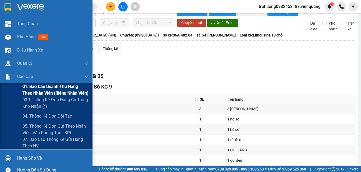
click at [26, 86] on span "01. Báo cáo doanh thu hàng theo nhân viên (riêng nhân viên)" at bounding box center [55, 89] width 66 height 13
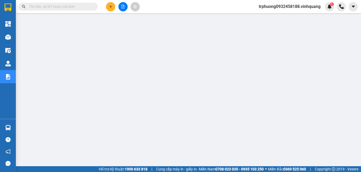
click at [81, 8] on input "text" at bounding box center [60, 7] width 62 height 6
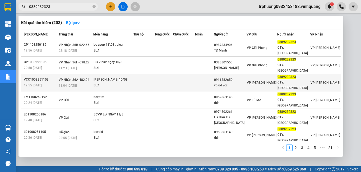
type input "0889232323"
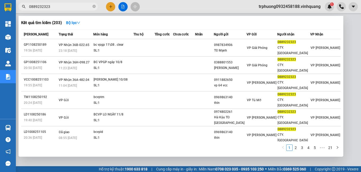
click at [163, 74] on td at bounding box center [164, 82] width 18 height 17
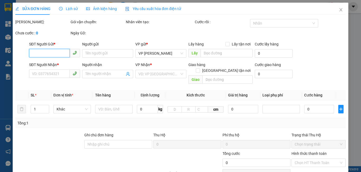
type input "0911882650"
type input "vp 64 vcc"
type input "0889232323"
type input "CTY. [PERSON_NAME]"
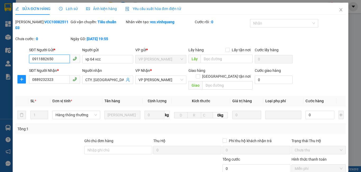
scroll to position [62, 0]
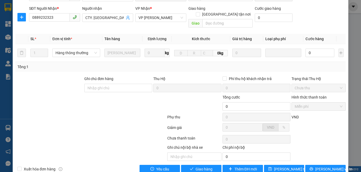
click at [306, 95] on label "Hình thức thanh toán" at bounding box center [309, 97] width 35 height 4
click at [198, 166] on span "Giao hàng" at bounding box center [204, 169] width 17 height 6
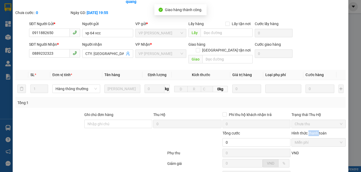
scroll to position [0, 0]
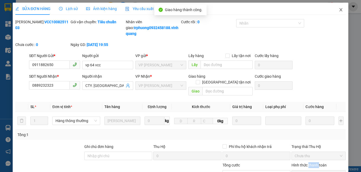
click at [339, 8] on icon "close" at bounding box center [341, 10] width 4 height 4
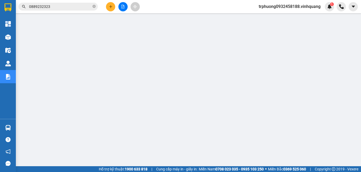
click at [70, 4] on input "0889232323" at bounding box center [60, 7] width 62 height 6
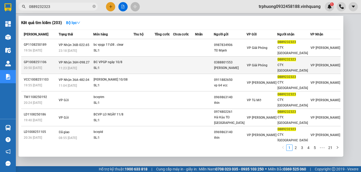
click at [111, 65] on div "SL: 1" at bounding box center [114, 68] width 40 height 6
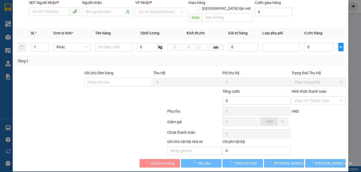
type input "0388801553"
type input "Lưu Xuân Thanh"
type input "0889232323"
type input "CTY. [GEOGRAPHIC_DATA]"
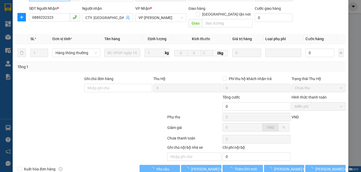
scroll to position [68, 0]
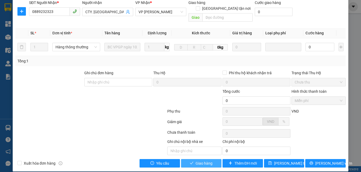
click at [207, 161] on span "Giao hàng" at bounding box center [204, 164] width 17 height 6
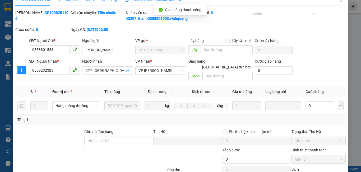
scroll to position [0, 0]
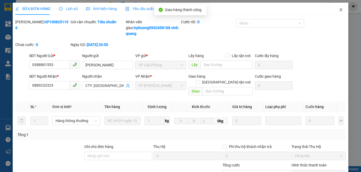
click at [339, 8] on icon "close" at bounding box center [341, 10] width 4 height 4
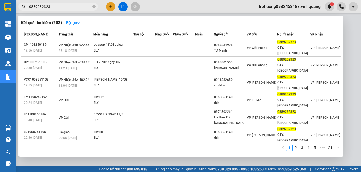
click at [58, 10] on span "0889232323" at bounding box center [58, 7] width 79 height 8
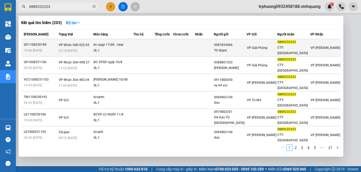
click at [102, 42] on div "bc vpgp 11\08 . clear" at bounding box center [114, 45] width 40 height 6
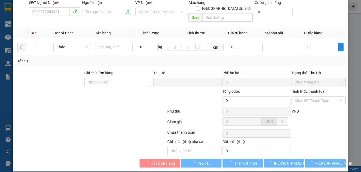
type input "0987834906"
type input "TĐ Mạnh"
type input "0889232323"
type input "CTY. [GEOGRAPHIC_DATA]"
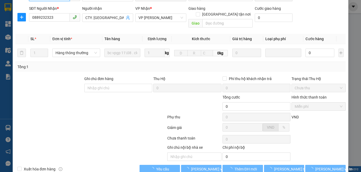
scroll to position [68, 0]
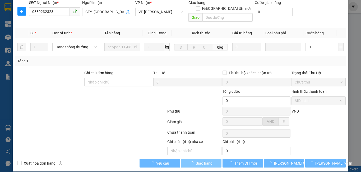
click at [193, 161] on span "button" at bounding box center [193, 164] width 6 height 6
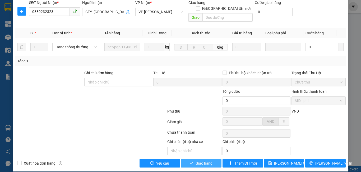
click at [193, 159] on button "Giao hàng" at bounding box center [201, 163] width 40 height 8
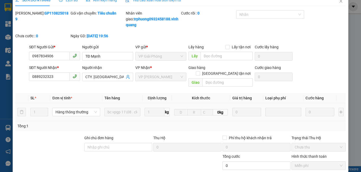
scroll to position [0, 0]
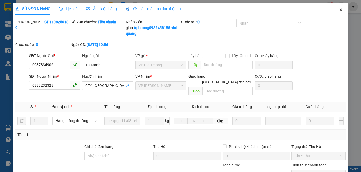
click at [339, 10] on icon "close" at bounding box center [341, 10] width 4 height 4
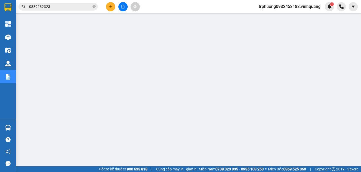
click at [283, 8] on span "trphuong0932458188.vinhquang" at bounding box center [290, 6] width 70 height 7
click at [282, 16] on span "Đăng xuất" at bounding box center [292, 16] width 60 height 6
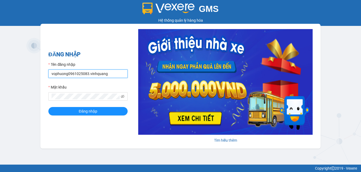
click at [86, 75] on input "vophuong0961025083.vinhquang" at bounding box center [87, 74] width 79 height 8
type input "van0584642557.vinhquang"
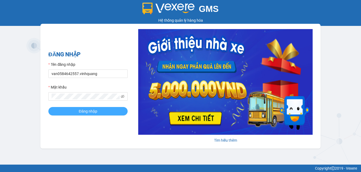
click at [87, 115] on button "Đăng nhập" at bounding box center [87, 111] width 79 height 8
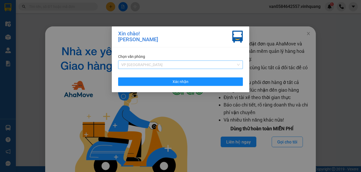
click at [206, 66] on span "VP [GEOGRAPHIC_DATA]" at bounding box center [180, 65] width 119 height 8
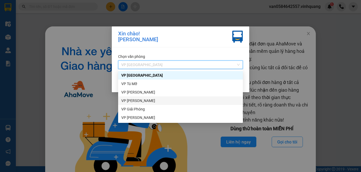
click at [187, 97] on div "VP [PERSON_NAME]" at bounding box center [180, 101] width 125 height 8
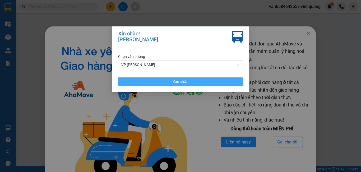
click at [191, 85] on button "Xác nhận" at bounding box center [180, 82] width 125 height 8
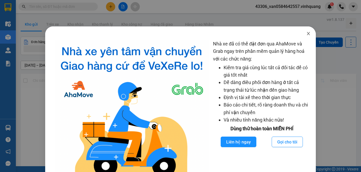
click at [307, 35] on icon "close" at bounding box center [309, 33] width 4 height 4
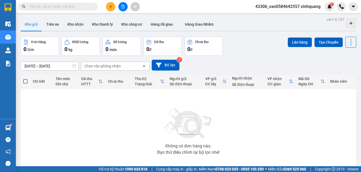
click at [79, 6] on input "text" at bounding box center [60, 7] width 62 height 6
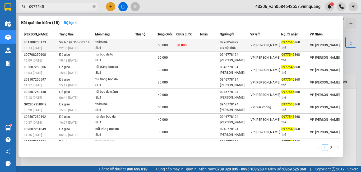
type input "0977545"
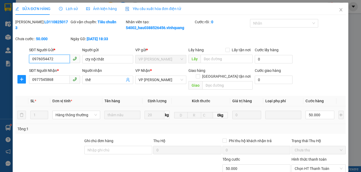
type input "0976054472"
type input "cty nội thất"
type input "0977545868"
type input "thế"
type input "50.000"
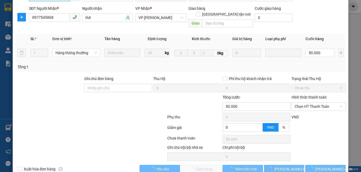
scroll to position [68, 0]
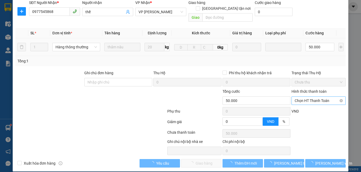
click at [328, 97] on span "Chọn HT Thanh Toán" at bounding box center [319, 101] width 48 height 8
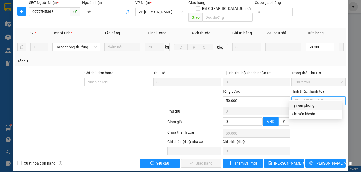
click at [320, 105] on div "Tại văn phòng" at bounding box center [315, 106] width 47 height 6
type input "0"
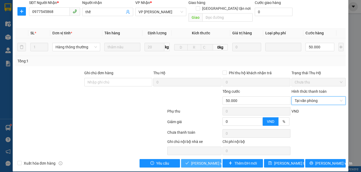
click at [198, 161] on span "[PERSON_NAME] và [PERSON_NAME] hàng" at bounding box center [216, 164] width 51 height 6
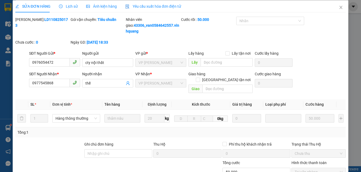
scroll to position [0, 0]
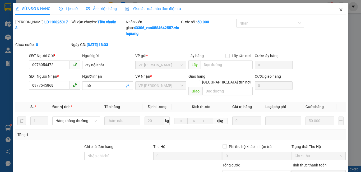
click at [335, 10] on span "Close" at bounding box center [341, 10] width 15 height 15
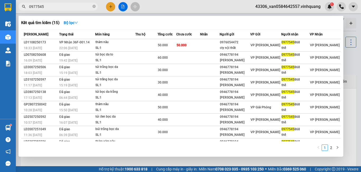
drag, startPoint x: 48, startPoint y: 7, endPoint x: 20, endPoint y: 11, distance: 28.9
click at [20, 11] on div "Kết quả tìm kiếm ( 15 ) Bộ lọc Mã ĐH Trạng thái Món hàng Thu hộ Tổng cước Chưa …" at bounding box center [51, 6] width 103 height 9
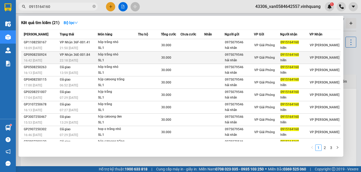
type input "0915164160"
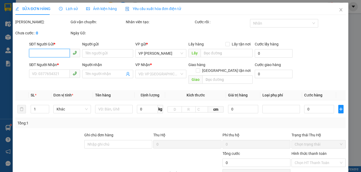
type input "0975079546"
type input "hải nhãn"
type input "0915164160"
type input "hiền"
type input "30.000"
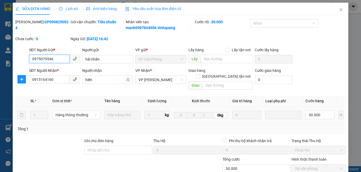
scroll to position [62, 0]
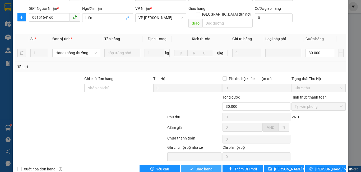
click at [200, 166] on span "Giao hàng" at bounding box center [204, 169] width 17 height 6
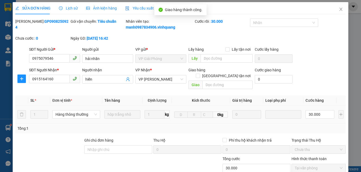
scroll to position [0, 0]
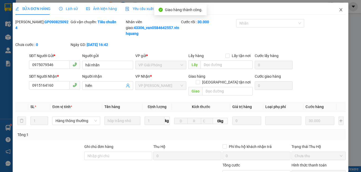
click at [335, 10] on span "Close" at bounding box center [341, 10] width 15 height 15
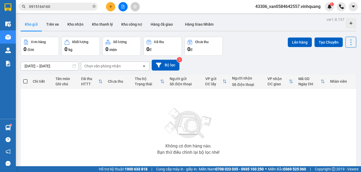
click at [62, 7] on input "0915164160" at bounding box center [60, 7] width 62 height 6
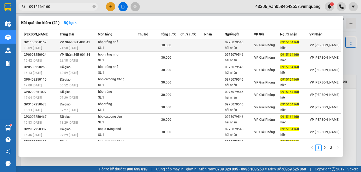
click at [217, 44] on td at bounding box center [215, 45] width 20 height 12
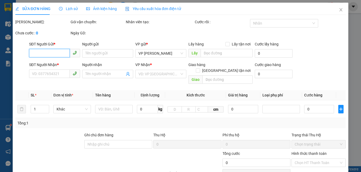
type input "0975079546"
type input "hải nhãn"
type input "0915164160"
type input "hiền"
type input "30.000"
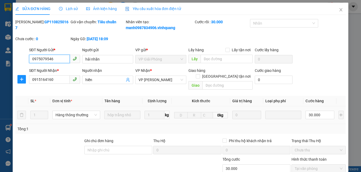
scroll to position [62, 0]
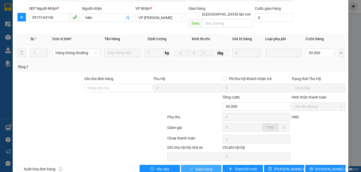
click at [205, 166] on span "Giao hàng" at bounding box center [204, 169] width 17 height 6
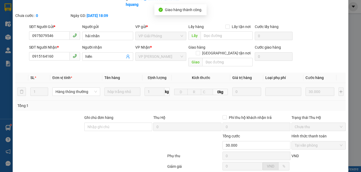
scroll to position [0, 0]
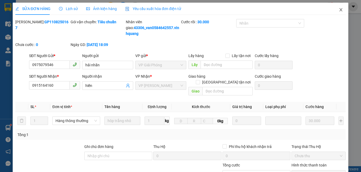
click at [339, 9] on icon "close" at bounding box center [341, 10] width 4 height 4
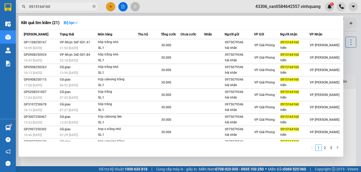
drag, startPoint x: 54, startPoint y: 6, endPoint x: 22, endPoint y: 11, distance: 32.4
click at [22, 11] on div "Kết quả tìm kiếm ( 21 ) Bộ lọc Mã ĐH Trạng thái Món hàng Thu hộ Tổng cước Chưa …" at bounding box center [51, 6] width 103 height 9
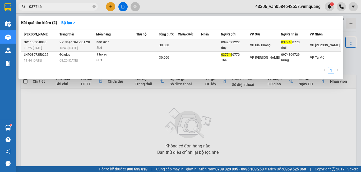
type input "037746"
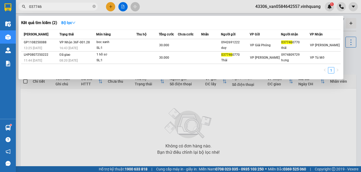
click at [209, 43] on td at bounding box center [211, 45] width 20 height 12
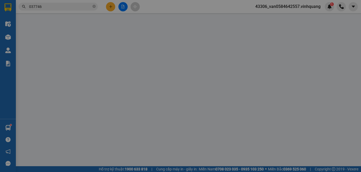
type input "0942691222"
type input "duy"
type input "0377460770"
type input "thái"
type input "30.000"
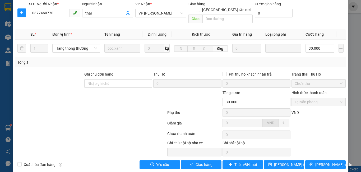
scroll to position [68, 0]
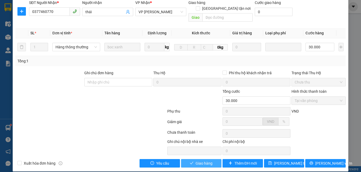
click at [203, 161] on span "Giao hàng" at bounding box center [204, 164] width 17 height 6
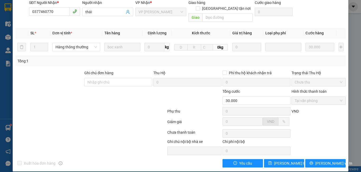
scroll to position [0, 0]
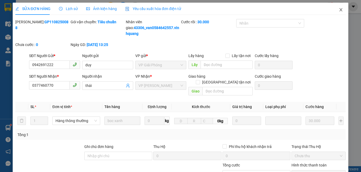
click at [340, 10] on icon "close" at bounding box center [341, 9] width 3 height 3
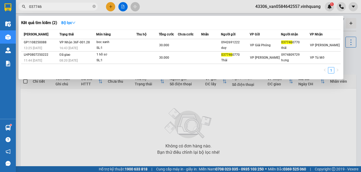
drag, startPoint x: 42, startPoint y: 8, endPoint x: 20, endPoint y: 7, distance: 22.0
click at [21, 7] on span "037746" at bounding box center [58, 7] width 79 height 8
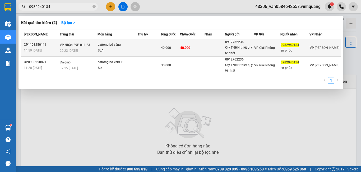
type input "0982940134"
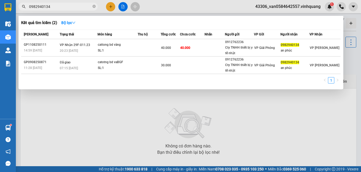
click at [275, 46] on span "VP Giải Phóng" at bounding box center [265, 48] width 21 height 4
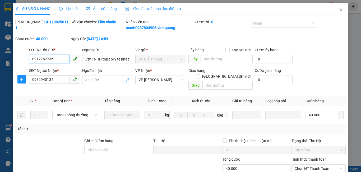
type input "0912762236"
type input "Cty TNHH thiết bị y tế nhật"
type input "0982940134"
type input "an phúc"
type input "40.000"
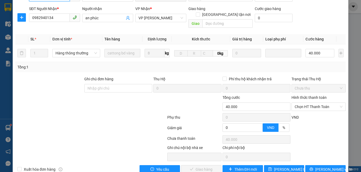
scroll to position [68, 0]
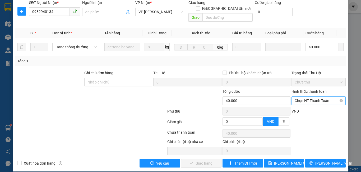
click at [319, 97] on span "Chọn HT Thanh Toán" at bounding box center [319, 101] width 48 height 8
click at [314, 109] on div "Tại văn phòng" at bounding box center [316, 105] width 54 height 8
type input "0"
click at [205, 161] on span "[PERSON_NAME] và Giao hàng" at bounding box center [216, 164] width 51 height 6
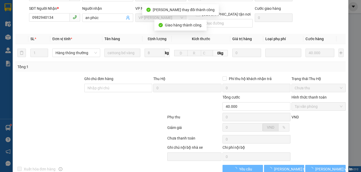
scroll to position [0, 0]
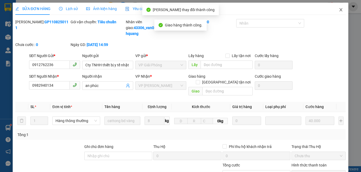
click at [339, 11] on icon "close" at bounding box center [341, 10] width 4 height 4
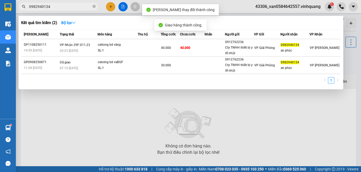
drag, startPoint x: 58, startPoint y: 7, endPoint x: 29, endPoint y: 7, distance: 29.4
click at [29, 7] on input "0982940134" at bounding box center [60, 7] width 62 height 6
drag, startPoint x: 55, startPoint y: 7, endPoint x: 25, endPoint y: 7, distance: 29.4
click at [25, 7] on div "0982940134" at bounding box center [51, 7] width 103 height 8
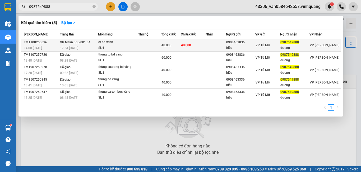
type input "0987549888"
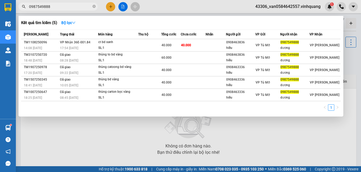
click at [205, 47] on td "40.000" at bounding box center [193, 45] width 25 height 12
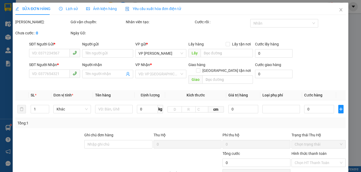
type input "0908463836"
type input "hiếu"
type input "0987549888"
type input "dương"
type input "40.000"
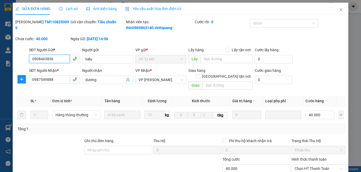
scroll to position [68, 0]
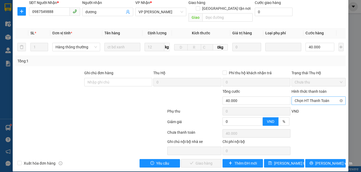
click at [331, 97] on span "Chọn HT Thanh Toán" at bounding box center [319, 101] width 48 height 8
click at [319, 106] on div "Tại văn phòng" at bounding box center [315, 106] width 47 height 6
type input "0"
click at [211, 161] on span "[PERSON_NAME] và Giao hàng" at bounding box center [216, 164] width 51 height 6
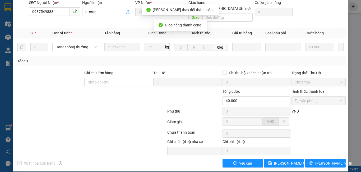
scroll to position [0, 0]
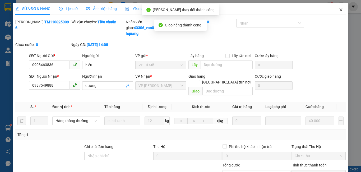
click at [339, 13] on span "Close" at bounding box center [341, 10] width 15 height 15
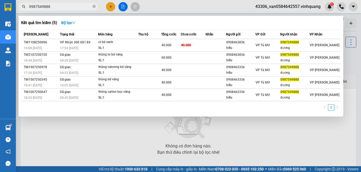
drag, startPoint x: 54, startPoint y: 5, endPoint x: 10, endPoint y: 10, distance: 44.8
click at [11, 10] on section "Kết quả tìm kiếm ( 5 ) Bộ lọc Mã ĐH Trạng thái Món hàng Thu hộ Tổng cước Chưa c…" at bounding box center [180, 86] width 361 height 172
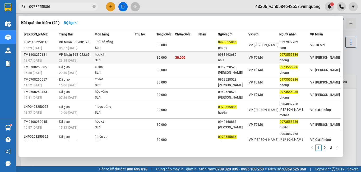
type input "0973555886"
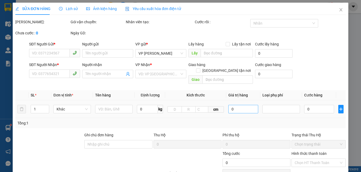
type input "0983493689"
type input "như"
type input "0973555886"
type input "phong"
type input "30.000"
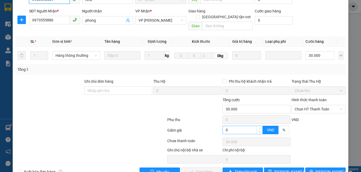
scroll to position [68, 0]
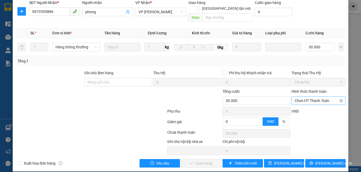
click at [307, 97] on span "Chọn HT Thanh Toán" at bounding box center [319, 101] width 48 height 8
click at [301, 105] on div "Tại văn phòng" at bounding box center [315, 106] width 47 height 6
type input "0"
click at [205, 161] on span "[PERSON_NAME] và Giao hàng" at bounding box center [216, 164] width 51 height 6
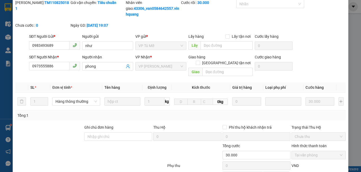
scroll to position [0, 0]
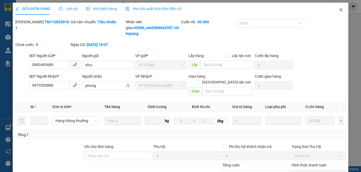
click at [339, 10] on icon "close" at bounding box center [341, 10] width 4 height 4
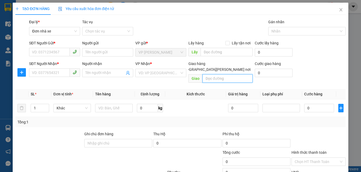
click at [212, 74] on input "text" at bounding box center [228, 78] width 50 height 8
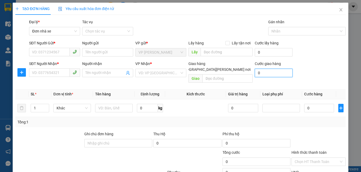
click at [260, 76] on input "0" at bounding box center [274, 73] width 38 height 8
click at [48, 54] on input "SĐT Người Gửi *" at bounding box center [49, 52] width 41 height 8
type input "0982021258"
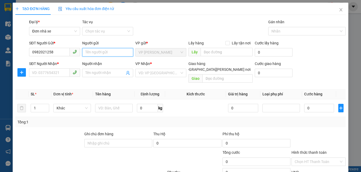
click at [103, 51] on input "Người gửi" at bounding box center [107, 52] width 51 height 8
type input "[PERSON_NAME]"
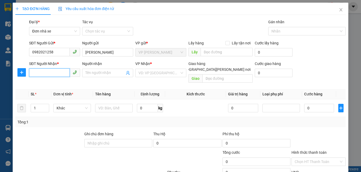
click at [60, 72] on input "SĐT Người Nhận *" at bounding box center [49, 73] width 41 height 8
type input "0986911281"
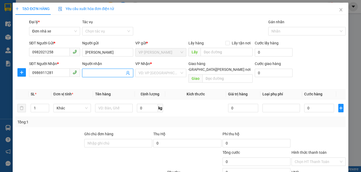
click at [88, 72] on input "Người nhận" at bounding box center [104, 73] width 39 height 6
type input "cô tâm"
click at [141, 72] on input "search" at bounding box center [159, 73] width 41 height 8
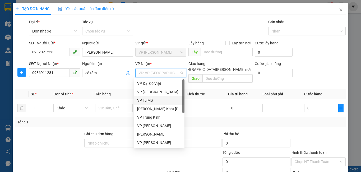
click at [147, 99] on div "VP Tú Mỡ" at bounding box center [159, 101] width 44 height 6
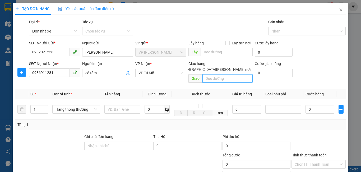
click at [226, 74] on input "text" at bounding box center [228, 78] width 50 height 8
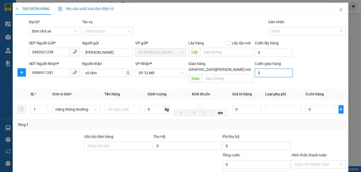
click at [279, 74] on input "0" at bounding box center [274, 73] width 38 height 8
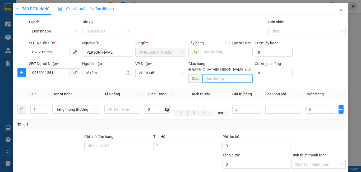
click at [235, 74] on input "text" at bounding box center [228, 78] width 50 height 8
click at [237, 67] on span "[GEOGRAPHIC_DATA] tận nơi" at bounding box center [216, 70] width 74 height 6
click at [178, 67] on input "[GEOGRAPHIC_DATA] tận nơi" at bounding box center [176, 69] width 4 height 4
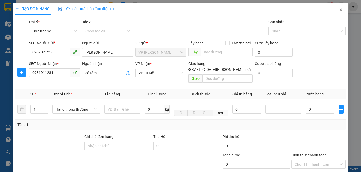
checkbox input "true"
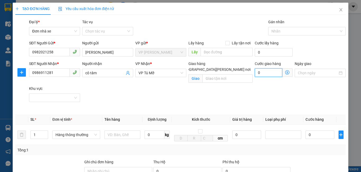
click at [269, 72] on input "0" at bounding box center [269, 73] width 28 height 8
click at [239, 74] on input "text" at bounding box center [228, 78] width 50 height 8
type input "ngõ 12 láng hạ"
click at [261, 72] on input "0" at bounding box center [269, 73] width 28 height 8
click at [245, 85] on div "Giao hàng Giao tận nơi Giao ngõ 12 láng hạ" at bounding box center [221, 73] width 66 height 25
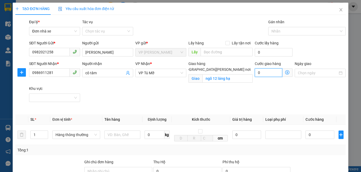
click at [260, 74] on input "0" at bounding box center [269, 73] width 28 height 8
click at [339, 11] on icon "close" at bounding box center [341, 10] width 4 height 4
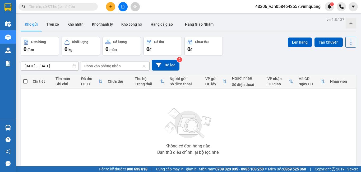
click at [112, 10] on button at bounding box center [110, 6] width 9 height 9
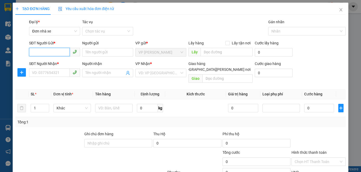
click at [58, 50] on input "SĐT Người Gửi *" at bounding box center [49, 52] width 41 height 8
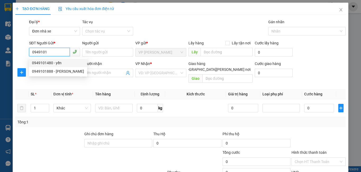
click at [58, 64] on div "0949101480 - yến" at bounding box center [58, 63] width 52 height 6
type input "0949101480"
type input "yến"
type input "0941479385"
type input "bảo minh"
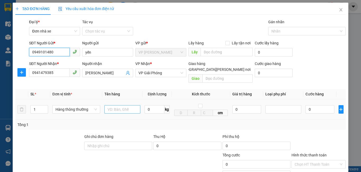
type input "0949101480"
click at [124, 105] on input "text" at bounding box center [123, 109] width 36 height 8
click at [125, 105] on input "text" at bounding box center [123, 109] width 36 height 8
type input "1 hộp catong"
click at [148, 105] on input "0" at bounding box center [155, 109] width 20 height 8
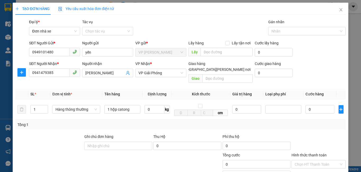
click at [255, 124] on div "Tổng: 1" at bounding box center [180, 125] width 331 height 10
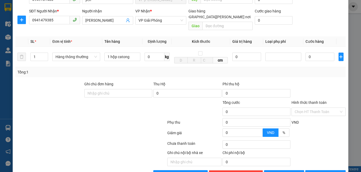
scroll to position [64, 0]
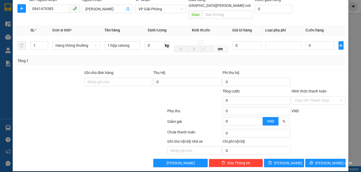
click at [311, 119] on div at bounding box center [318, 123] width 55 height 9
click at [154, 41] on input "0" at bounding box center [155, 45] width 20 height 8
click at [310, 70] on div at bounding box center [318, 79] width 55 height 19
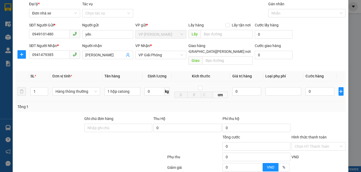
scroll to position [0, 0]
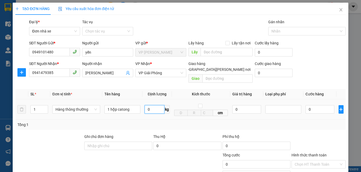
click at [150, 105] on input "0" at bounding box center [155, 109] width 20 height 8
type input "*"
type input "1"
click at [240, 105] on input "0" at bounding box center [247, 109] width 29 height 8
click at [255, 127] on div "Transit Pickup Surcharge Ids Transit Deliver Surcharge Ids Transit Deliver Surc…" at bounding box center [180, 125] width 331 height 212
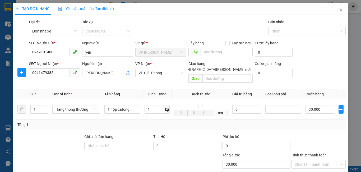
type input "30.000"
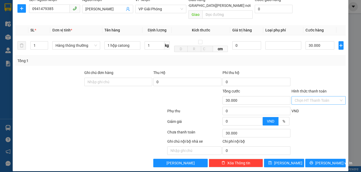
click at [320, 97] on input "Hình thức thanh toán" at bounding box center [317, 101] width 44 height 8
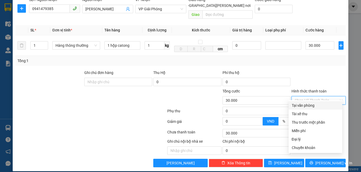
click at [319, 105] on div "Tại văn phòng" at bounding box center [315, 106] width 47 height 6
type input "0"
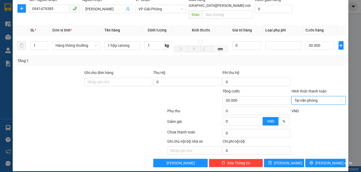
click at [332, 153] on div "Transit Pickup Surcharge Ids Transit Deliver Surcharge Ids Transit Deliver Surc…" at bounding box center [180, 61] width 331 height 212
click at [325, 160] on span "[PERSON_NAME] và In" at bounding box center [334, 163] width 37 height 6
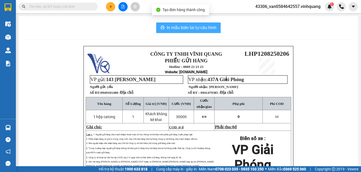
click at [193, 29] on span "In mẫu biên lai tự cấu hình" at bounding box center [192, 27] width 50 height 7
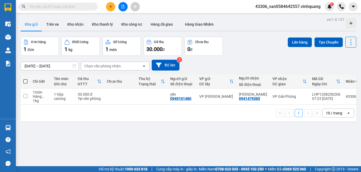
click at [66, 8] on input "text" at bounding box center [60, 7] width 62 height 6
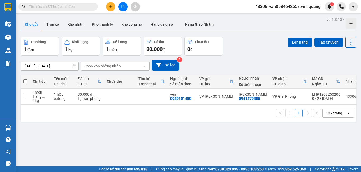
click at [66, 8] on input "text" at bounding box center [60, 7] width 62 height 6
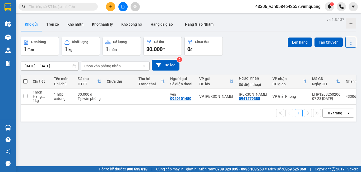
click at [66, 8] on input "text" at bounding box center [60, 7] width 62 height 6
click at [85, 7] on input "text" at bounding box center [60, 7] width 62 height 6
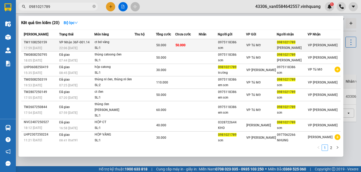
type input "0981021789"
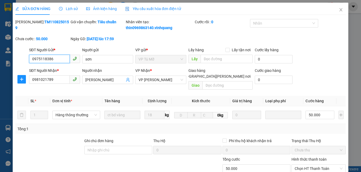
type input "0975118386"
type input "sơn"
type input "0981021789"
type input "sơn sim"
type input "50.000"
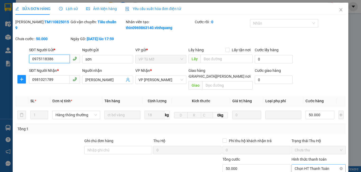
click at [326, 165] on span "Chọn HT Thanh Toán" at bounding box center [319, 169] width 48 height 8
click at [319, 171] on div "Tại văn phòng" at bounding box center [315, 174] width 47 height 6
type input "0"
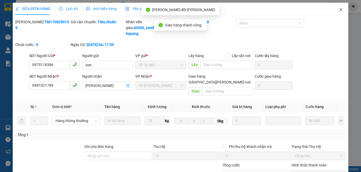
click at [335, 11] on span "Close" at bounding box center [341, 10] width 15 height 15
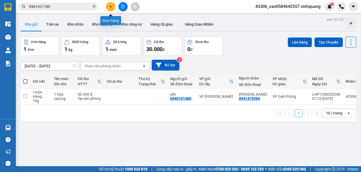
click at [110, 7] on icon "plus" at bounding box center [111, 7] width 4 height 4
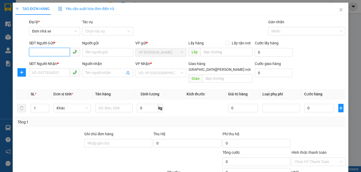
click at [49, 51] on input "SĐT Người Gửi *" at bounding box center [49, 52] width 41 height 8
type input "0982021258"
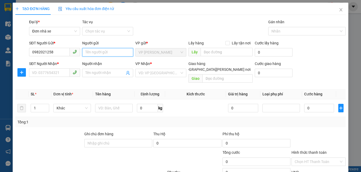
click at [111, 53] on input "Người gửi" at bounding box center [107, 52] width 51 height 8
type input "tào an"
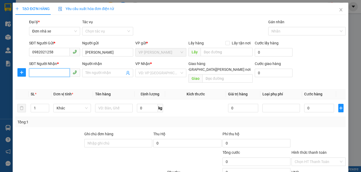
click at [61, 72] on input "SĐT Người Nhận *" at bounding box center [49, 73] width 41 height 8
type input "0986911281"
click at [92, 71] on input "Người nhận" at bounding box center [104, 73] width 39 height 6
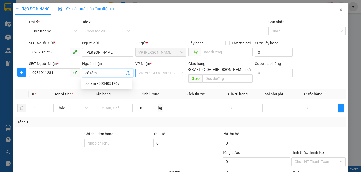
type input "cô tâm"
click at [153, 73] on input "search" at bounding box center [159, 73] width 41 height 8
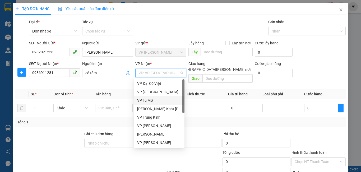
click at [153, 101] on div "VP Tú Mỡ" at bounding box center [159, 101] width 44 height 6
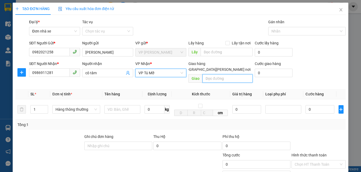
click at [216, 74] on input "text" at bounding box center [228, 78] width 50 height 8
click at [230, 74] on input "text" at bounding box center [228, 78] width 50 height 8
type input "ngõ 12 láng hạ"
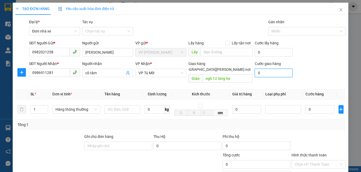
click at [262, 73] on input "0" at bounding box center [274, 73] width 38 height 8
click at [241, 67] on span "[GEOGRAPHIC_DATA][PERSON_NAME] nơi" at bounding box center [216, 70] width 74 height 6
click at [178, 67] on input "[GEOGRAPHIC_DATA][PERSON_NAME] nơi" at bounding box center [176, 69] width 4 height 4
checkbox input "true"
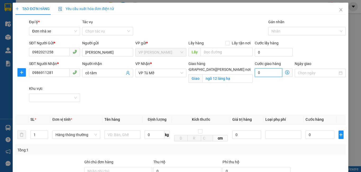
click at [271, 71] on input "0" at bounding box center [269, 73] width 28 height 8
click at [114, 133] on input "text" at bounding box center [123, 135] width 36 height 8
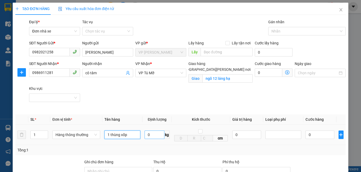
type input "1 thùng xốp"
click at [153, 136] on input "0" at bounding box center [155, 135] width 20 height 8
click at [313, 151] on div "Tổng: 1" at bounding box center [180, 150] width 327 height 6
click at [154, 137] on input "0" at bounding box center [155, 135] width 20 height 8
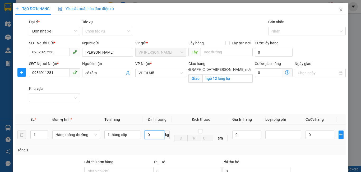
click at [154, 137] on input "0" at bounding box center [155, 135] width 20 height 8
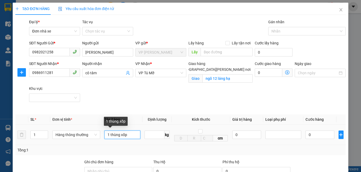
type input "0"
drag, startPoint x: 128, startPoint y: 135, endPoint x: 106, endPoint y: 135, distance: 22.5
click at [106, 135] on input "1 thùng xốp" at bounding box center [123, 135] width 36 height 8
type input "1 thùng xốp"
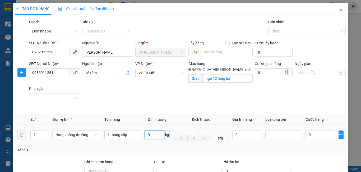
click at [158, 136] on input "0" at bounding box center [155, 135] width 20 height 8
type input "1"
type input "2"
click at [215, 98] on div "SĐT Người Nhận * 0986911281 Người nhận cô tâm VP Nhận * VP Tú Mỡ Giao hàng Giao…" at bounding box center [187, 86] width 319 height 50
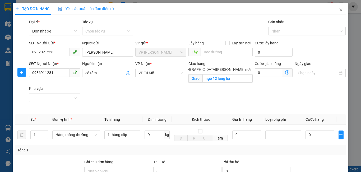
type input "9"
type input "40.000"
click at [265, 73] on input "0" at bounding box center [269, 73] width 28 height 8
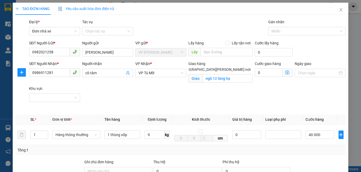
click at [266, 85] on div "Cước giao hàng 0" at bounding box center [274, 73] width 40 height 25
click at [257, 73] on input "0" at bounding box center [269, 73] width 28 height 8
click at [265, 72] on input "0" at bounding box center [269, 73] width 28 height 8
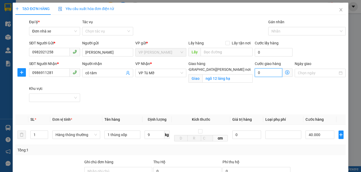
click at [263, 73] on input "0" at bounding box center [269, 73] width 28 height 8
type input "5"
type input "40.005"
type input "55"
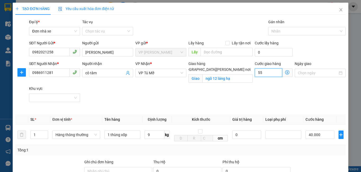
type input "40.055"
type input "555"
type input "40.555"
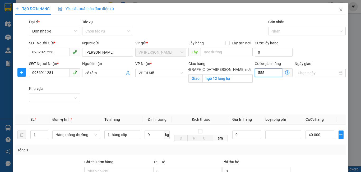
type input "5.555"
type input "45.555"
type input "55.555"
type input "95.555"
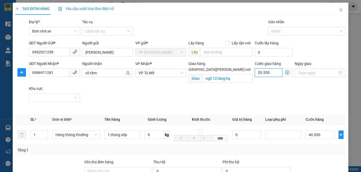
type input "95.555"
type input "555.555"
type input "595.555"
type input "5.555.555"
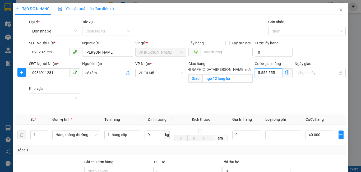
type input "5.595.555"
type input "50.555.555"
type input "50.595.555"
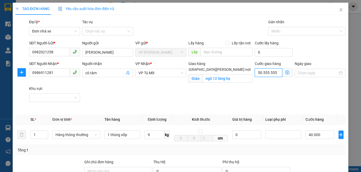
type input "50.055.555"
type input "50.095.555"
type input "50.005.555"
type input "50.045.555"
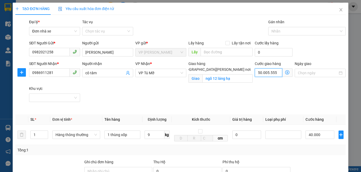
type input "50.045.555"
type input "50.000.555"
type input "50.040.555"
type input "50.040.055"
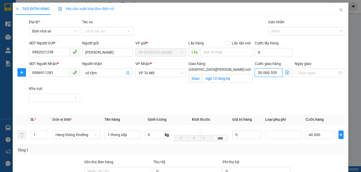
type input "50.040.055"
type input "0"
type input "40.000"
type input "5"
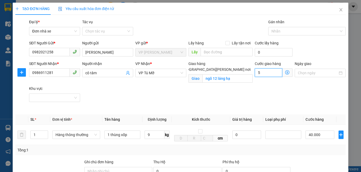
type input "40.005"
type input "50"
type input "40.050"
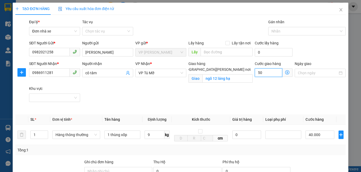
type input "500"
type input "40.500"
type input "5.000"
type input "45.000"
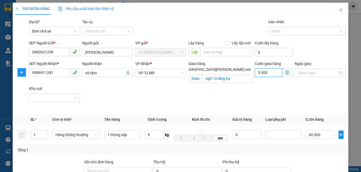
type input "45.000"
type input "50.000"
type input "90.000"
type input "50.000"
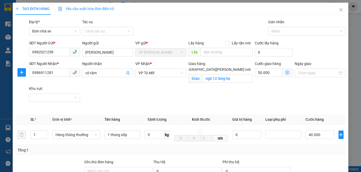
click at [260, 100] on div "SĐT Người Nhận * 0986911281 Người nhận cô tâm VP Nhận * VP Tú Mỡ Giao hàng Giao…" at bounding box center [187, 86] width 319 height 50
type input "90.000"
type input "50.000"
click at [261, 97] on div "SĐT Người Nhận * 0986911281 Người nhận cô tâm VP Nhận * VP Tú Mỡ Giao hàng Giao…" at bounding box center [187, 86] width 319 height 50
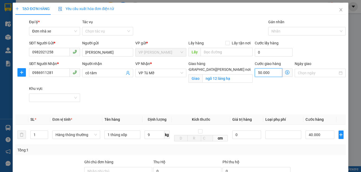
click at [266, 73] on input "50.000" at bounding box center [269, 73] width 28 height 8
click at [265, 96] on div "SĐT Người Nhận * 0986911281 Người nhận cô tâm VP Nhận * VP Tú Mỡ Giao hàng Giao…" at bounding box center [187, 86] width 319 height 50
click at [257, 73] on input "50.000" at bounding box center [269, 73] width 28 height 8
click at [263, 92] on div "SĐT Người Nhận * 0986911281 Người nhận cô tâm VP Nhận * VP Tú Mỡ Giao hàng Giao…" at bounding box center [187, 86] width 319 height 50
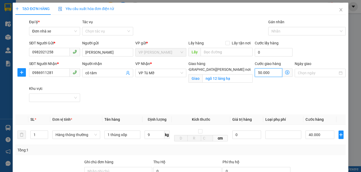
click at [267, 73] on input "50.000" at bounding box center [269, 73] width 28 height 8
click at [261, 93] on div "SĐT Người Nhận * 0986911281 Người nhận cô tâm VP Nhận * VP Tú Mỡ Giao hàng Giao…" at bounding box center [187, 86] width 319 height 50
click at [255, 73] on input "50.000" at bounding box center [269, 73] width 28 height 8
type input "690.000"
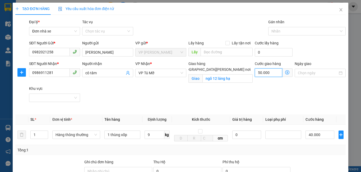
type input "650.000"
type input "690.000"
click at [260, 71] on input "650.000" at bounding box center [269, 73] width 28 height 8
type input "100.000"
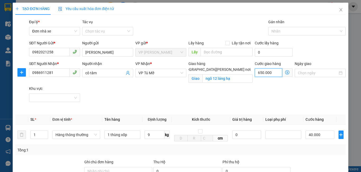
type input "100.000"
type input "60.000"
click at [258, 87] on div "SĐT Người Nhận * 0986911281 Người nhận cô tâm VP Nhận * VP Tú Mỡ Giao hàng Giao…" at bounding box center [187, 86] width 319 height 50
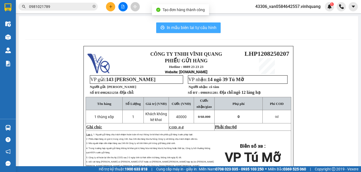
click at [204, 30] on span "In mẫu biên lai tự cấu hình" at bounding box center [192, 27] width 50 height 7
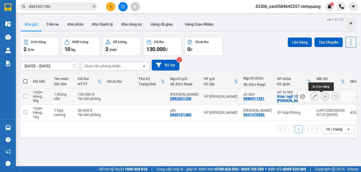
click at [324, 97] on icon at bounding box center [326, 97] width 4 height 4
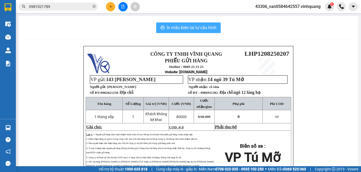
click at [194, 27] on span "In mẫu biên lai tự cấu hình" at bounding box center [192, 27] width 50 height 7
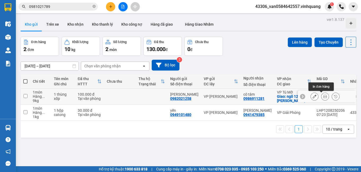
click at [322, 99] on button at bounding box center [325, 96] width 7 height 9
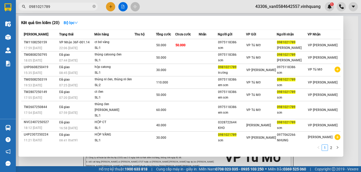
drag, startPoint x: 54, startPoint y: 7, endPoint x: 25, endPoint y: 12, distance: 29.4
click at [24, 11] on div "Kết quả tìm kiếm ( 20 ) Bộ lọc Mã ĐH Trạng thái Món hàng Thu hộ Tổng cước Chưa …" at bounding box center [51, 6] width 103 height 9
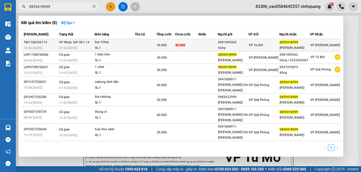
type input "0859418999"
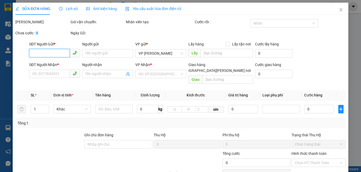
type input "0981909262"
type input "hùng"
type input "0859418999"
type input "hiệu"
type input "30.000"
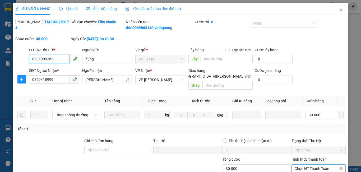
click at [305, 165] on span "Chọn HT Thanh Toán" at bounding box center [319, 169] width 48 height 8
click at [305, 171] on div "Tại văn phòng" at bounding box center [315, 174] width 47 height 6
type input "0"
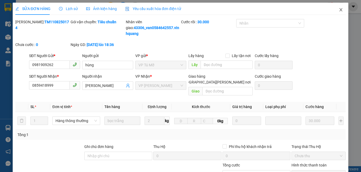
click at [340, 11] on icon "close" at bounding box center [341, 9] width 3 height 3
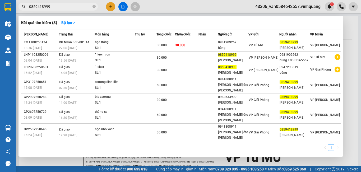
drag, startPoint x: 55, startPoint y: 6, endPoint x: 25, endPoint y: 8, distance: 30.0
click at [25, 8] on div "0859418999" at bounding box center [51, 7] width 103 height 8
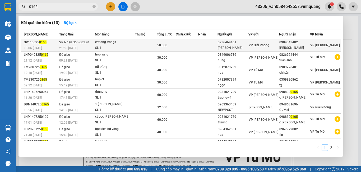
type input "0165"
click at [282, 42] on tr "GP110825 0165 18:06 - 11/08 VP Nhận 36F-001.41 21:50 - 11/08 cattong trăngs SL:…" at bounding box center [181, 45] width 320 height 12
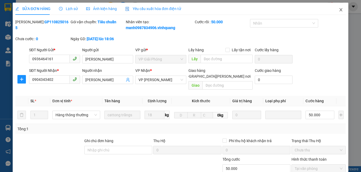
click at [340, 11] on span "Close" at bounding box center [341, 10] width 15 height 15
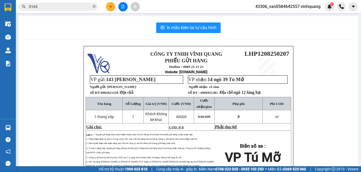
click at [61, 3] on span "0165" at bounding box center [58, 7] width 79 height 8
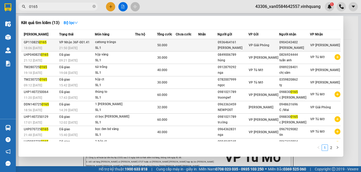
drag, startPoint x: 281, startPoint y: 42, endPoint x: 300, endPoint y: 40, distance: 19.9
click at [300, 40] on tr "GP110825 0165 18:06 - 11/08 VP Nhận 36F-001.41 21:50 - 11/08 cattong trăngs SL:…" at bounding box center [181, 45] width 320 height 12
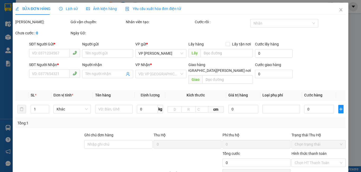
type input "0936464161"
type input "đỗ anh quang"
type input "0904343402"
type input "HÀ dương"
type input "50.000"
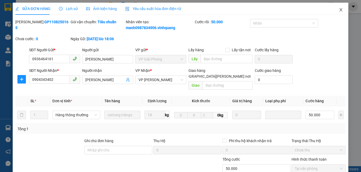
click at [339, 11] on icon "close" at bounding box center [341, 10] width 4 height 4
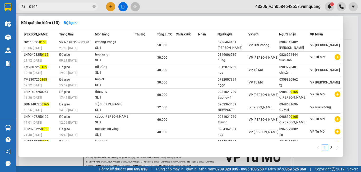
click at [66, 5] on input "0165" at bounding box center [60, 7] width 62 height 6
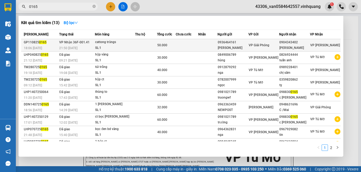
click at [209, 45] on td at bounding box center [207, 45] width 19 height 12
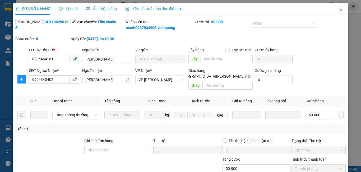
type input "0936464161"
type input "đỗ anh quang"
type input "0904343402"
type input "HÀ dương"
type input "50.000"
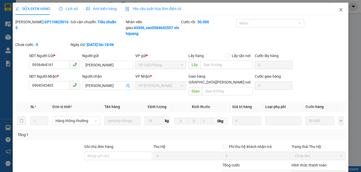
click at [339, 9] on icon "close" at bounding box center [341, 10] width 4 height 4
click at [338, 9] on div at bounding box center [341, 6] width 9 height 9
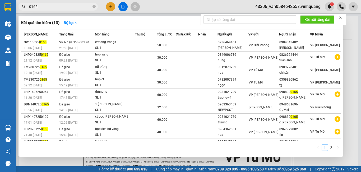
drag, startPoint x: 44, startPoint y: 6, endPoint x: 26, endPoint y: 7, distance: 18.0
click at [26, 7] on span "0165" at bounding box center [58, 7] width 79 height 8
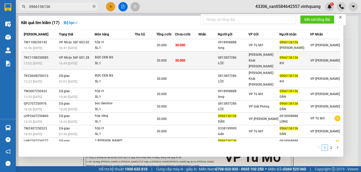
type input "0966136136"
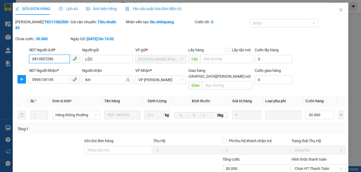
type input "0813857286"
type input "LỘC"
type input "0966136136"
type input "KH"
type input "30.000"
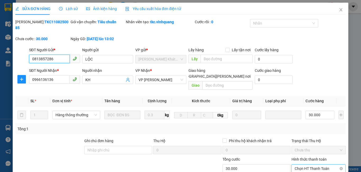
click at [322, 165] on span "Chọn HT Thanh Toán" at bounding box center [319, 169] width 48 height 8
click at [321, 165] on div "Tại văn phòng" at bounding box center [315, 168] width 47 height 6
type input "0"
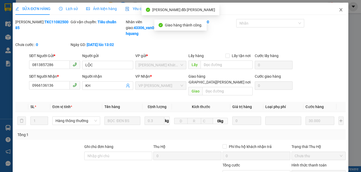
click at [339, 12] on icon "close" at bounding box center [341, 10] width 4 height 4
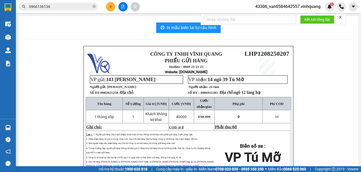
click at [48, 5] on input "0966136136" at bounding box center [60, 7] width 62 height 6
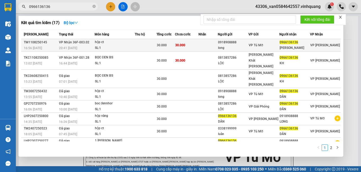
click at [143, 46] on td at bounding box center [146, 45] width 22 height 12
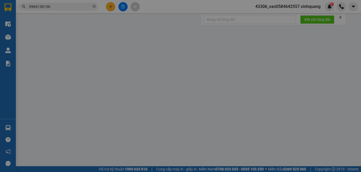
type input "0918908888"
type input "long"
type input "0966136136"
type input "dần"
type input "30.000"
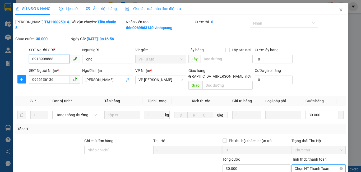
click at [309, 165] on span "Chọn HT Thanh Toán" at bounding box center [319, 169] width 48 height 8
click at [308, 169] on div "Tại văn phòng" at bounding box center [316, 173] width 54 height 8
type input "0"
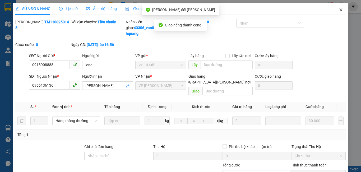
click at [340, 11] on icon "close" at bounding box center [341, 9] width 3 height 3
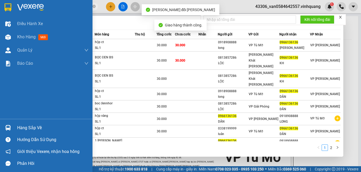
drag, startPoint x: 51, startPoint y: 6, endPoint x: 14, endPoint y: 9, distance: 36.4
click at [14, 9] on section "Kết quả tìm kiếm ( 17 ) Bộ lọc Mã ĐH Trạng thái Món hàng Thu hộ Tổng cước Chưa …" at bounding box center [180, 86] width 361 height 172
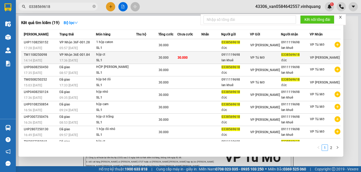
type input "0338569618"
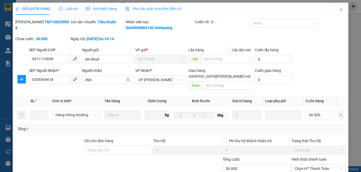
type input "0911119698"
type input "lan khuê"
type input "0338569618"
type input "đức"
type input "30.000"
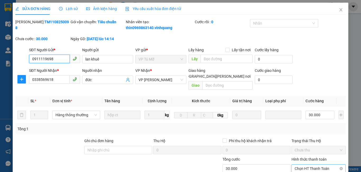
click at [314, 165] on span "Chọn HT Thanh Toán" at bounding box center [319, 169] width 48 height 8
click at [315, 171] on div "Tại văn phòng" at bounding box center [315, 174] width 47 height 6
type input "0"
click at [208, 152] on div "Total Paid Fee 0 Total UnPaid Fee 30.000 Cash Collection Total Fee Mã ĐH: TM110…" at bounding box center [180, 127] width 331 height 217
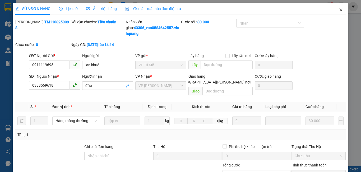
click at [339, 9] on icon "close" at bounding box center [341, 10] width 4 height 4
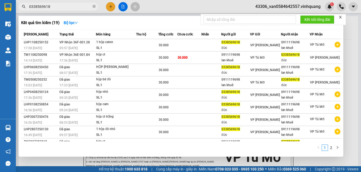
drag, startPoint x: 53, startPoint y: 7, endPoint x: 26, endPoint y: 7, distance: 26.5
click at [26, 7] on span "0338569618" at bounding box center [58, 7] width 79 height 8
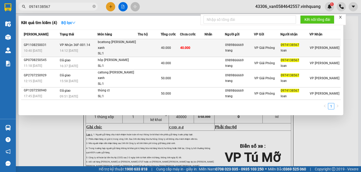
type input "0974138567"
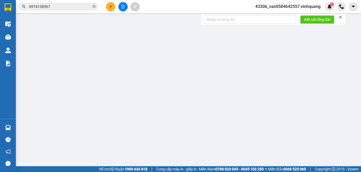
type input "0989866669"
type input "trang"
type input "0974138567"
type input "loan"
type input "40.000"
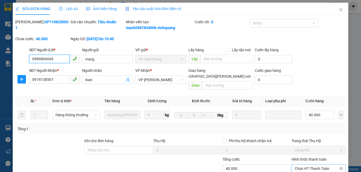
click at [322, 165] on span "Chọn HT Thanh Toán" at bounding box center [319, 169] width 48 height 8
click at [320, 171] on div "Tại văn phòng" at bounding box center [315, 174] width 47 height 6
type input "0"
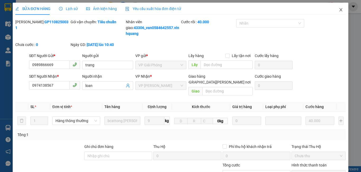
click at [339, 10] on icon "close" at bounding box center [341, 10] width 4 height 4
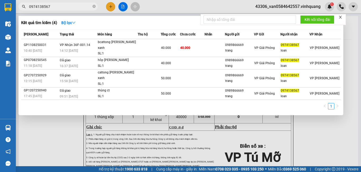
drag, startPoint x: 51, startPoint y: 7, endPoint x: 21, endPoint y: 7, distance: 29.4
click at [21, 7] on span "0974138567" at bounding box center [58, 7] width 79 height 8
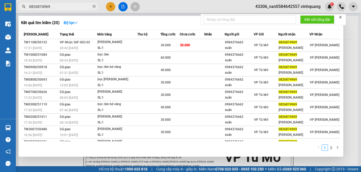
type input "0826874969"
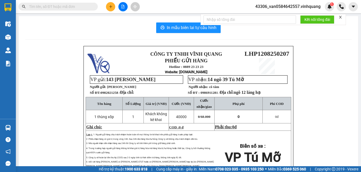
click at [58, 6] on input "text" at bounding box center [60, 7] width 62 height 6
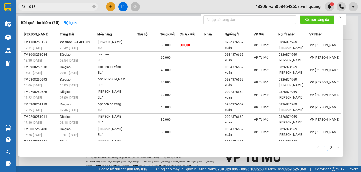
type input "0135"
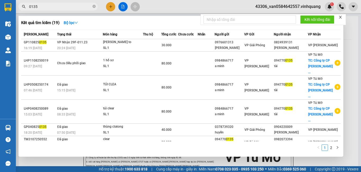
drag, startPoint x: 20, startPoint y: 11, endPoint x: 0, endPoint y: 14, distance: 20.1
click at [0, 14] on section "Kết quả tìm kiếm ( 19 ) Bộ lọc Mã ĐH Trạng thái Món hàng Thu hộ Tổng cước Chưa …" at bounding box center [180, 86] width 361 height 172
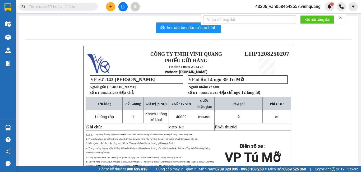
click at [58, 6] on input "text" at bounding box center [60, 7] width 62 height 6
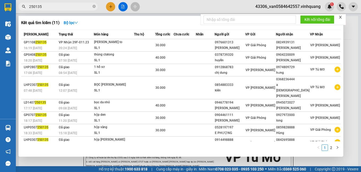
drag, startPoint x: 47, startPoint y: 8, endPoint x: 25, endPoint y: 12, distance: 23.1
click at [25, 11] on div "Kết quả tìm kiếm ( 11 ) Bộ lọc Mã ĐH Trạng thái Món hàng Thu hộ Tổng cước Chưa …" at bounding box center [51, 6] width 103 height 9
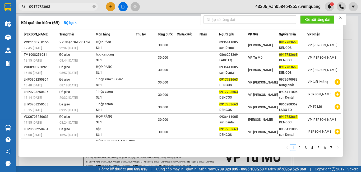
type input "0917783663"
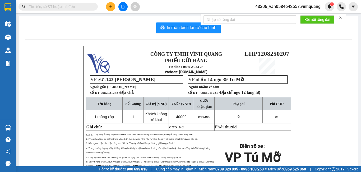
click at [79, 7] on input "text" at bounding box center [60, 7] width 62 height 6
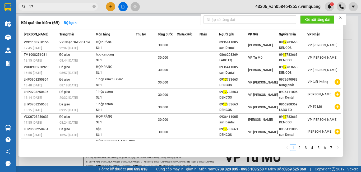
type input "1"
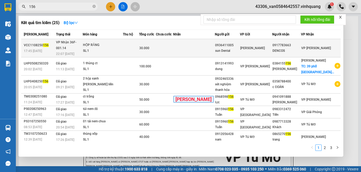
type input "156"
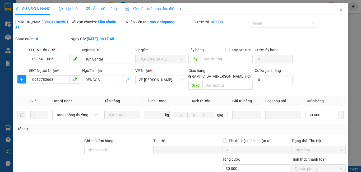
type input "0936411005"
type input "sun Dental"
type input "0917783663"
type input "DENCOS"
type input "30.000"
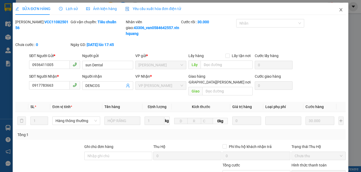
click at [339, 10] on icon "close" at bounding box center [341, 10] width 4 height 4
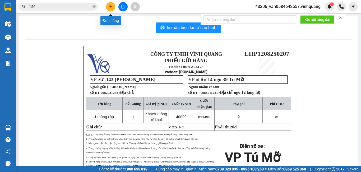
click at [108, 8] on button at bounding box center [110, 6] width 9 height 9
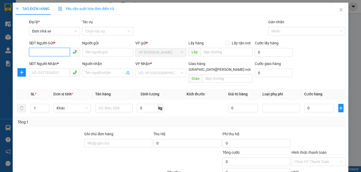
click at [60, 52] on input "SĐT Người Gửi *" at bounding box center [49, 52] width 41 height 8
type input "0986271312"
click at [70, 64] on div "0986271312 - ANH HÙNG" at bounding box center [58, 63] width 52 height 6
type input "ANH HÙNG"
type input "0914898181"
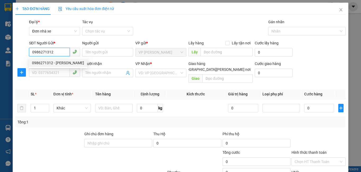
type input "ANH CƯỜNG"
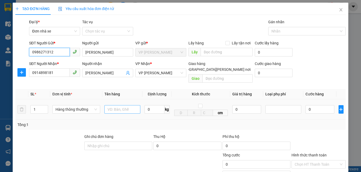
type input "0986271312"
click at [120, 105] on input "text" at bounding box center [123, 109] width 36 height 8
type input "1 túi clear"
click at [149, 105] on input "0" at bounding box center [155, 109] width 20 height 8
click at [206, 122] on div "Tổng: 1" at bounding box center [180, 125] width 327 height 6
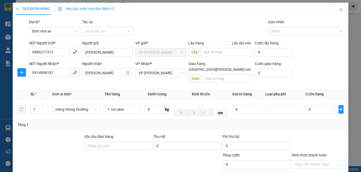
click at [211, 90] on th "Kích thước" at bounding box center [201, 94] width 58 height 10
click at [286, 122] on div "Tổng: 1" at bounding box center [180, 125] width 327 height 6
click at [155, 106] on input "0" at bounding box center [155, 109] width 20 height 8
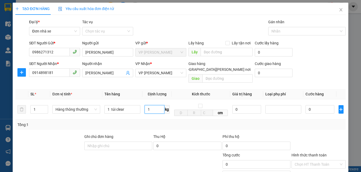
type input "1"
click at [197, 74] on span "Giao" at bounding box center [196, 78] width 14 height 8
type input "30.000"
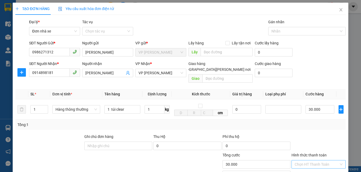
click at [320, 161] on input "Hình thức thanh toán" at bounding box center [317, 165] width 44 height 8
click at [318, 167] on div "Tại văn phòng" at bounding box center [315, 170] width 47 height 6
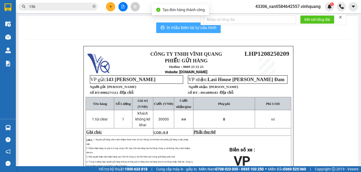
click at [188, 28] on span "In mẫu biên lai tự cấu hình" at bounding box center [192, 27] width 50 height 7
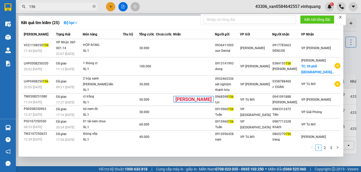
drag, startPoint x: 43, startPoint y: 6, endPoint x: 5, endPoint y: 14, distance: 39.0
click at [5, 14] on section "Kết quả tìm kiếm ( 25 ) Bộ lọc Mã ĐH Trạng thái Món hàng Thu hộ Tổng cước Chưa …" at bounding box center [180, 86] width 361 height 172
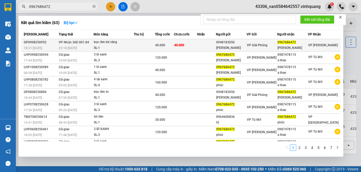
type input "0967686472"
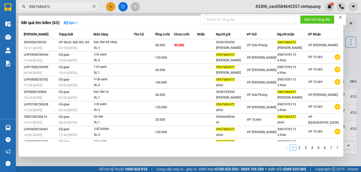
click at [246, 43] on div "0948183050" at bounding box center [231, 43] width 30 height 6
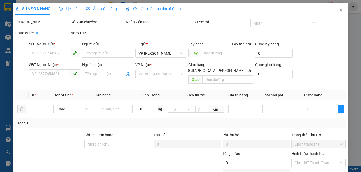
type input "0948183050"
type input "lê văn hùng"
type input "0967686472"
type input "hà hương"
type input "40.000"
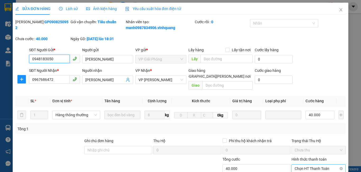
click at [303, 165] on span "Chọn HT Thanh Toán" at bounding box center [319, 169] width 48 height 8
click at [303, 171] on div "Tại văn phòng" at bounding box center [315, 174] width 47 height 6
type input "0"
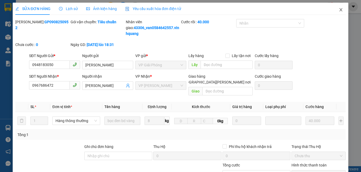
click at [339, 11] on icon "close" at bounding box center [341, 10] width 4 height 4
click at [339, 11] on div at bounding box center [341, 6] width 9 height 9
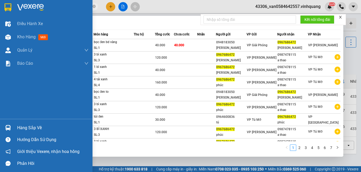
drag, startPoint x: 56, startPoint y: 7, endPoint x: 0, endPoint y: 9, distance: 56.4
click at [0, 9] on section "Kết quả tìm kiếm ( 63 ) Bộ lọc Mã ĐH Trạng thái Món hàng Thu hộ Tổng cước Chưa …" at bounding box center [180, 86] width 361 height 172
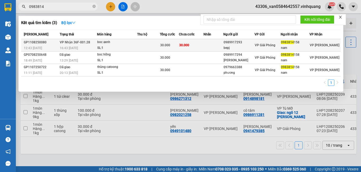
type input "0983814"
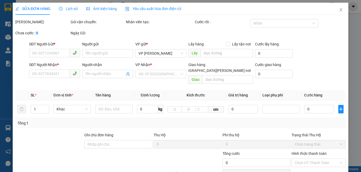
type input "0989917293"
type input "bepj"
type input "0983814158"
type input "nam"
type input "30.000"
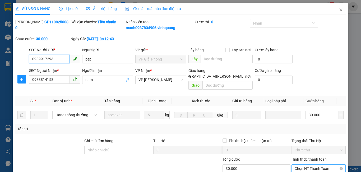
click at [309, 165] on span "Chọn HT Thanh Toán" at bounding box center [319, 169] width 48 height 8
click at [309, 171] on div "Tại văn phòng" at bounding box center [315, 174] width 47 height 6
type input "0"
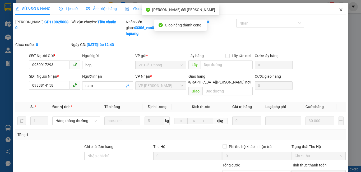
click at [338, 12] on span "Close" at bounding box center [341, 10] width 15 height 15
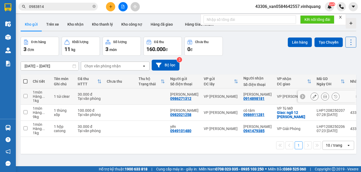
click at [24, 97] on input "checkbox" at bounding box center [26, 96] width 4 height 4
click at [26, 95] on input "checkbox" at bounding box center [26, 96] width 4 height 4
checkbox input "true"
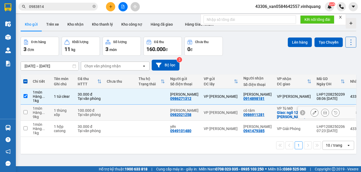
click at [25, 109] on td at bounding box center [26, 113] width 10 height 16
checkbox input "true"
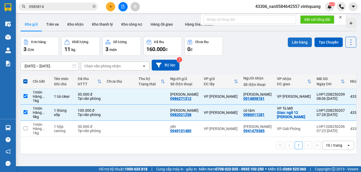
click at [298, 43] on button "Lên hàng" at bounding box center [300, 43] width 24 height 10
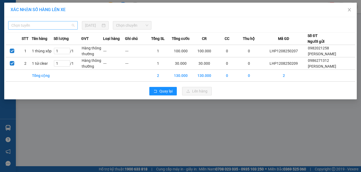
click at [50, 26] on span "Chọn tuyến" at bounding box center [42, 25] width 63 height 8
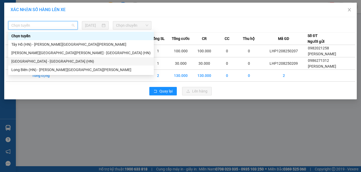
click at [49, 62] on div "[GEOGRAPHIC_DATA] - [GEOGRAPHIC_DATA] (HN)" at bounding box center [80, 61] width 139 height 6
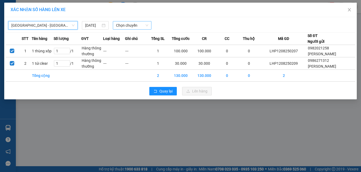
click at [123, 26] on span "Chọn chuyến" at bounding box center [132, 25] width 33 height 8
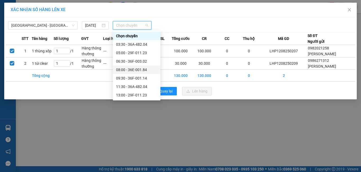
click at [131, 71] on div "08:00 - 36E-001.84" at bounding box center [136, 70] width 41 height 6
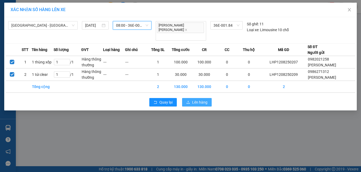
click at [203, 99] on span "Lên hàng" at bounding box center [199, 102] width 15 height 6
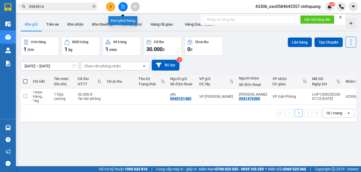
click at [122, 8] on icon "file-add" at bounding box center [123, 7] width 3 height 4
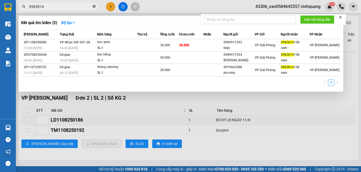
click at [93, 7] on icon "close-circle" at bounding box center [94, 6] width 3 height 3
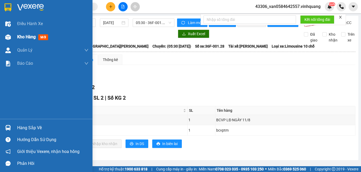
click at [30, 38] on span "Kho hàng" at bounding box center [26, 36] width 19 height 5
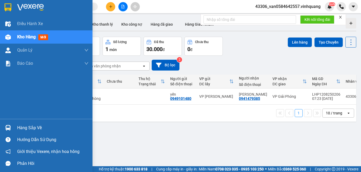
click at [61, 38] on div "Kho hàng mới" at bounding box center [52, 36] width 71 height 13
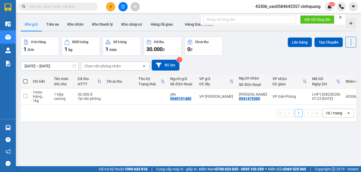
click at [187, 144] on div "ver 1.8.137 Kho gửi Trên xe Kho nhận Kho thanh lý Kho công nợ Hàng đã giao Hàng…" at bounding box center [189, 102] width 340 height 172
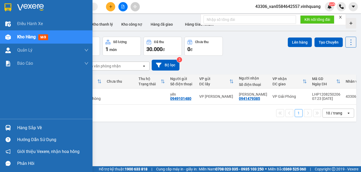
click at [38, 132] on div "Hàng sắp về" at bounding box center [52, 128] width 71 height 8
click at [38, 132] on div "Điều hành xe Kho hàng mới Quản Lý Quản lý đơn gửi tiền Quản lý thu hộ Quản lý c…" at bounding box center [46, 86] width 93 height 172
click at [47, 128] on div "Hàng sắp về" at bounding box center [52, 128] width 71 height 8
click at [47, 128] on div "Điều hành xe Kho hàng mới Quản Lý Quản lý đơn gửi tiền Quản lý thu hộ Quản lý c…" at bounding box center [46, 86] width 93 height 172
click at [20, 126] on div "Hàng sắp về" at bounding box center [52, 128] width 71 height 8
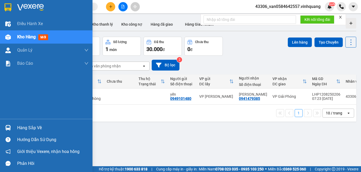
click at [20, 126] on div "Điều hành xe Kho hàng mới Quản Lý Quản lý đơn gửi tiền Quản lý thu hộ Quản lý c…" at bounding box center [46, 86] width 93 height 172
click at [20, 126] on div "Hàng sắp về" at bounding box center [52, 128] width 71 height 8
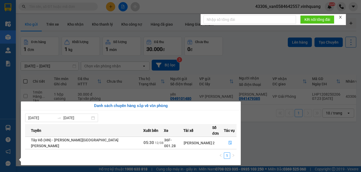
click at [309, 132] on section "Kết quả tìm kiếm ( 3 ) Bộ lọc Mã ĐH Trạng thái Món hàng Thu hộ Tổng cước Chưa c…" at bounding box center [180, 86] width 361 height 172
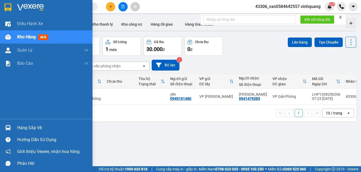
click at [56, 37] on div "Kho hàng mới" at bounding box center [52, 36] width 71 height 13
click at [38, 38] on div "Kho hàng mới" at bounding box center [33, 37] width 33 height 7
click at [37, 40] on div "Kho hàng mới" at bounding box center [33, 37] width 33 height 7
click at [40, 38] on span "mới" at bounding box center [43, 37] width 10 height 6
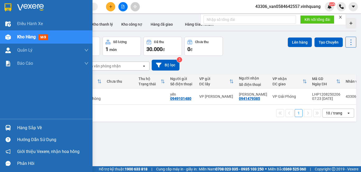
click at [40, 38] on span "mới" at bounding box center [43, 37] width 10 height 6
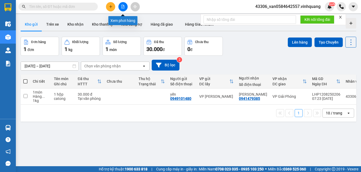
click at [121, 6] on button at bounding box center [123, 6] width 9 height 9
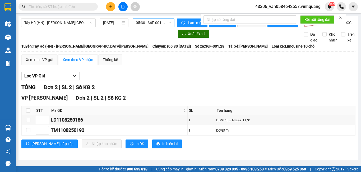
click at [158, 24] on span "05:30 - 36F-001.28" at bounding box center [153, 23] width 35 height 8
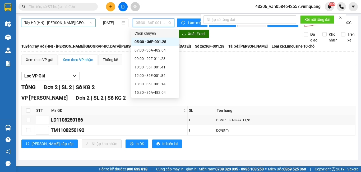
click at [87, 20] on span "Tây Hồ (HN) - [GEOGRAPHIC_DATA]" at bounding box center [58, 23] width 68 height 8
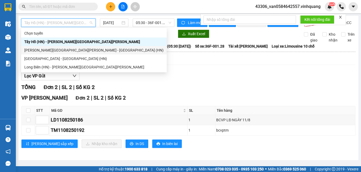
click at [82, 47] on div "[GEOGRAPHIC_DATA] - [GEOGRAPHIC_DATA] (HN)" at bounding box center [93, 50] width 139 height 6
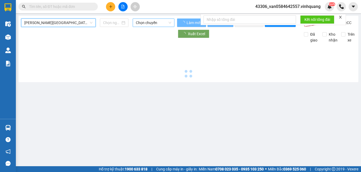
type input "[DATE]"
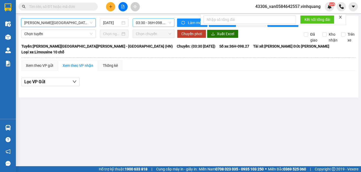
click at [151, 24] on span "03:30 - 36H-098.27 - (Đã hủy)" at bounding box center [153, 23] width 35 height 8
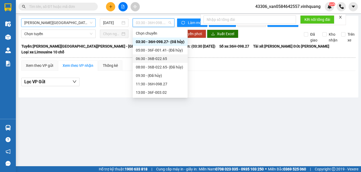
click at [66, 25] on span "[GEOGRAPHIC_DATA] - [GEOGRAPHIC_DATA] (HN)" at bounding box center [58, 23] width 68 height 8
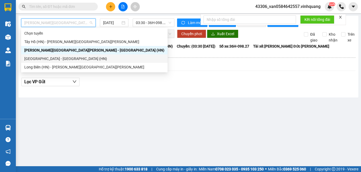
click at [62, 58] on div "[GEOGRAPHIC_DATA] - [GEOGRAPHIC_DATA] (HN)" at bounding box center [94, 59] width 140 height 6
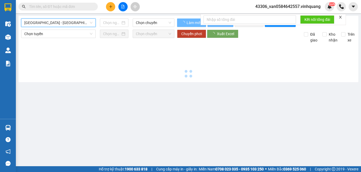
type input "[DATE]"
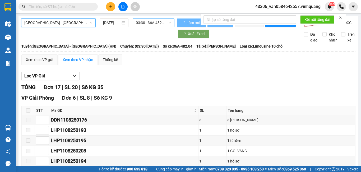
click at [156, 22] on span "03:30 - 36A-482.04" at bounding box center [153, 23] width 35 height 8
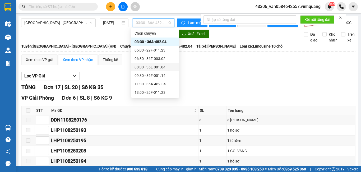
click at [164, 66] on div "08:00 - 36E-001.84" at bounding box center [155, 67] width 41 height 6
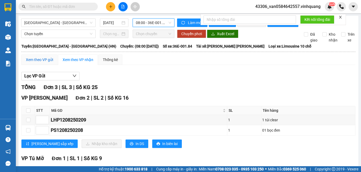
click at [45, 63] on div "Xem theo VP gửi" at bounding box center [39, 60] width 27 height 6
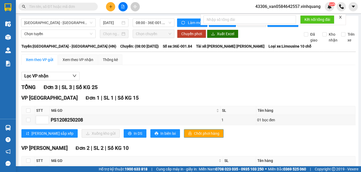
click at [68, 7] on input "text" at bounding box center [60, 7] width 62 height 6
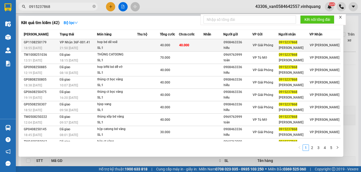
type input "0915237868"
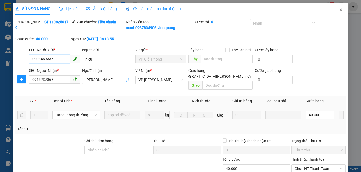
type input "0908463336"
type input "hiếu"
type input "0915237868"
type input "ngọc hân"
type input "40.000"
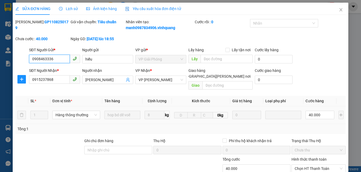
type input "40.000"
click at [313, 165] on span "Chọn HT Thanh Toán" at bounding box center [319, 169] width 48 height 8
click at [313, 171] on div "Tại văn phòng" at bounding box center [315, 174] width 47 height 6
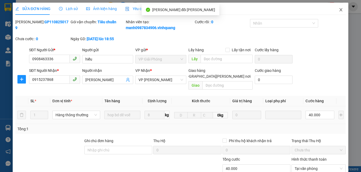
click at [339, 10] on icon "close" at bounding box center [341, 10] width 4 height 4
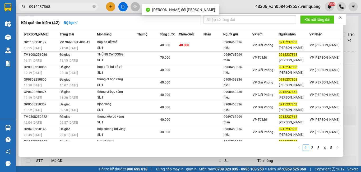
drag, startPoint x: 53, startPoint y: 8, endPoint x: 27, endPoint y: 14, distance: 26.5
click at [22, 11] on div "Kết quả tìm kiếm ( 42 ) Bộ lọc Mã ĐH Trạng thái Món hàng Thu hộ Tổng cước Chưa …" at bounding box center [51, 6] width 103 height 9
click at [21, 15] on div at bounding box center [180, 86] width 361 height 172
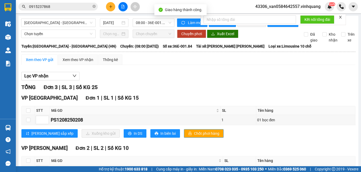
click at [65, 7] on input "0915237868" at bounding box center [60, 7] width 62 height 6
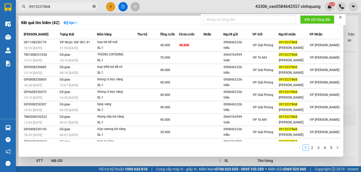
click at [93, 7] on icon "close-circle" at bounding box center [94, 6] width 3 height 3
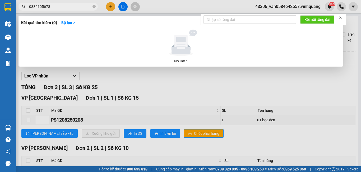
type input "0886105678"
click at [97, 6] on span "0886105678" at bounding box center [58, 7] width 79 height 8
drag, startPoint x: 53, startPoint y: 6, endPoint x: 25, endPoint y: 8, distance: 28.7
click at [25, 8] on div "0886105678" at bounding box center [51, 7] width 103 height 8
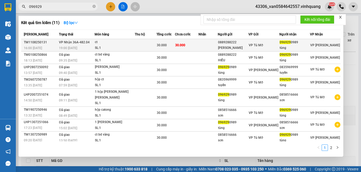
type input "096929"
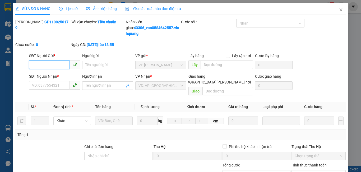
type input "0889288222"
type input "Hiếu"
type input "0969290989"
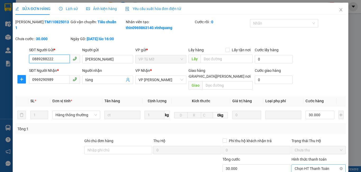
click at [306, 165] on span "Chọn HT Thanh Toán" at bounding box center [319, 169] width 48 height 8
click at [304, 171] on div "Tại văn phòng" at bounding box center [315, 174] width 47 height 6
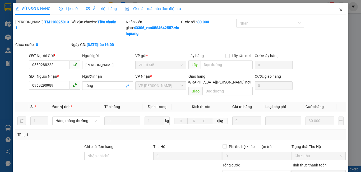
click at [340, 9] on icon "close" at bounding box center [341, 9] width 3 height 3
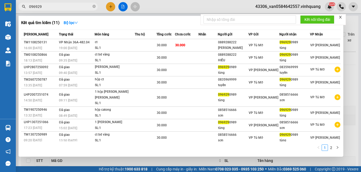
drag, startPoint x: 34, startPoint y: 5, endPoint x: 30, endPoint y: 6, distance: 4.3
click at [30, 6] on input "096929" at bounding box center [60, 7] width 62 height 6
click at [42, 9] on input "096929" at bounding box center [60, 7] width 62 height 6
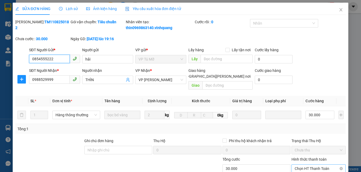
click at [310, 165] on span "Chọn HT Thanh Toán" at bounding box center [319, 169] width 48 height 8
click at [309, 171] on div "Tại văn phòng" at bounding box center [315, 174] width 47 height 6
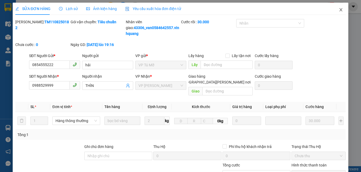
click at [340, 11] on icon "close" at bounding box center [341, 9] width 3 height 3
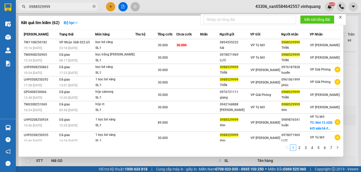
click at [59, 6] on input "0988529999" at bounding box center [60, 7] width 62 height 6
drag, startPoint x: 59, startPoint y: 6, endPoint x: 35, endPoint y: 10, distance: 23.8
click at [37, 8] on input "0988529999" at bounding box center [60, 7] width 62 height 6
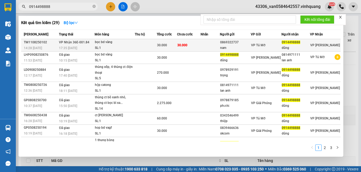
click at [201, 47] on td "30.000" at bounding box center [189, 45] width 24 height 12
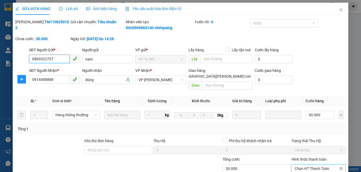
click at [305, 165] on span "Chọn HT Thanh Toán" at bounding box center [319, 169] width 48 height 8
click at [300, 171] on div "Tại văn phòng" at bounding box center [315, 174] width 47 height 6
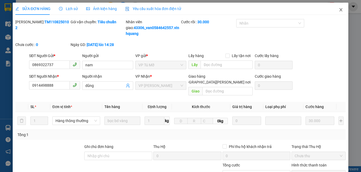
click at [339, 10] on icon "close" at bounding box center [341, 10] width 4 height 4
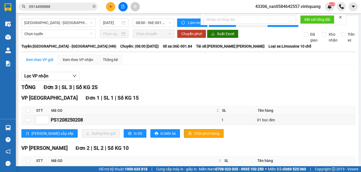
click at [112, 5] on icon "plus" at bounding box center [111, 7] width 4 height 4
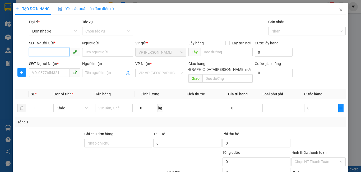
click at [62, 55] on input "SĐT Người Gửi *" at bounding box center [49, 52] width 41 height 8
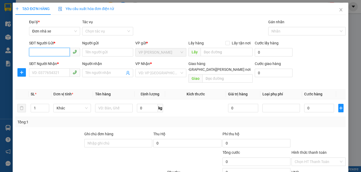
click at [62, 55] on input "SĐT Người Gửi *" at bounding box center [49, 52] width 41 height 8
click at [59, 51] on input "SĐT Người Gửi *" at bounding box center [49, 52] width 41 height 8
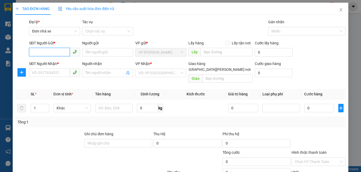
click at [59, 51] on input "SĐT Người Gửi *" at bounding box center [49, 52] width 41 height 8
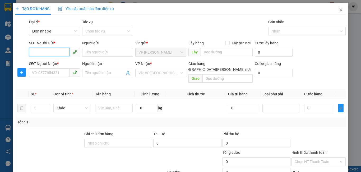
click at [59, 51] on input "SĐT Người Gửi *" at bounding box center [49, 52] width 41 height 8
click at [59, 52] on input "SĐT Người Gửi *" at bounding box center [49, 52] width 41 height 8
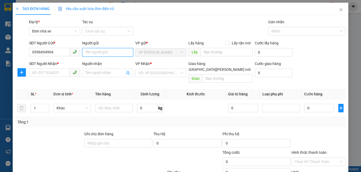
click at [121, 53] on input "Người gửi" at bounding box center [107, 52] width 51 height 8
click at [106, 53] on input "Người gửi" at bounding box center [107, 52] width 51 height 8
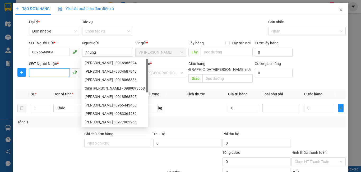
click at [55, 74] on input "SĐT Người Nhận *" at bounding box center [49, 73] width 41 height 8
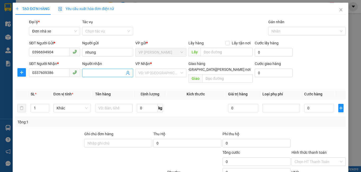
click at [99, 72] on input "Người nhận" at bounding box center [104, 73] width 39 height 6
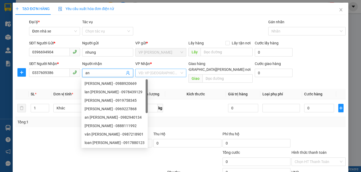
click at [164, 74] on input "search" at bounding box center [159, 73] width 41 height 8
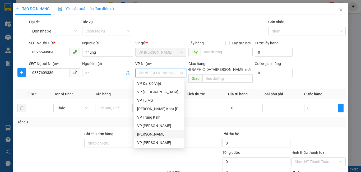
click at [164, 135] on div "VP [PERSON_NAME]" at bounding box center [159, 135] width 44 height 6
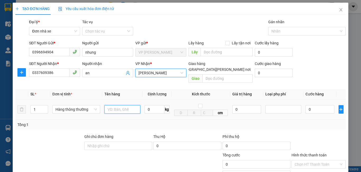
click at [117, 105] on input "text" at bounding box center [123, 109] width 36 height 8
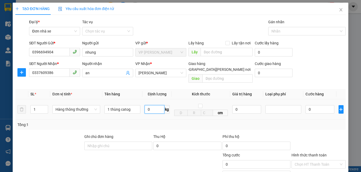
click at [156, 106] on input "0" at bounding box center [155, 109] width 20 height 8
click at [157, 108] on input "0" at bounding box center [155, 109] width 20 height 8
click at [146, 105] on input "0" at bounding box center [155, 109] width 20 height 8
click at [156, 106] on input "0" at bounding box center [155, 109] width 20 height 8
click at [150, 105] on input "0" at bounding box center [155, 109] width 20 height 8
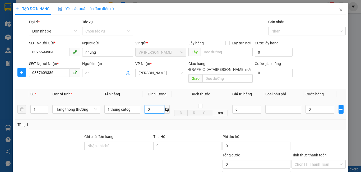
click at [146, 105] on input "0" at bounding box center [155, 109] width 20 height 8
click at [149, 105] on input "0" at bounding box center [155, 109] width 20 height 8
click at [148, 105] on input "*334" at bounding box center [155, 109] width 20 height 8
click at [147, 105] on input "334" at bounding box center [155, 109] width 20 height 8
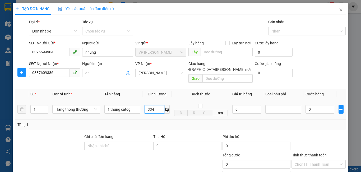
click at [148, 105] on input "334" at bounding box center [155, 109] width 20 height 8
click at [159, 122] on div "Tổng: 1" at bounding box center [180, 125] width 327 height 6
click at [315, 161] on input "Hình thức thanh toán" at bounding box center [317, 165] width 44 height 8
click at [314, 165] on div "Tại văn phòng" at bounding box center [316, 169] width 54 height 8
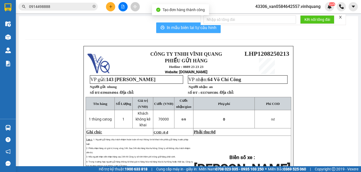
click at [207, 28] on span "In mẫu biên lai tự cấu hình" at bounding box center [192, 27] width 50 height 7
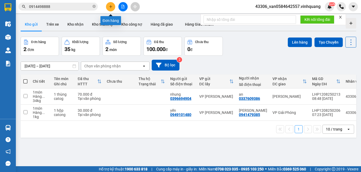
click at [111, 9] on button at bounding box center [110, 6] width 9 height 9
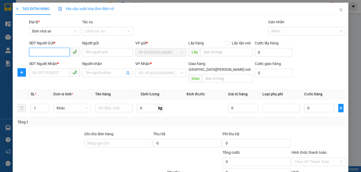
drag, startPoint x: 62, startPoint y: 53, endPoint x: 62, endPoint y: 57, distance: 4.8
click at [62, 53] on input "SĐT Người Gửi *" at bounding box center [49, 52] width 41 height 8
click at [62, 54] on input "SĐT Người Gửi *" at bounding box center [49, 52] width 41 height 8
click at [102, 104] on input "text" at bounding box center [114, 108] width 38 height 8
click at [139, 104] on input "0" at bounding box center [147, 108] width 21 height 8
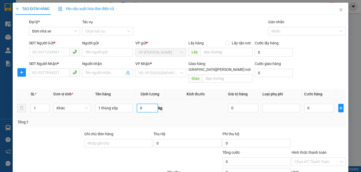
click at [139, 104] on input "0" at bounding box center [147, 108] width 21 height 8
drag, startPoint x: 139, startPoint y: 121, endPoint x: 143, endPoint y: 107, distance: 14.8
click at [139, 121] on div "Tổng: 1" at bounding box center [180, 122] width 331 height 10
click at [140, 104] on input "0" at bounding box center [147, 108] width 21 height 8
click at [167, 119] on div "Tổng: 1" at bounding box center [180, 122] width 327 height 6
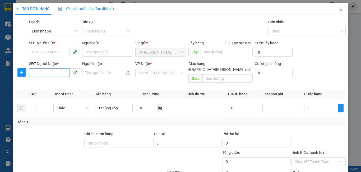
click at [52, 72] on input "SĐT Người Nhận *" at bounding box center [49, 73] width 41 height 8
click at [47, 52] on input "SĐT Người Gửi *" at bounding box center [49, 52] width 41 height 8
click at [61, 73] on input "SĐT Người Nhận *" at bounding box center [49, 73] width 41 height 8
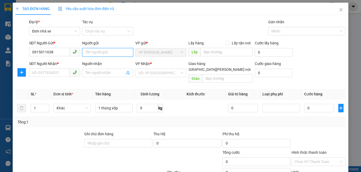
click at [97, 56] on input "Người gửi" at bounding box center [107, 52] width 51 height 8
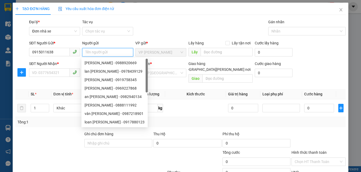
click at [97, 53] on input "Người gửi" at bounding box center [107, 52] width 51 height 8
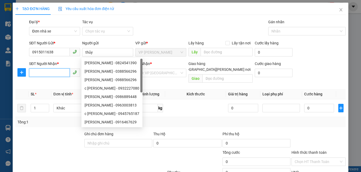
click at [54, 77] on input "SĐT Người Nhận *" at bounding box center [49, 73] width 41 height 8
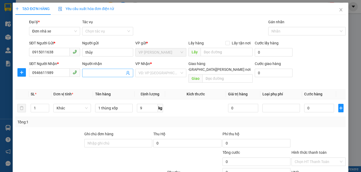
click at [100, 72] on input "Người nhận" at bounding box center [104, 73] width 39 height 6
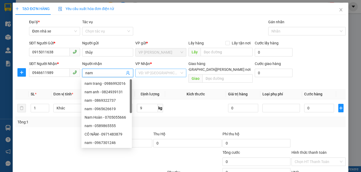
click at [151, 71] on input "search" at bounding box center [159, 73] width 41 height 8
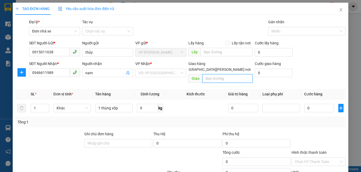
click at [209, 74] on input "text" at bounding box center [228, 78] width 50 height 8
drag, startPoint x: 248, startPoint y: 73, endPoint x: 170, endPoint y: 78, distance: 77.7
click at [170, 78] on div "SĐT Người Nhận * 0946611989 Người nhận nam VP Nhận * VD: VP Sài Gòn Giao hàng G…" at bounding box center [187, 73] width 319 height 24
paste input "text"
click at [217, 74] on input "text" at bounding box center [228, 78] width 50 height 8
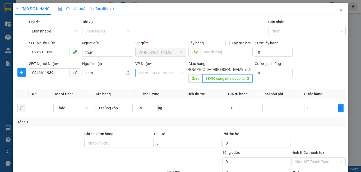
drag, startPoint x: 246, startPoint y: 73, endPoint x: 135, endPoint y: 76, distance: 111.2
click at [143, 77] on div "SĐT Người Nhận * 0946611989 Người nhận nam VP Nhận * VD: VP Sài Gòn Giao hàng G…" at bounding box center [187, 73] width 319 height 24
click at [142, 74] on input "search" at bounding box center [159, 73] width 41 height 8
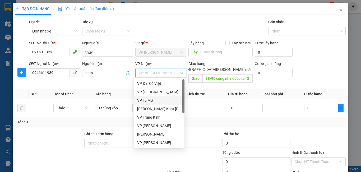
click at [145, 99] on div "VP Tú Mỡ" at bounding box center [159, 101] width 44 height 6
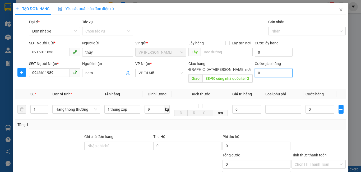
click at [257, 74] on input "0" at bounding box center [274, 73] width 38 height 8
click at [257, 78] on div "Cước giao hàng 0" at bounding box center [274, 70] width 38 height 19
click at [255, 74] on input "0" at bounding box center [274, 73] width 38 height 8
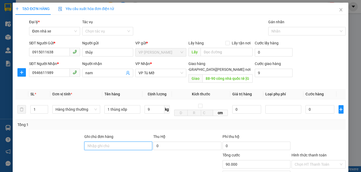
click at [107, 142] on input "Ghi chú đơn hàng" at bounding box center [118, 146] width 68 height 8
click at [154, 105] on input "9" at bounding box center [155, 109] width 20 height 8
click at [245, 120] on div "Tổng: 1" at bounding box center [180, 125] width 331 height 10
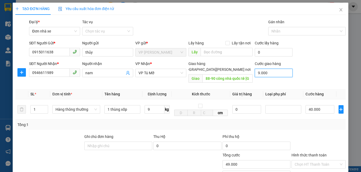
click at [260, 75] on input "9.000" at bounding box center [274, 73] width 38 height 8
click at [256, 122] on div "Tổng: 1" at bounding box center [180, 125] width 327 height 6
click at [324, 161] on input "Hình thức thanh toán" at bounding box center [317, 165] width 44 height 8
click at [323, 167] on div "Tại văn phòng" at bounding box center [315, 170] width 47 height 6
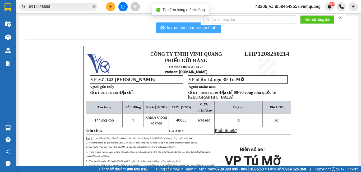
click at [196, 29] on span "In mẫu biên lai tự cấu hình" at bounding box center [192, 27] width 50 height 7
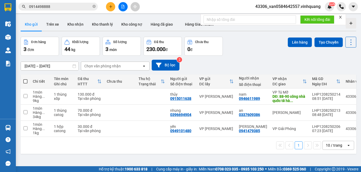
click at [11, 10] on section "Kết quả tìm kiếm ( 29 ) Bộ lọc Mã ĐH Trạng thái Món hàng Thu hộ Tổng cước Chưa …" at bounding box center [180, 86] width 361 height 172
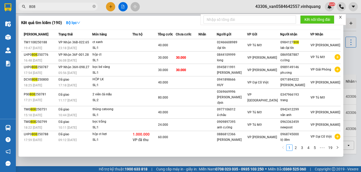
drag, startPoint x: 39, startPoint y: 6, endPoint x: 28, endPoint y: 10, distance: 11.7
click at [28, 10] on span "808" at bounding box center [58, 7] width 79 height 8
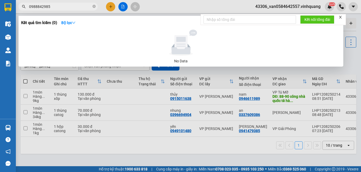
drag, startPoint x: 51, startPoint y: 8, endPoint x: 18, endPoint y: 10, distance: 33.1
click at [18, 10] on div "0988842985" at bounding box center [51, 7] width 103 height 8
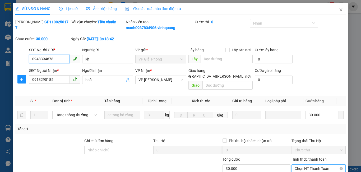
click at [310, 165] on span "Chọn HT Thanh Toán" at bounding box center [319, 169] width 48 height 8
click at [309, 171] on div "Tại văn phòng" at bounding box center [315, 174] width 47 height 6
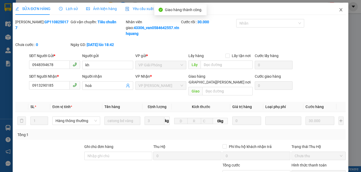
click at [334, 8] on span "Close" at bounding box center [341, 10] width 15 height 15
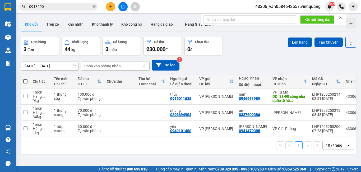
click at [118, 9] on div at bounding box center [123, 6] width 40 height 9
click at [113, 4] on button at bounding box center [110, 6] width 9 height 9
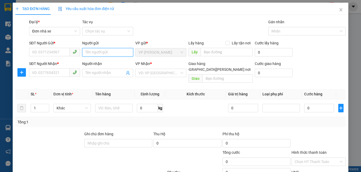
click at [91, 51] on input "Người gửi" at bounding box center [107, 52] width 51 height 8
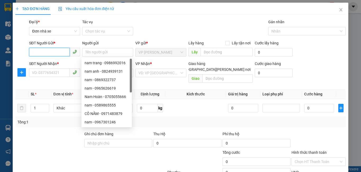
click at [53, 53] on input "SĐT Người Gửi *" at bounding box center [49, 52] width 41 height 8
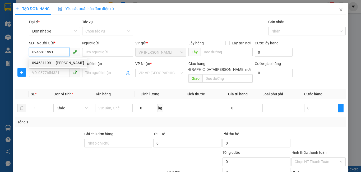
click at [64, 62] on div "0945811991 - hà minh" at bounding box center [58, 63] width 52 height 6
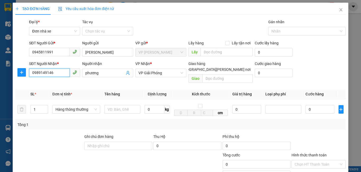
drag, startPoint x: 55, startPoint y: 74, endPoint x: 21, endPoint y: 81, distance: 34.6
click at [21, 81] on div "Transit Pickup Surcharge Ids Transit Deliver Surcharge Ids Transit Deliver Surc…" at bounding box center [180, 125] width 331 height 212
click at [95, 83] on div "Transit Pickup Surcharge Ids Transit Deliver Surcharge Ids Transit Deliver Surc…" at bounding box center [180, 125] width 331 height 212
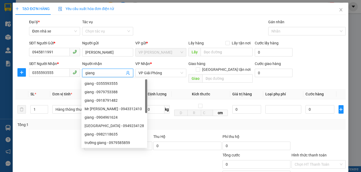
type input "giang"
click at [300, 127] on div "Transit Pickup Surcharge Ids Transit Deliver Surcharge Ids Transit Deliver Surc…" at bounding box center [180, 125] width 331 height 212
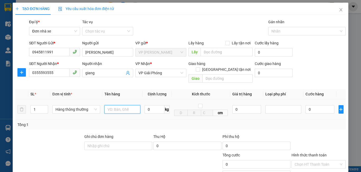
click at [109, 105] on input "text" at bounding box center [123, 109] width 36 height 8
type input "1 bọc băng dính vàng"
click at [153, 105] on input "0" at bounding box center [155, 109] width 20 height 8
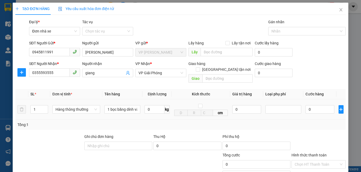
drag, startPoint x: 159, startPoint y: 115, endPoint x: 153, endPoint y: 115, distance: 5.3
click at [159, 120] on div "Tổng: 1" at bounding box center [180, 125] width 331 height 10
click at [146, 105] on input "0" at bounding box center [155, 109] width 20 height 8
click at [150, 111] on td "0 kg" at bounding box center [157, 109] width 29 height 20
click at [146, 105] on input "0" at bounding box center [155, 109] width 20 height 8
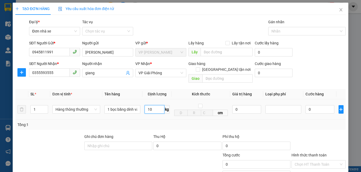
click at [153, 105] on input "10" at bounding box center [155, 109] width 20 height 8
type input "1"
click at [182, 120] on div "Tổng: 1" at bounding box center [180, 125] width 331 height 10
type input "30.000"
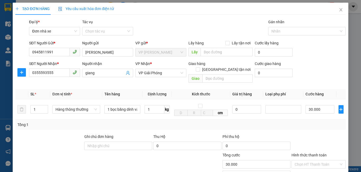
type input "30.000"
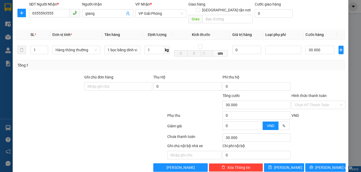
scroll to position [64, 0]
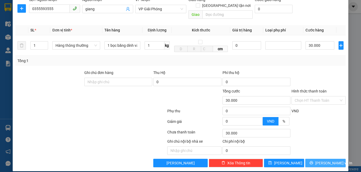
click at [320, 160] on span "[PERSON_NAME] và In" at bounding box center [334, 163] width 37 height 6
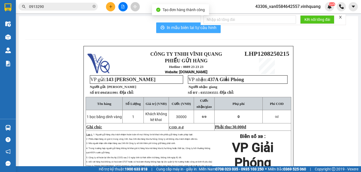
click at [199, 29] on span "In mẫu biên lai tự cấu hình" at bounding box center [192, 27] width 50 height 7
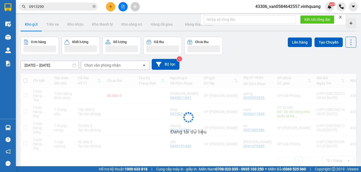
click at [110, 9] on button at bounding box center [110, 6] width 9 height 9
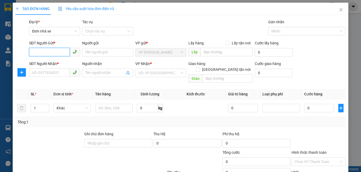
click at [52, 50] on input "SĐT Người Gửi *" at bounding box center [49, 52] width 41 height 8
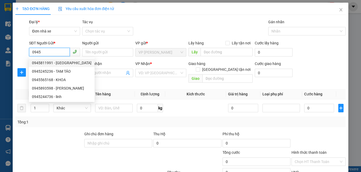
click at [51, 62] on div "0945811991 - hà minh" at bounding box center [62, 63] width 60 height 6
type input "0945811991"
type input "hà minh"
type input "0355593555"
type input "giang"
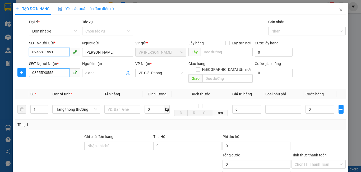
type input "0945811991"
drag, startPoint x: 53, startPoint y: 71, endPoint x: 10, endPoint y: 74, distance: 42.7
click at [11, 75] on div "TẠO ĐƠN HÀNG Yêu cầu xuất hóa đơn điện tử Transit Pickup Surcharge Ids Transit …" at bounding box center [180, 86] width 361 height 172
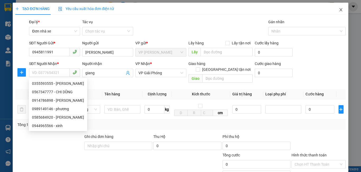
click at [339, 10] on icon "close" at bounding box center [341, 10] width 4 height 4
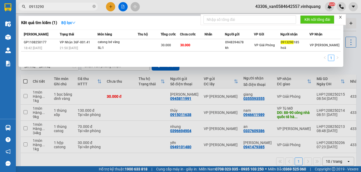
drag, startPoint x: 50, startPoint y: 7, endPoint x: 26, endPoint y: 7, distance: 23.8
click at [26, 7] on span "0913290" at bounding box center [58, 7] width 79 height 8
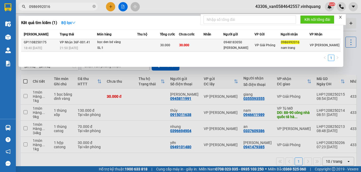
type input "0986992016"
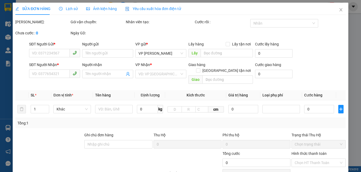
type input "0948183050"
type input "lê văn hùng"
type input "0986992016"
type input "nam trang"
type input "30.000"
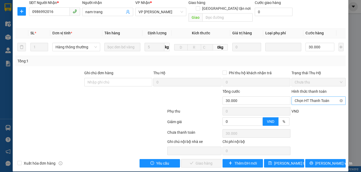
scroll to position [68, 0]
click at [316, 97] on span "Chọn HT Thanh Toán" at bounding box center [319, 101] width 48 height 8
click at [312, 105] on div "Tại văn phòng" at bounding box center [315, 106] width 47 height 6
type input "0"
click at [209, 161] on span "[PERSON_NAME] và Giao hàng" at bounding box center [216, 164] width 51 height 6
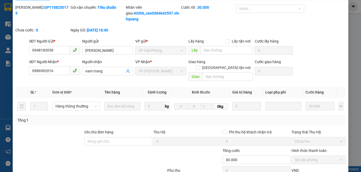
scroll to position [0, 0]
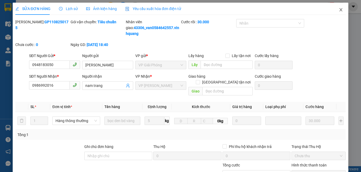
click at [340, 9] on icon "close" at bounding box center [341, 9] width 3 height 3
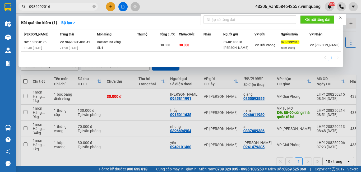
drag, startPoint x: 59, startPoint y: 6, endPoint x: 24, endPoint y: 10, distance: 35.2
click at [24, 10] on span "0986992016" at bounding box center [58, 7] width 79 height 8
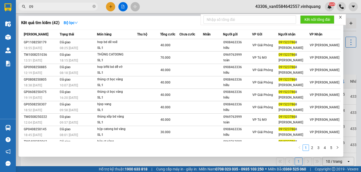
type input "0"
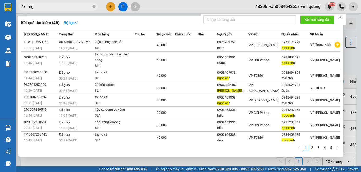
type input "n"
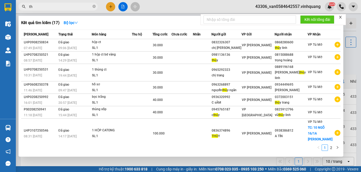
type input "t"
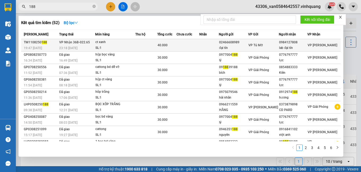
type input "188"
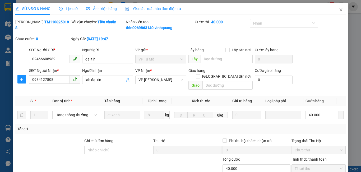
type input "02466608989"
type input "đại tín"
type input "0984127808"
type input "lab đại tín"
type input "40.000"
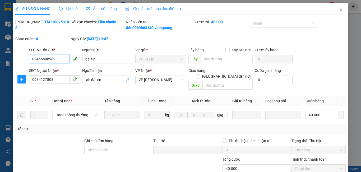
scroll to position [63, 0]
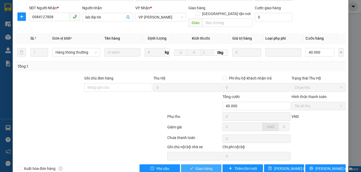
click at [210, 166] on span "Giao hàng" at bounding box center [204, 169] width 17 height 6
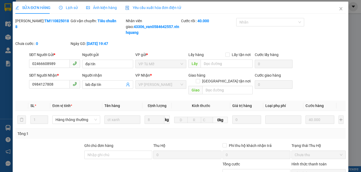
scroll to position [0, 0]
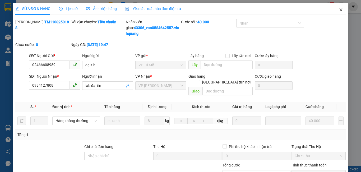
click at [339, 8] on span "Close" at bounding box center [341, 10] width 15 height 15
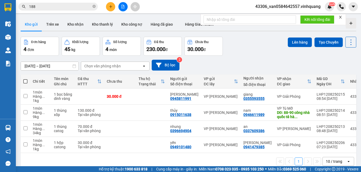
click at [111, 6] on icon "plus" at bounding box center [111, 7] width 4 height 4
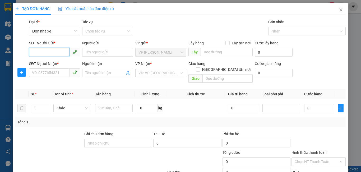
click at [52, 48] on input "SĐT Người Gửi *" at bounding box center [49, 52] width 41 height 8
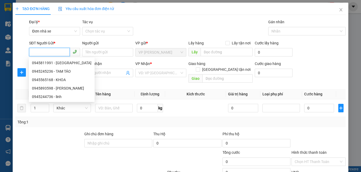
click at [37, 50] on input "SĐT Người Gửi *" at bounding box center [49, 52] width 41 height 8
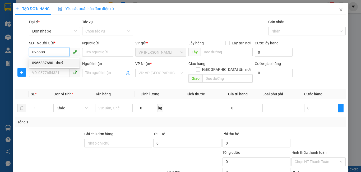
click at [52, 64] on div "0966887680 - thuý" at bounding box center [54, 63] width 44 height 6
type input "0966887680"
type input "thuý"
type input "0979182262"
type input "Dũng"
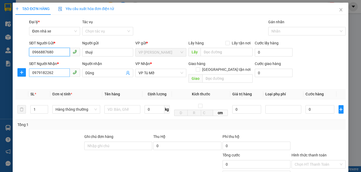
type input "0966887680"
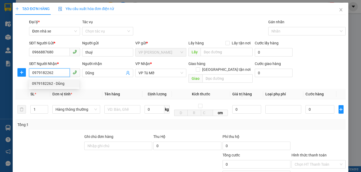
drag, startPoint x: 55, startPoint y: 73, endPoint x: 25, endPoint y: 80, distance: 31.5
click at [25, 80] on div "Transit Pickup Surcharge Ids Transit Deliver Surcharge Ids Transit Deliver Surc…" at bounding box center [180, 125] width 331 height 212
type input "0979182262"
click at [58, 84] on div "0979182262 - Dũng" at bounding box center [54, 84] width 44 height 6
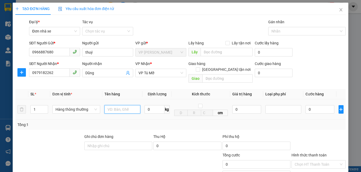
click at [130, 105] on input "text" at bounding box center [123, 109] width 36 height 8
type input "1 thung xốp"
click at [157, 105] on input "0" at bounding box center [155, 109] width 20 height 8
click at [148, 106] on input "0" at bounding box center [155, 109] width 20 height 8
click at [151, 105] on input "0" at bounding box center [155, 109] width 20 height 8
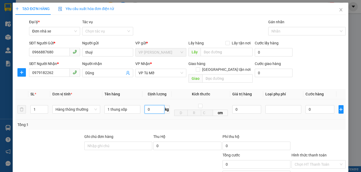
click at [145, 105] on input "0" at bounding box center [155, 109] width 20 height 8
click at [150, 105] on input "0" at bounding box center [155, 109] width 20 height 8
click at [147, 105] on input "0" at bounding box center [155, 109] width 20 height 8
click at [148, 105] on input "0" at bounding box center [155, 109] width 20 height 8
type input "5"
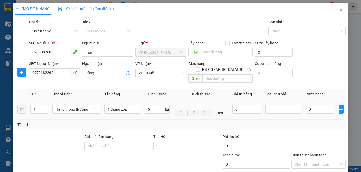
click at [128, 113] on td "1 thung xốp" at bounding box center [122, 109] width 40 height 20
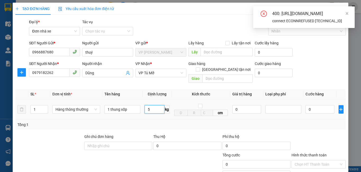
click at [152, 105] on input "5" at bounding box center [155, 109] width 20 height 8
click at [151, 105] on input "5" at bounding box center [155, 109] width 20 height 8
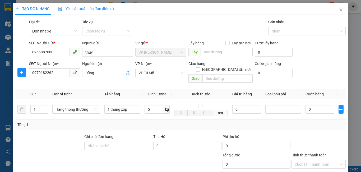
click at [224, 134] on div "Phí thu hộ" at bounding box center [257, 138] width 68 height 8
click at [151, 105] on input "5" at bounding box center [155, 109] width 20 height 8
type input "4"
click at [167, 125] on div "Transit Pickup Surcharge Ids Transit Deliver Surcharge Ids Transit Deliver Surc…" at bounding box center [180, 125] width 331 height 212
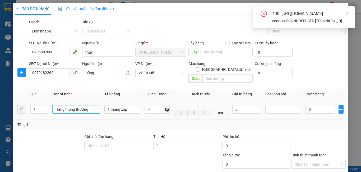
click at [91, 106] on span "Hàng thông thường" at bounding box center [77, 110] width 42 height 8
click at [80, 114] on div "Hàng thông thường" at bounding box center [75, 115] width 41 height 6
drag, startPoint x: 54, startPoint y: 51, endPoint x: 22, endPoint y: 55, distance: 32.2
click at [22, 55] on div "SĐT Người Gửi * 0966887680 Người gửi thuý VP gửi * VP LÊ HỒNG PHONG Lấy hàng Lấ…" at bounding box center [181, 49] width 332 height 19
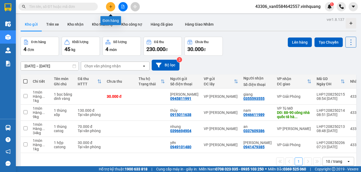
click at [112, 6] on icon "plus" at bounding box center [111, 7] width 4 height 4
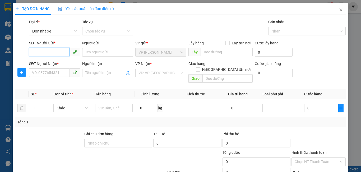
click at [56, 52] on input "SĐT Người Gửi *" at bounding box center [49, 52] width 41 height 8
paste input "0966887680"
type input "0966887680"
click at [57, 63] on div "0966887680 - thuý" at bounding box center [54, 63] width 44 height 6
type input "thuý"
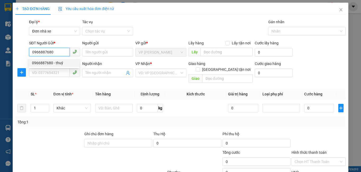
type input "0979182262"
type input "Dũng"
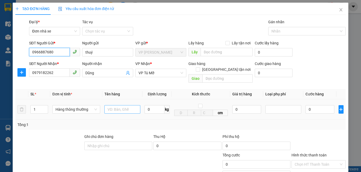
type input "0966887680"
click at [127, 105] on input "text" at bounding box center [123, 109] width 36 height 8
type input "1 thùng xốp"
click at [145, 105] on input "0" at bounding box center [155, 109] width 20 height 8
click at [151, 106] on input "0" at bounding box center [155, 109] width 20 height 8
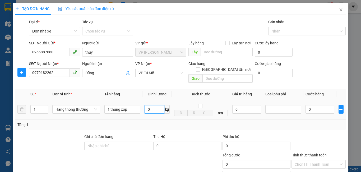
click at [147, 105] on input "0" at bounding box center [155, 109] width 20 height 8
click at [149, 105] on input "0" at bounding box center [155, 109] width 20 height 8
type input "5"
click at [140, 120] on div "Tổng: 1" at bounding box center [180, 125] width 331 height 10
type input "30.000"
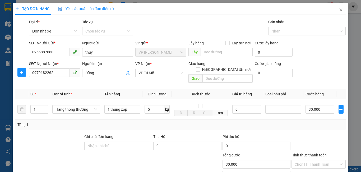
type input "30.000"
click at [303, 144] on div at bounding box center [318, 143] width 55 height 19
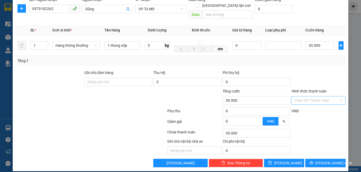
click at [311, 97] on input "Hình thức thanh toán" at bounding box center [317, 101] width 44 height 8
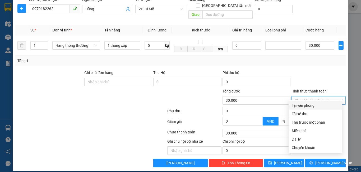
click at [309, 105] on div "Tại văn phòng" at bounding box center [315, 106] width 47 height 6
type input "0"
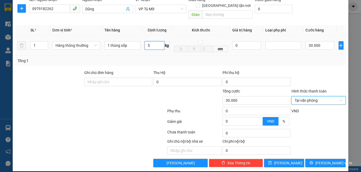
click at [151, 41] on input "5" at bounding box center [155, 45] width 20 height 8
type input "6"
click at [200, 62] on div "Transit Pickup Surcharge Ids Transit Deliver Surcharge Ids Transit Deliver Surc…" at bounding box center [180, 61] width 331 height 212
type input "40.000"
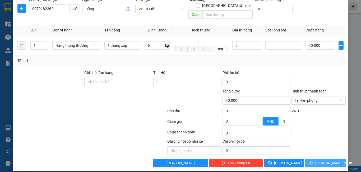
click at [326, 160] on span "[PERSON_NAME] và In" at bounding box center [334, 163] width 37 height 6
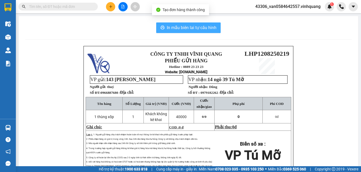
click at [189, 27] on span "In mẫu biên lai tự cấu hình" at bounding box center [192, 27] width 50 height 7
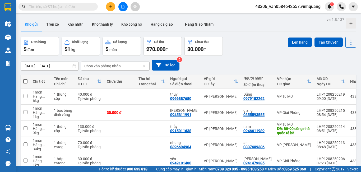
click at [112, 8] on icon "plus" at bounding box center [111, 7] width 4 height 4
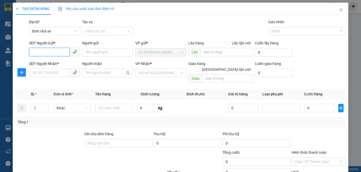
click at [55, 54] on input "SĐT Người Gửi *" at bounding box center [49, 52] width 41 height 8
type input "0912872722"
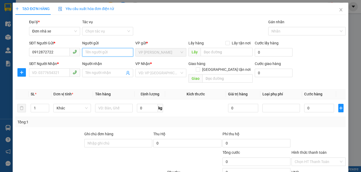
click at [93, 54] on input "Người gửi" at bounding box center [107, 52] width 51 height 8
click at [87, 53] on input "Người gửi" at bounding box center [107, 52] width 51 height 8
type input "[PERSON_NAME]"
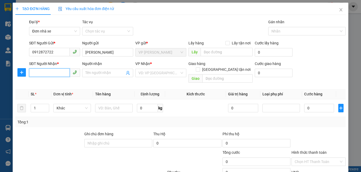
click at [54, 73] on input "SĐT Người Nhận *" at bounding box center [49, 73] width 41 height 8
click at [38, 69] on input "SĐT Người Nhận *" at bounding box center [49, 73] width 41 height 8
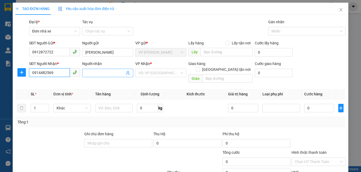
type input "0914482569"
click at [87, 72] on input "Người nhận" at bounding box center [104, 73] width 39 height 6
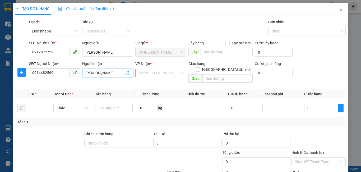
type input "[PERSON_NAME]"
click at [154, 74] on input "search" at bounding box center [159, 73] width 41 height 8
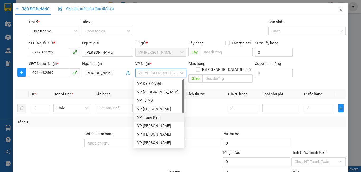
click at [156, 116] on div "VP Trung Kính" at bounding box center [159, 118] width 44 height 6
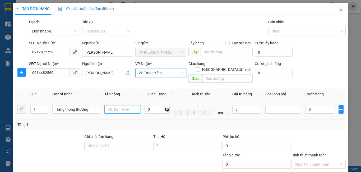
click at [125, 106] on input "text" at bounding box center [123, 109] width 36 height 8
type input "1 hồ sơ"
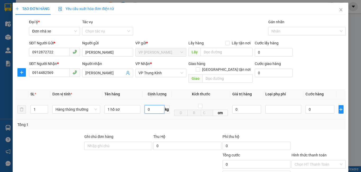
click at [145, 105] on input "0" at bounding box center [155, 109] width 20 height 8
type input "1"
click at [177, 89] on th "Kích thước" at bounding box center [201, 94] width 58 height 10
type input "30.000"
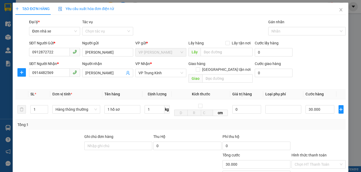
scroll to position [64, 0]
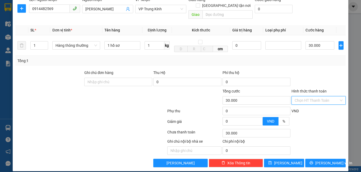
click at [320, 97] on input "Hình thức thanh toán" at bounding box center [317, 101] width 44 height 8
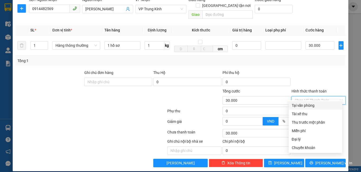
click at [318, 108] on div "Tại văn phòng" at bounding box center [315, 106] width 47 height 6
type input "0"
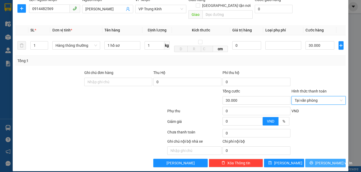
click at [317, 159] on button "[PERSON_NAME] và In" at bounding box center [326, 163] width 40 height 8
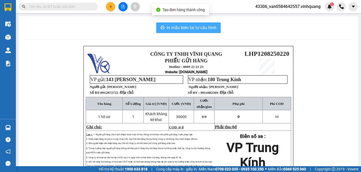
click at [192, 30] on span "In mẫu biên lai tự cấu hình" at bounding box center [192, 27] width 50 height 7
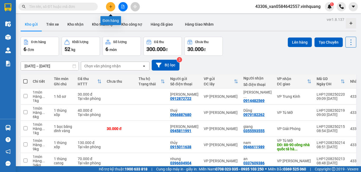
click at [110, 9] on button at bounding box center [110, 6] width 9 height 9
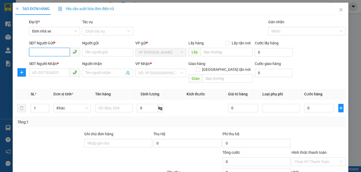
click at [48, 53] on input "SĐT Người Gửi *" at bounding box center [49, 52] width 41 height 8
type input "0"
type input "0945811991"
click at [47, 63] on div "0945811991 - [GEOGRAPHIC_DATA]" at bounding box center [62, 63] width 60 height 6
type input "[PERSON_NAME]"
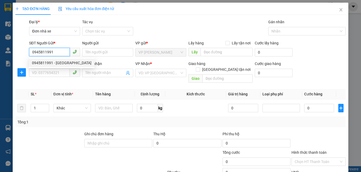
type input "0355593555"
type input "giang"
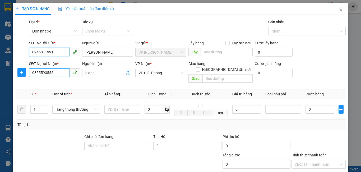
type input "0945811991"
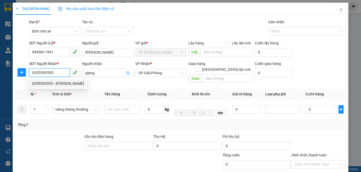
drag, startPoint x: 55, startPoint y: 72, endPoint x: 30, endPoint y: 78, distance: 25.9
click at [30, 78] on body "Kết quả tìm kiếm ( 0 ) Bộ lọc No Data 43306_van0584642557.vinhquang 1 Điều hành…" at bounding box center [180, 86] width 361 height 172
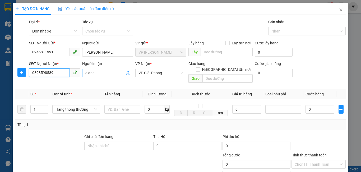
type input "0898598589"
click at [98, 72] on input "giang" at bounding box center [104, 73] width 39 height 6
drag, startPoint x: 55, startPoint y: 72, endPoint x: 25, endPoint y: 75, distance: 29.3
click at [25, 75] on div "SĐT Người Nhận * 0898598589 0898598589 Người nhận giang VP Nhận * VP Giải Phóng…" at bounding box center [181, 73] width 332 height 24
click at [339, 11] on icon "close" at bounding box center [341, 10] width 4 height 4
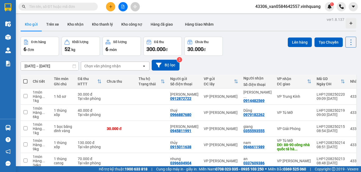
click at [56, 7] on input "text" at bounding box center [60, 7] width 62 height 6
paste input "0898598589"
type input "0898598589"
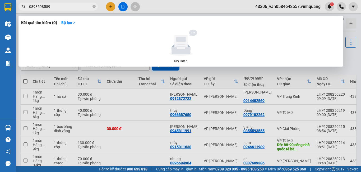
drag, startPoint x: 54, startPoint y: 6, endPoint x: 21, endPoint y: 6, distance: 33.1
click at [21, 6] on span "0898598589" at bounding box center [58, 7] width 79 height 8
type input "0898598589"
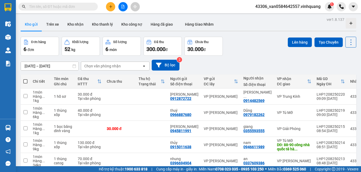
click at [89, 8] on input "text" at bounding box center [60, 7] width 62 height 6
click at [108, 6] on button at bounding box center [110, 6] width 9 height 9
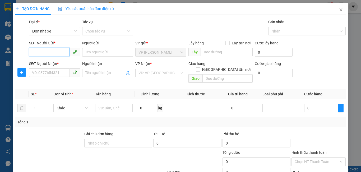
click at [58, 52] on input "SĐT Người Gửi *" at bounding box center [49, 52] width 41 height 8
type input "0986070857"
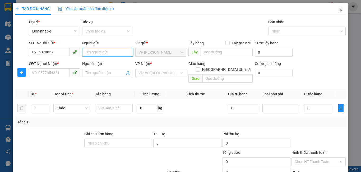
click at [108, 53] on input "Người gửi" at bounding box center [107, 52] width 51 height 8
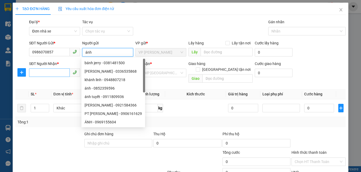
type input "ánh"
click at [55, 76] on input "SĐT Người Nhận *" at bounding box center [49, 73] width 41 height 8
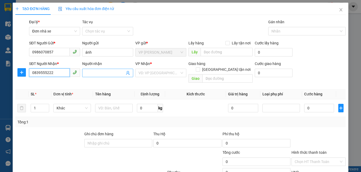
type input "0839555222"
click at [107, 74] on input "Người nhận" at bounding box center [104, 73] width 39 height 6
type input "d"
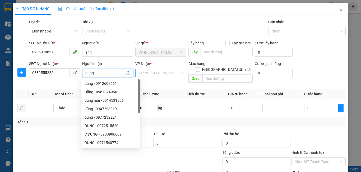
type input "dung"
click at [147, 73] on input "search" at bounding box center [159, 73] width 41 height 8
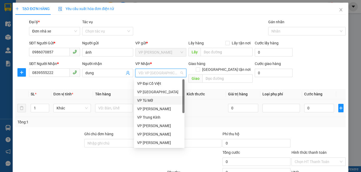
click at [144, 102] on div "VP Tú Mỡ" at bounding box center [159, 101] width 44 height 6
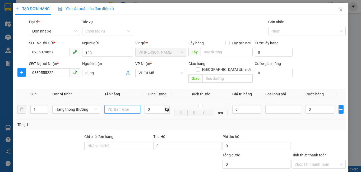
click at [121, 105] on input "text" at bounding box center [123, 109] width 36 height 8
type input "1 thung catong"
click at [151, 105] on input "0" at bounding box center [155, 109] width 20 height 8
type input "25"
click at [159, 111] on td "25 kg" at bounding box center [157, 109] width 29 height 20
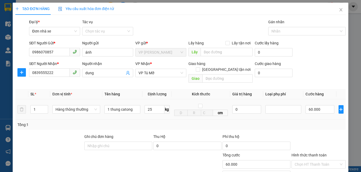
type input "60.000"
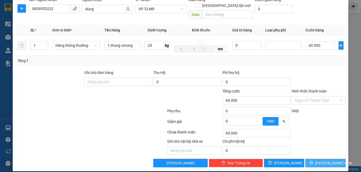
click at [319, 160] on span "[PERSON_NAME] và In" at bounding box center [334, 163] width 37 height 6
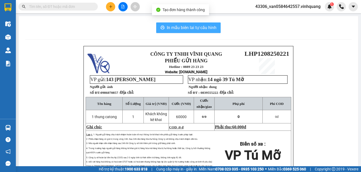
click at [207, 26] on span "In mẫu biên lai tự cấu hình" at bounding box center [192, 27] width 50 height 7
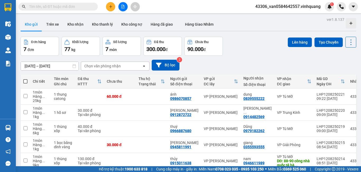
click at [62, 7] on input "text" at bounding box center [60, 7] width 62 height 6
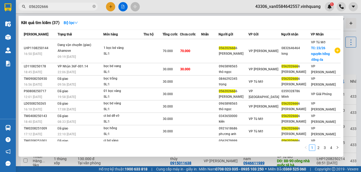
type input "056202666"
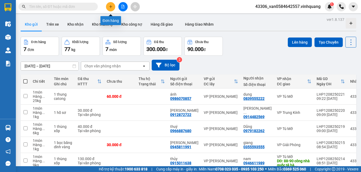
click at [110, 7] on icon "plus" at bounding box center [111, 7] width 4 height 4
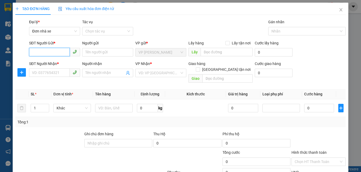
click at [53, 53] on input "SĐT Người Gửi *" at bounding box center [49, 52] width 41 height 8
click at [51, 53] on input "SĐT Người Gửi *" at bounding box center [49, 52] width 41 height 8
click at [31, 53] on input "945811991" at bounding box center [49, 52] width 41 height 8
type input "0945811991"
click at [120, 61] on div "Người nhận" at bounding box center [107, 64] width 51 height 6
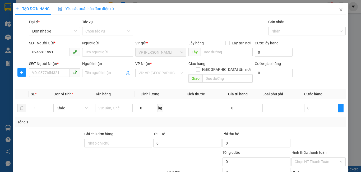
click at [120, 70] on input "Người nhận" at bounding box center [104, 73] width 39 height 6
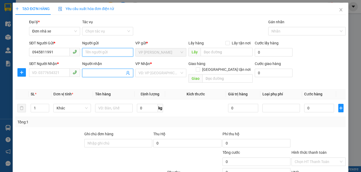
click at [112, 53] on input "Người gửi" at bounding box center [107, 52] width 51 height 8
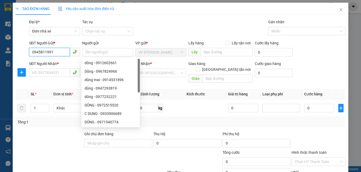
click at [56, 50] on input "0945811991" at bounding box center [49, 52] width 41 height 8
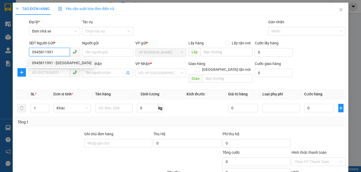
click at [57, 63] on div "0945811991 - hà minh" at bounding box center [62, 63] width 60 height 6
type input "[PERSON_NAME]"
type input "0355593555"
type input "giang"
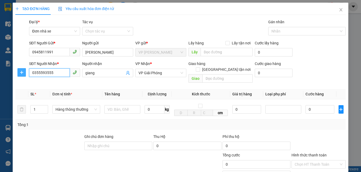
drag, startPoint x: 62, startPoint y: 73, endPoint x: 21, endPoint y: 72, distance: 40.8
click at [21, 72] on div "SĐT Người Nhận * 0355593555 0355593555 Người nhận giang VP Nhận * VP Giải Phóng…" at bounding box center [181, 73] width 332 height 24
type input "0898598589"
click at [101, 73] on input "giang" at bounding box center [104, 73] width 39 height 6
drag, startPoint x: 97, startPoint y: 71, endPoint x: 84, endPoint y: 74, distance: 13.7
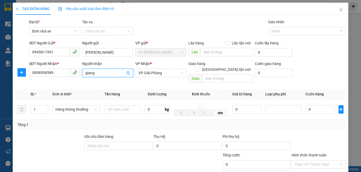
click at [84, 74] on span "giang" at bounding box center [107, 73] width 51 height 8
click at [160, 76] on span "VP Giải Phóng" at bounding box center [161, 73] width 45 height 8
type input "hòa thân"
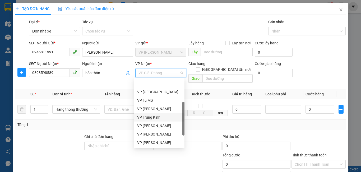
click at [161, 115] on div "VP Trung Kính" at bounding box center [159, 118] width 44 height 6
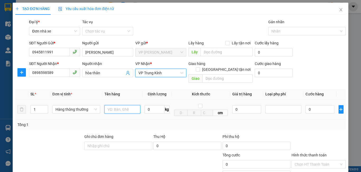
click at [119, 105] on input "text" at bounding box center [123, 109] width 36 height 8
type input "1 bọc băng dính vàng"
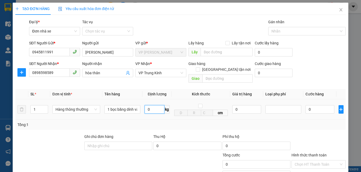
click at [157, 106] on input "0" at bounding box center [155, 109] width 20 height 8
click at [179, 122] on div "Tổng: 1" at bounding box center [180, 125] width 327 height 6
click at [146, 105] on input "0" at bounding box center [155, 109] width 20 height 8
type input "1"
click at [152, 122] on div "Tổng: 1" at bounding box center [180, 125] width 327 height 6
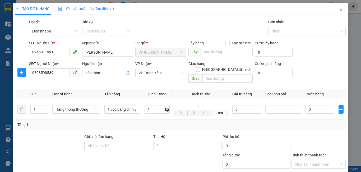
type input "30.000"
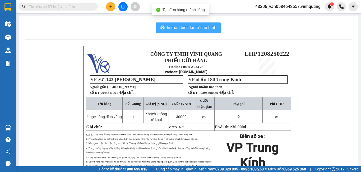
click at [183, 25] on span "In mẫu biên lai tự cấu hình" at bounding box center [192, 27] width 50 height 7
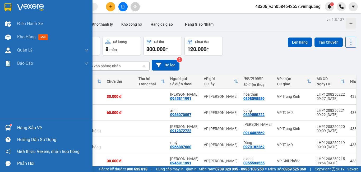
click at [37, 130] on div "Hàng sắp về" at bounding box center [52, 128] width 71 height 8
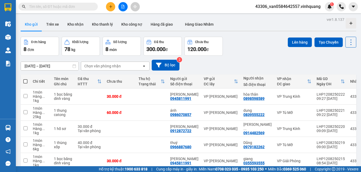
click at [239, 30] on section "Kết quả tìm kiếm ( 37 ) Bộ lọc Mã ĐH Trạng thái Món hàng Thu hộ Tổng cước Chưa …" at bounding box center [180, 86] width 361 height 172
click at [115, 67] on div "Chọn văn phòng nhận" at bounding box center [102, 66] width 37 height 5
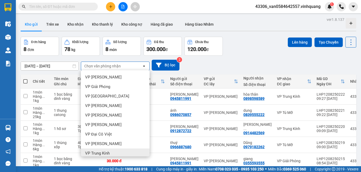
click at [110, 151] on span "VP Trung Kính" at bounding box center [97, 153] width 25 height 5
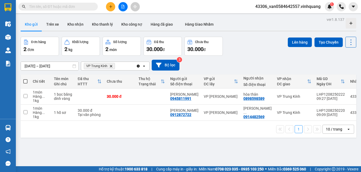
click at [114, 67] on span "VP Trung Kính Delete" at bounding box center [99, 66] width 31 height 6
click at [110, 66] on span "VP Trung Kính Delete" at bounding box center [99, 66] width 31 height 6
click at [112, 66] on icon "VP Trung Kính, close by backspace" at bounding box center [111, 66] width 2 height 2
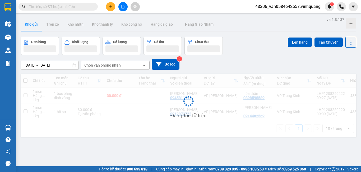
click at [112, 66] on div "Chọn văn phòng nhận" at bounding box center [102, 65] width 37 height 5
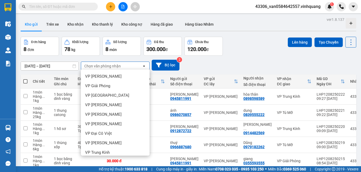
click at [106, 157] on div "VP Tú Mỡ" at bounding box center [115, 162] width 69 height 10
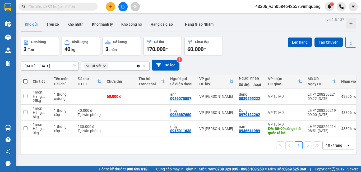
click at [105, 67] on icon "Delete" at bounding box center [104, 66] width 3 height 3
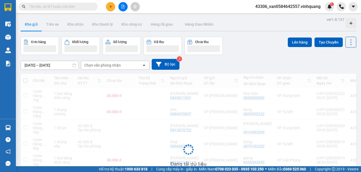
click at [113, 67] on div "Chọn văn phòng nhận" at bounding box center [102, 65] width 37 height 5
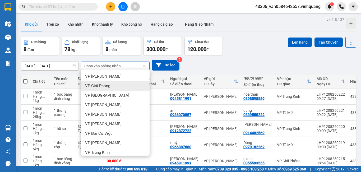
click at [103, 91] on div "VP Giải Phóng" at bounding box center [115, 86] width 69 height 10
click at [103, 91] on td at bounding box center [89, 97] width 29 height 16
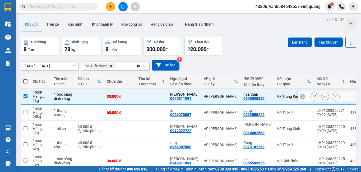
checkbox input "false"
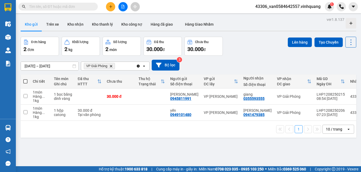
click at [112, 67] on icon "VP Giải Phóng, close by backspace" at bounding box center [111, 66] width 2 height 2
click at [115, 66] on div "Chọn văn phòng nhận" at bounding box center [102, 66] width 37 height 5
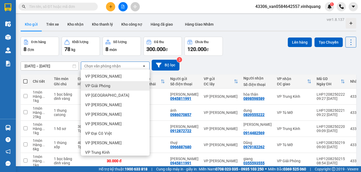
click at [235, 70] on div "10/08/2025 – 12/08/2025 Press the down arrow key to interact with the calendar …" at bounding box center [189, 65] width 336 height 11
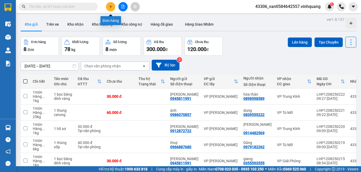
click at [112, 8] on icon "plus" at bounding box center [111, 7] width 4 height 4
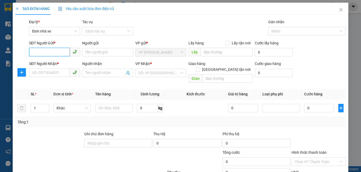
click at [59, 53] on input "SĐT Người Gửi *" at bounding box center [49, 52] width 41 height 8
click at [64, 64] on div "0916592535 - cô ánh" at bounding box center [54, 63] width 44 height 6
type input "0916592535"
type input "cô ánh"
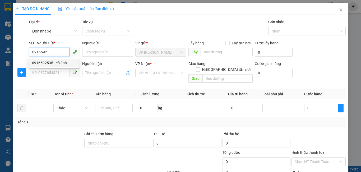
type input "0973992289"
type input "cháu giang"
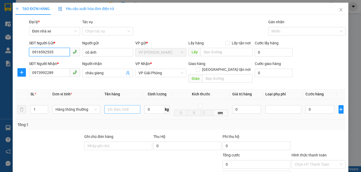
type input "0916592535"
click at [123, 107] on input "text" at bounding box center [123, 109] width 36 height 8
type input "1 hộp vàng"
click at [147, 105] on input "0" at bounding box center [155, 109] width 20 height 8
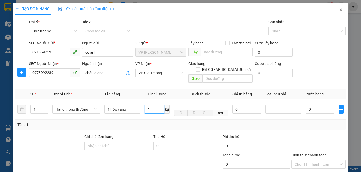
type input "1"
click at [160, 122] on div "Tổng: 1" at bounding box center [180, 125] width 327 height 6
type input "30.000"
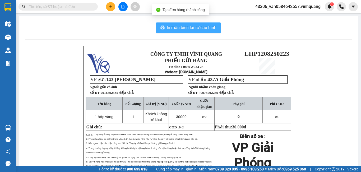
click at [199, 29] on span "In mẫu biên lai tự cấu hình" at bounding box center [192, 27] width 50 height 7
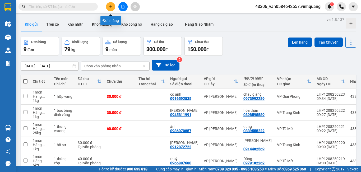
click at [113, 8] on button at bounding box center [110, 6] width 9 height 9
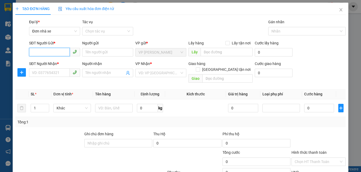
click at [62, 54] on input "SĐT Người Gửi *" at bounding box center [49, 52] width 41 height 8
click at [340, 11] on span "Close" at bounding box center [341, 10] width 15 height 15
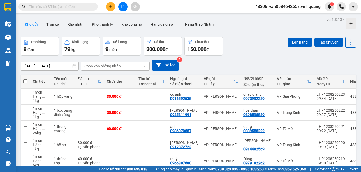
click at [76, 8] on input "text" at bounding box center [60, 7] width 62 height 6
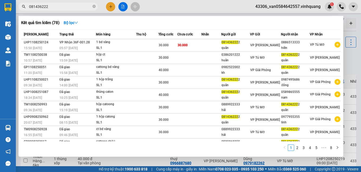
type input "0814362222"
click at [94, 7] on icon "close-circle" at bounding box center [94, 6] width 3 height 3
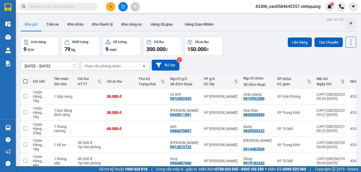
click at [65, 7] on input "text" at bounding box center [60, 7] width 62 height 6
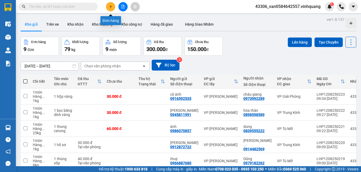
click at [109, 8] on icon "plus" at bounding box center [111, 7] width 4 height 4
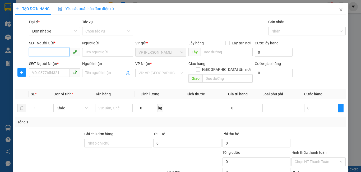
click at [61, 50] on input "SĐT Người Gửi *" at bounding box center [49, 52] width 41 height 8
click at [50, 66] on div "0814362222 - quân" at bounding box center [54, 63] width 44 height 6
type input "0814362222"
type input "quân"
type input "0886513333"
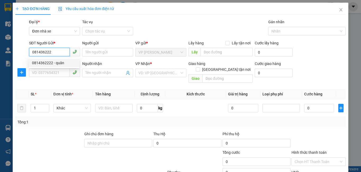
type input "hiển"
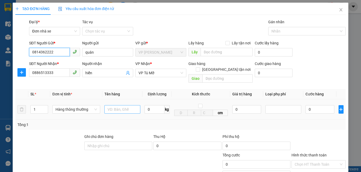
type input "0814362222"
click at [121, 106] on input "text" at bounding box center [123, 109] width 36 height 8
type input "1 bọc băng dính vàng"
click at [150, 105] on input "0" at bounding box center [155, 109] width 20 height 8
click at [158, 105] on input "0" at bounding box center [155, 109] width 20 height 8
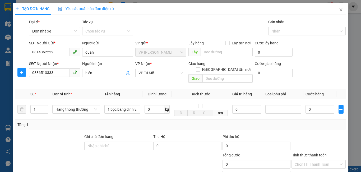
click at [183, 93] on th "Kích thước" at bounding box center [201, 94] width 58 height 10
click at [148, 105] on input "0" at bounding box center [155, 109] width 20 height 8
type input "1"
click at [150, 111] on td "1 kg" at bounding box center [157, 109] width 29 height 20
type input "30.000"
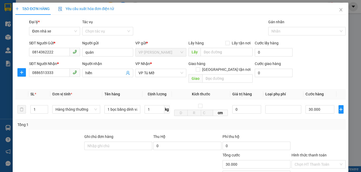
type input "30.000"
click at [322, 163] on div "TẠO ĐƠN HÀNG Yêu cầu xuất hóa đơn điện tử Transit Pickup Surcharge Ids Transit …" at bounding box center [181, 119] width 336 height 233
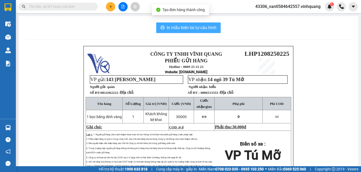
click at [178, 29] on span "In mẫu biên lai tự cấu hình" at bounding box center [192, 27] width 50 height 7
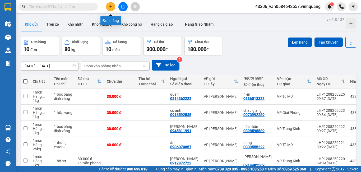
click at [113, 7] on button at bounding box center [110, 6] width 9 height 9
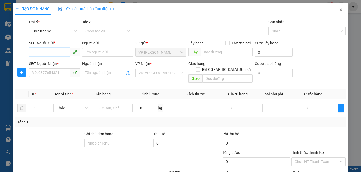
click at [58, 51] on input "SĐT Người Gửi *" at bounding box center [49, 52] width 41 height 8
type input "0814362222"
click at [51, 62] on div "0814362222 - quân" at bounding box center [54, 63] width 44 height 6
type input "quân"
type input "0886513333"
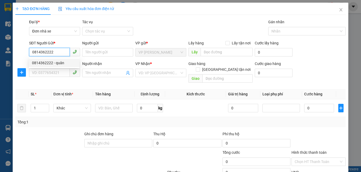
type input "hiển"
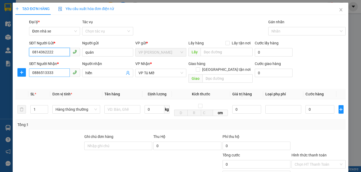
type input "0814362222"
drag, startPoint x: 53, startPoint y: 73, endPoint x: 0, endPoint y: 75, distance: 53.5
click at [0, 75] on div "TẠO ĐƠN HÀNG Yêu cầu xuất hóa đơn điện tử Transit Pickup Surcharge Ids Transit …" at bounding box center [180, 86] width 361 height 172
type input "0378265281"
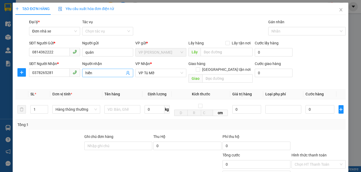
click at [95, 74] on input "hiển" at bounding box center [104, 73] width 39 height 6
drag, startPoint x: 95, startPoint y: 74, endPoint x: 82, endPoint y: 78, distance: 13.8
click at [82, 78] on div "Người nhận hiển hiển" at bounding box center [107, 70] width 51 height 19
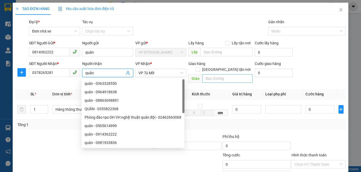
type input "quân"
click at [207, 74] on input "text" at bounding box center [228, 78] width 50 height 8
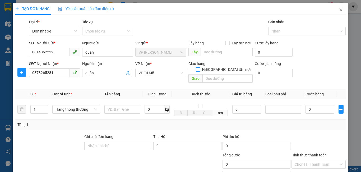
click at [200, 67] on span at bounding box center [198, 69] width 4 height 4
click at [200, 67] on input "[GEOGRAPHIC_DATA][PERSON_NAME] nơi" at bounding box center [198, 69] width 4 height 4
checkbox input "true"
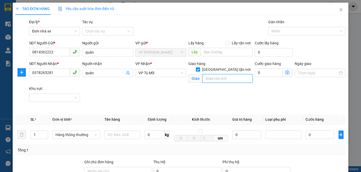
click at [222, 74] on input "text" at bounding box center [228, 78] width 50 height 8
drag, startPoint x: 247, startPoint y: 73, endPoint x: 61, endPoint y: 73, distance: 185.2
click at [89, 73] on div "SĐT Người Nhận * 0378265281 Người nhận quân VP Nhận * VP Tú Mỡ Giao hàng Giao t…" at bounding box center [187, 86] width 319 height 50
type input "ct5a kddt văn khê hà đông"
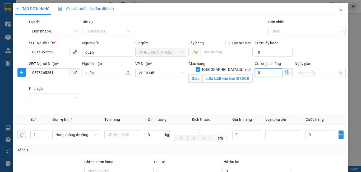
click at [260, 74] on input "0" at bounding box center [269, 73] width 28 height 8
click at [255, 73] on input "0" at bounding box center [269, 73] width 28 height 8
type input "70"
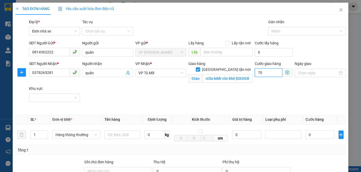
type input "700"
type input "7.000"
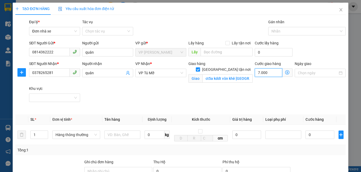
type input "77.000"
type input "77.700"
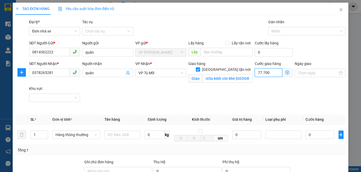
type input "77.700"
type input "7.770"
type input "777"
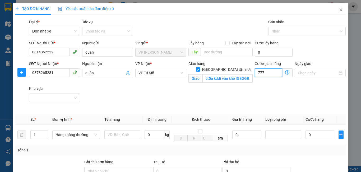
type input "777"
type input "77"
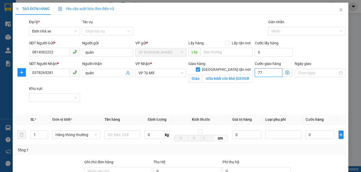
type input "7"
type input "70.000"
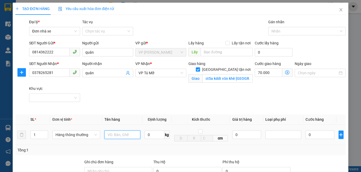
click at [117, 134] on input "text" at bounding box center [123, 135] width 36 height 8
type input "1 hop vang"
click at [152, 134] on input "0" at bounding box center [155, 135] width 20 height 8
click at [156, 142] on td "0 kg" at bounding box center [157, 135] width 29 height 20
click at [147, 135] on input "0" at bounding box center [155, 135] width 20 height 8
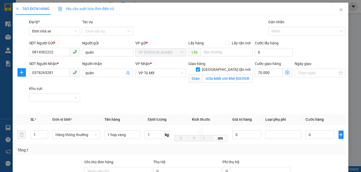
click at [175, 113] on div "Transit Pickup Surcharge Ids Transit Deliver Surcharge Ids Transit Deliver Surc…" at bounding box center [180, 138] width 331 height 238
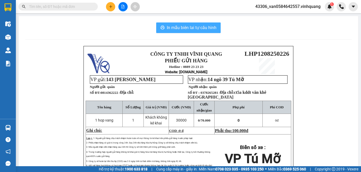
click at [189, 27] on span "In mẫu biên lai tự cấu hình" at bounding box center [192, 27] width 50 height 7
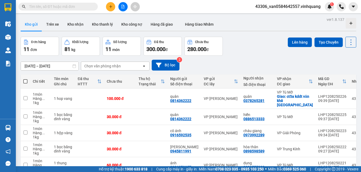
click at [77, 8] on input "text" at bounding box center [60, 7] width 62 height 6
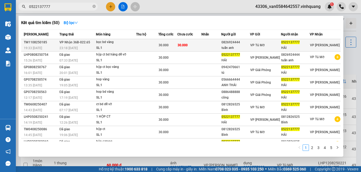
type input "0522137777"
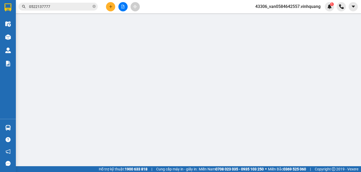
type input "0826924444"
type input "tuấn anh"
type input "0522137777"
type input "HẢI"
type input "30.000"
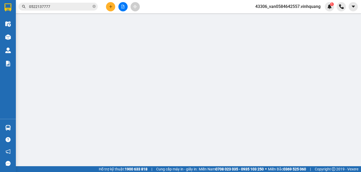
type input "30.000"
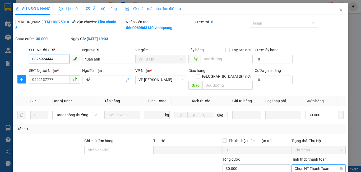
click at [315, 165] on span "Chọn HT Thanh Toán" at bounding box center [319, 169] width 48 height 8
click at [314, 171] on div "Tại văn phòng" at bounding box center [315, 174] width 47 height 6
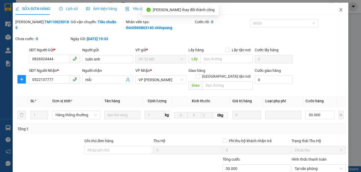
click at [339, 11] on icon "close" at bounding box center [341, 10] width 4 height 4
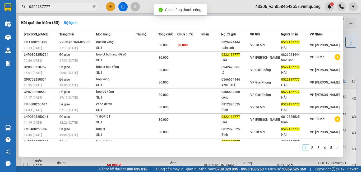
drag, startPoint x: 50, startPoint y: 7, endPoint x: 20, endPoint y: 8, distance: 30.2
click at [20, 8] on span "0522137777" at bounding box center [58, 7] width 79 height 8
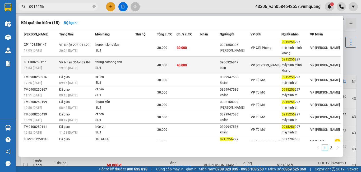
type input "0915256"
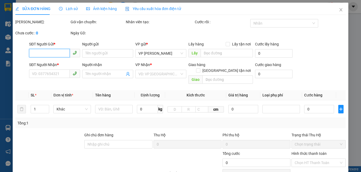
type input "0906926847"
type input "loan"
type input "0915256297"
type input "máy tính minh khang"
type input "40.000"
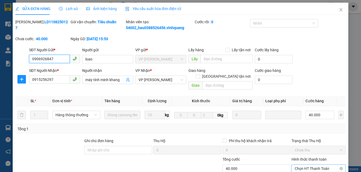
click at [323, 165] on span "Chọn HT Thanh Toán" at bounding box center [319, 169] width 48 height 8
click at [320, 171] on div "Tại văn phòng" at bounding box center [315, 174] width 47 height 6
type input "0"
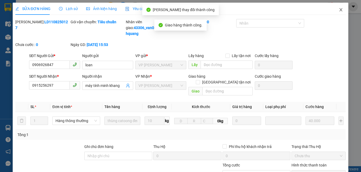
click at [339, 11] on icon "close" at bounding box center [341, 10] width 4 height 4
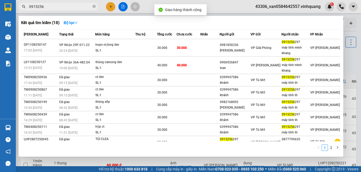
click at [67, 7] on input "0915256" at bounding box center [60, 7] width 62 height 6
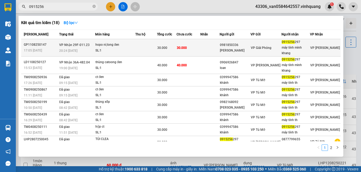
click at [93, 44] on td "VP Nhận 29F-011.23 20:24 - 11/08" at bounding box center [76, 47] width 37 height 17
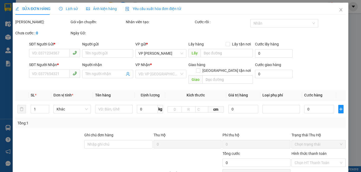
type input "0981850336"
type input "hồng anh"
type input "0915256297"
type input "máy tính minh khang"
type input "30.000"
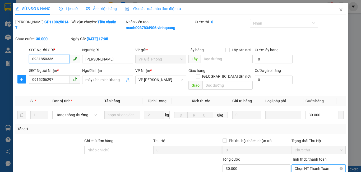
click at [304, 165] on span "Chọn HT Thanh Toán" at bounding box center [319, 169] width 48 height 8
click at [304, 171] on div "Tại văn phòng" at bounding box center [315, 174] width 47 height 6
type input "0"
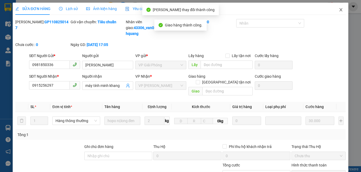
click at [339, 10] on icon "close" at bounding box center [341, 10] width 4 height 4
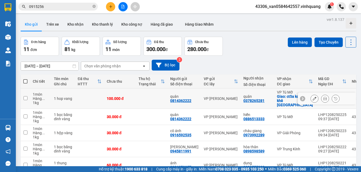
click at [25, 97] on input "checkbox" at bounding box center [26, 98] width 4 height 4
checkbox input "true"
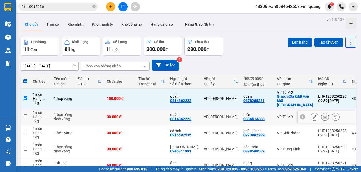
click at [25, 115] on input "checkbox" at bounding box center [26, 117] width 4 height 4
checkbox input "true"
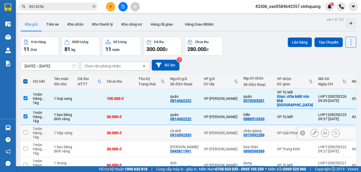
click at [26, 131] on input "checkbox" at bounding box center [26, 133] width 4 height 4
checkbox input "true"
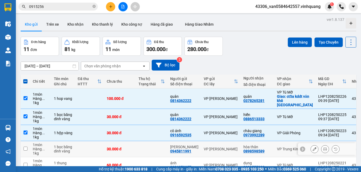
click at [26, 147] on input "checkbox" at bounding box center [26, 149] width 4 height 4
checkbox input "true"
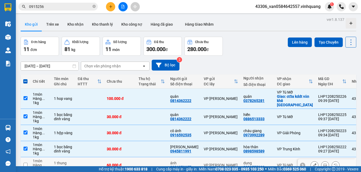
click at [25, 163] on input "checkbox" at bounding box center [26, 165] width 4 height 4
checkbox input "true"
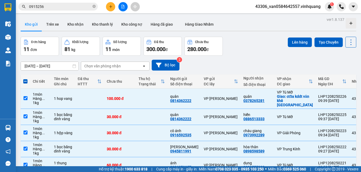
checkbox input "true"
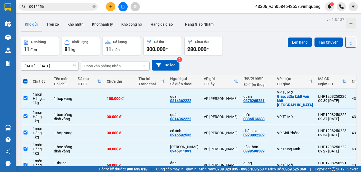
checkbox input "true"
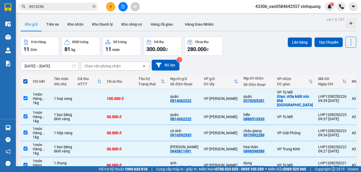
checkbox input "false"
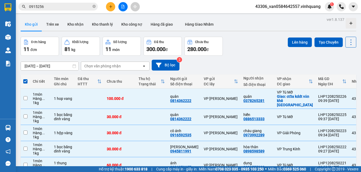
checkbox input "false"
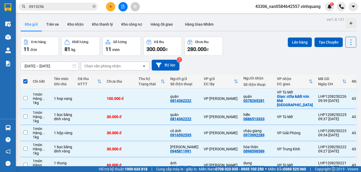
checkbox input "false"
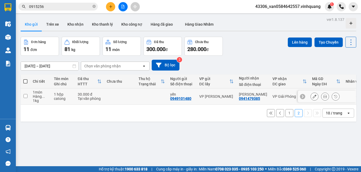
click at [28, 89] on td at bounding box center [26, 97] width 10 height 16
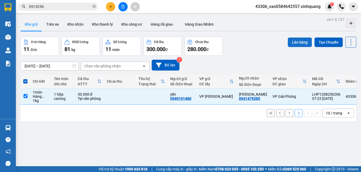
click at [305, 43] on button "Lên hàng" at bounding box center [300, 43] width 24 height 10
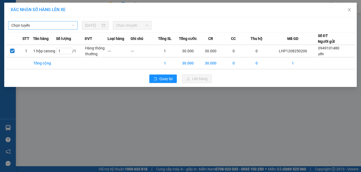
click at [71, 28] on span "Chọn tuyến" at bounding box center [42, 25] width 63 height 8
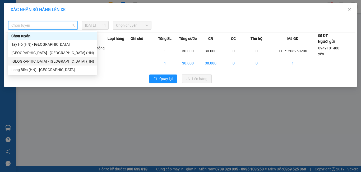
click at [56, 58] on div "[GEOGRAPHIC_DATA] - [GEOGRAPHIC_DATA] (HN)" at bounding box center [52, 61] width 83 height 6
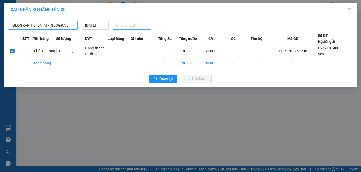
click at [126, 27] on span "Chọn chuyến" at bounding box center [132, 25] width 33 height 8
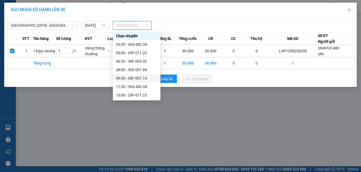
click at [132, 78] on div "09:30 - 36F-001.14" at bounding box center [136, 78] width 41 height 6
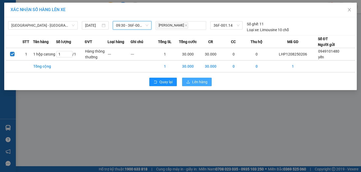
click at [202, 82] on span "Lên hàng" at bounding box center [199, 82] width 15 height 6
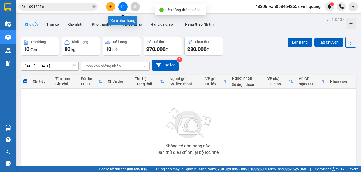
click at [124, 7] on icon "file-add" at bounding box center [123, 7] width 4 height 4
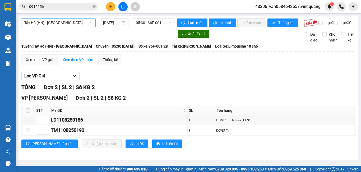
click at [77, 20] on span "Tây Hồ (HN) - [PERSON_NAME][GEOGRAPHIC_DATA][PERSON_NAME]" at bounding box center [58, 23] width 68 height 8
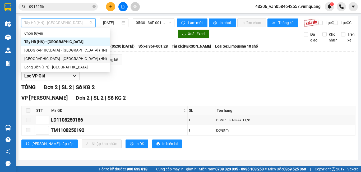
click at [65, 57] on div "[GEOGRAPHIC_DATA] - [GEOGRAPHIC_DATA] (HN)" at bounding box center [65, 59] width 83 height 6
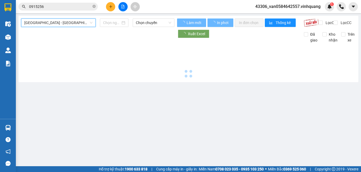
type input "[DATE]"
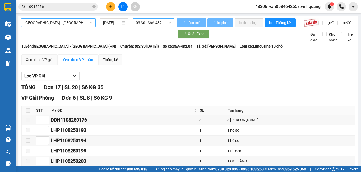
click at [158, 22] on span "03:30 - 36A-482.04" at bounding box center [153, 23] width 35 height 8
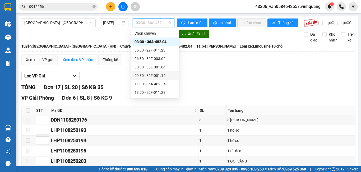
click at [155, 76] on div "09:30 - 36F-001.14" at bounding box center [155, 76] width 41 height 6
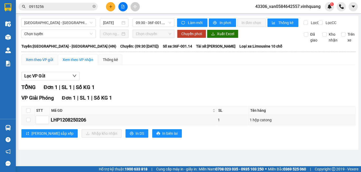
click at [46, 63] on div "Xem theo VP gửi" at bounding box center [39, 60] width 27 height 6
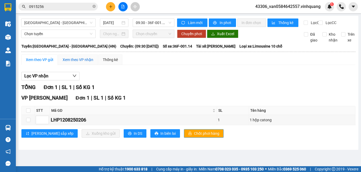
click at [85, 63] on div "Xem theo VP nhận" at bounding box center [78, 60] width 31 height 6
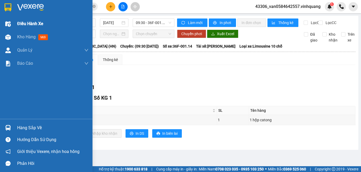
click at [41, 30] on div "Điều hành xe" at bounding box center [52, 23] width 71 height 13
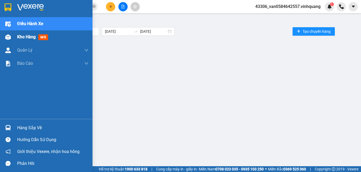
click at [39, 37] on div "Kho hàng mới" at bounding box center [33, 37] width 33 height 7
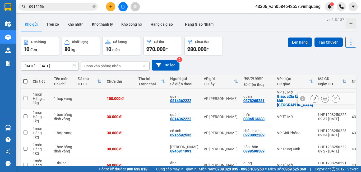
click at [24, 96] on input "checkbox" at bounding box center [26, 98] width 4 height 4
checkbox input "true"
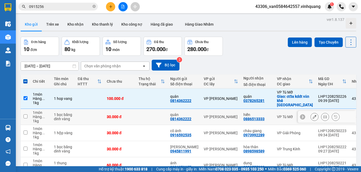
click at [25, 115] on input "checkbox" at bounding box center [26, 117] width 4 height 4
checkbox input "true"
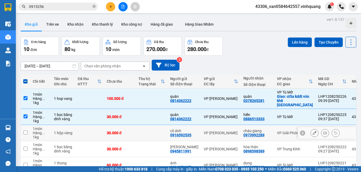
click at [25, 131] on input "checkbox" at bounding box center [26, 133] width 4 height 4
checkbox input "true"
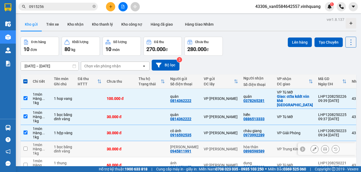
click at [25, 147] on input "checkbox" at bounding box center [26, 149] width 4 height 4
checkbox input "true"
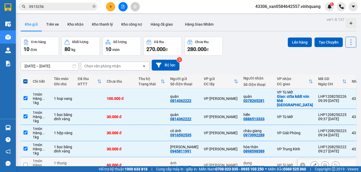
click at [25, 163] on input "checkbox" at bounding box center [26, 165] width 4 height 4
checkbox input "true"
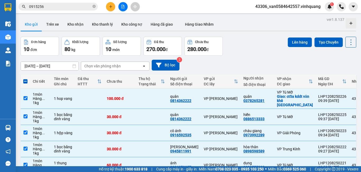
checkbox input "true"
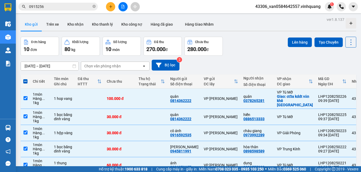
click at [297, 42] on button "Lên hàng" at bounding box center [300, 43] width 24 height 10
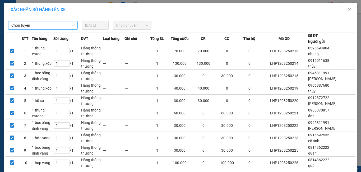
click at [60, 24] on span "Chọn tuyến" at bounding box center [42, 25] width 63 height 8
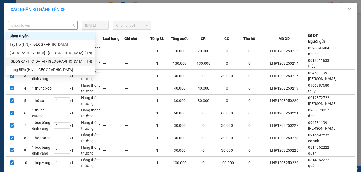
click at [47, 63] on div "[GEOGRAPHIC_DATA] - [GEOGRAPHIC_DATA] (HN)" at bounding box center [51, 61] width 83 height 6
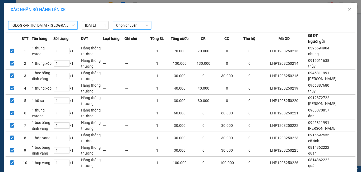
click at [130, 26] on span "Chọn chuyến" at bounding box center [132, 25] width 33 height 8
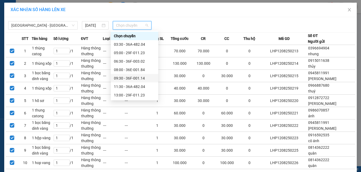
click at [140, 78] on div "09:30 - 36F-001.14" at bounding box center [134, 78] width 41 height 6
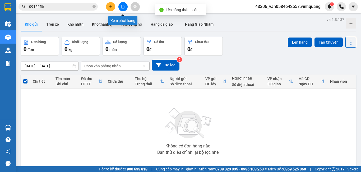
click at [124, 5] on icon "file-add" at bounding box center [123, 7] width 4 height 4
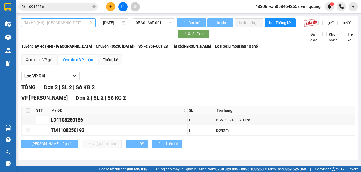
click at [83, 22] on span "Tây Hồ (HN) - [PERSON_NAME][GEOGRAPHIC_DATA][PERSON_NAME]" at bounding box center [58, 23] width 68 height 8
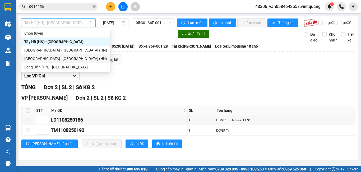
click at [67, 57] on div "[GEOGRAPHIC_DATA] - [GEOGRAPHIC_DATA] (HN)" at bounding box center [65, 59] width 83 height 6
type input "[DATE]"
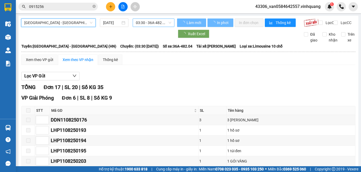
click at [145, 23] on span "03:30 - 36A-482.04" at bounding box center [153, 23] width 35 height 8
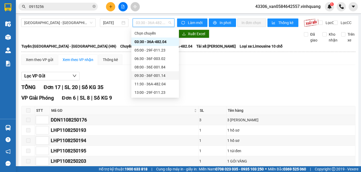
click at [160, 76] on div "09:30 - 36F-001.14" at bounding box center [155, 76] width 41 height 6
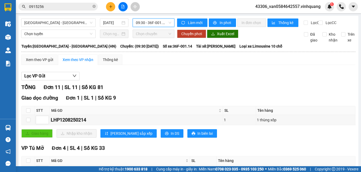
click at [109, 8] on icon "plus" at bounding box center [111, 7] width 4 height 4
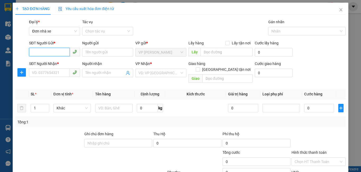
click at [50, 53] on input "SĐT Người Gửi *" at bounding box center [49, 52] width 41 height 8
type input "0978230202"
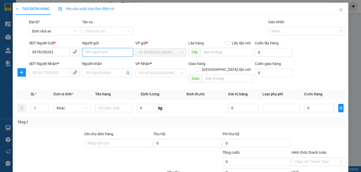
click at [113, 50] on input "Người gửi" at bounding box center [107, 52] width 51 height 8
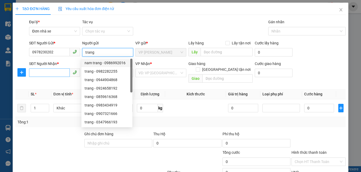
type input "trang"
click at [49, 74] on input "SĐT Người Nhận *" at bounding box center [49, 73] width 41 height 8
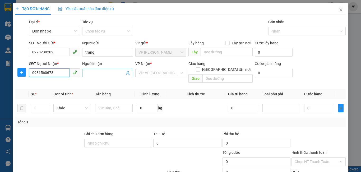
type input "0981560678"
click at [94, 74] on input "Người nhận" at bounding box center [104, 73] width 39 height 6
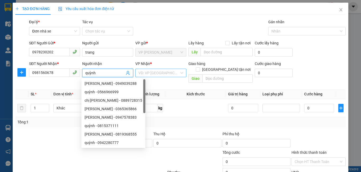
type input "quỳnh"
click at [152, 74] on input "search" at bounding box center [159, 73] width 41 height 8
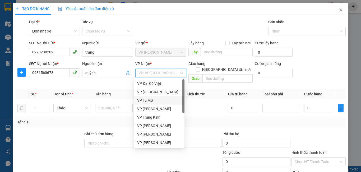
click at [152, 99] on div "VP Tú Mỡ" at bounding box center [159, 101] width 44 height 6
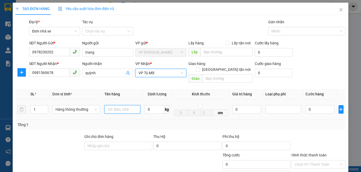
click at [122, 105] on input "text" at bounding box center [123, 109] width 36 height 8
type input "1 túi trắng giây"
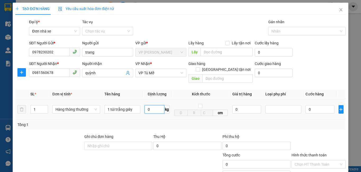
click at [148, 105] on input "0" at bounding box center [155, 109] width 20 height 8
click at [182, 114] on td "cm" at bounding box center [201, 109] width 58 height 20
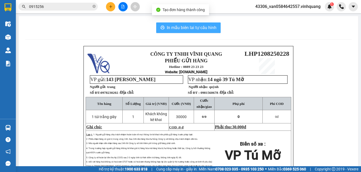
click at [191, 30] on span "In mẫu biên lai tự cấu hình" at bounding box center [192, 27] width 50 height 7
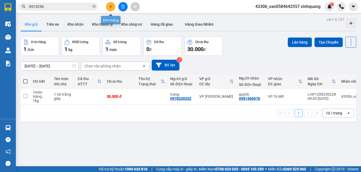
click at [110, 8] on button at bounding box center [110, 6] width 9 height 9
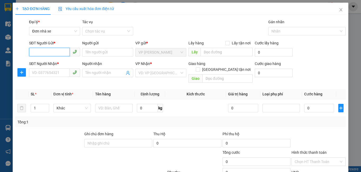
click at [57, 54] on input "SĐT Người Gửi *" at bounding box center [49, 52] width 41 height 8
type input "0967867789"
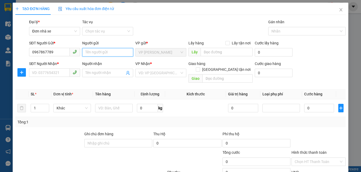
click at [105, 55] on input "Người gửi" at bounding box center [107, 52] width 51 height 8
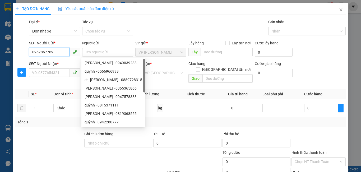
click at [60, 53] on input "0967867789" at bounding box center [49, 52] width 41 height 8
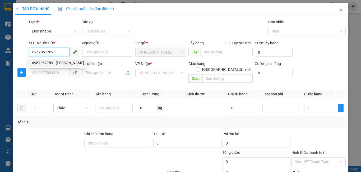
click at [62, 64] on div "0967867789 - tùng linh" at bounding box center [58, 63] width 52 height 6
type input "[PERSON_NAME]"
type input "0948108666"
type input "a Quỳnh Phương"
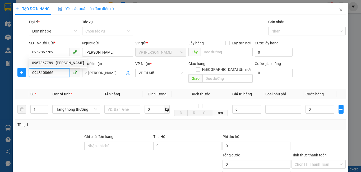
click at [59, 74] on input "0948108666" at bounding box center [49, 73] width 41 height 8
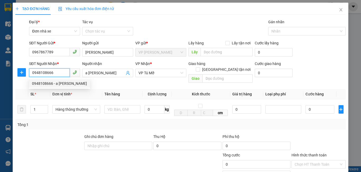
drag, startPoint x: 59, startPoint y: 74, endPoint x: 12, endPoint y: 75, distance: 46.9
click at [12, 75] on div "TẠO ĐƠN HÀNG Yêu cầu xuất hóa đơn điện tử Transit Pickup Surcharge Ids Transit …" at bounding box center [180, 86] width 361 height 172
type input "0395326666"
click at [51, 89] on th "Đơn vị tính *" at bounding box center [76, 94] width 52 height 10
click at [57, 75] on input "0395326666" at bounding box center [49, 73] width 41 height 8
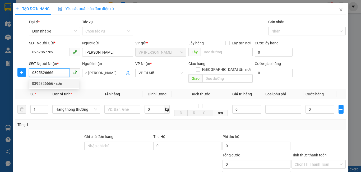
click at [56, 81] on div "0395326666 - sơn" at bounding box center [54, 84] width 44 height 6
type input "sơn"
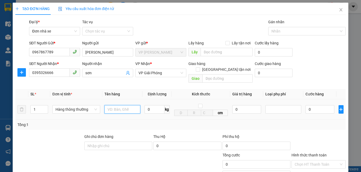
click at [114, 105] on input "text" at bounding box center [123, 109] width 36 height 8
type input "1 bọc băng dinh vàng"
click at [145, 105] on input "0" at bounding box center [155, 109] width 20 height 8
click at [152, 105] on input "10" at bounding box center [155, 109] width 20 height 8
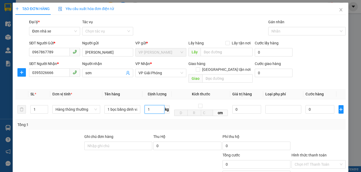
type input "1"
click at [160, 122] on div "Tổng: 1" at bounding box center [180, 125] width 327 height 6
type input "30.000"
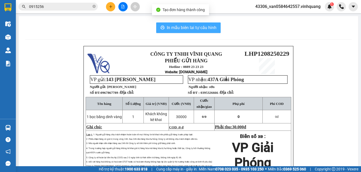
click at [191, 26] on span "In mẫu biên lai tự cấu hình" at bounding box center [192, 27] width 50 height 7
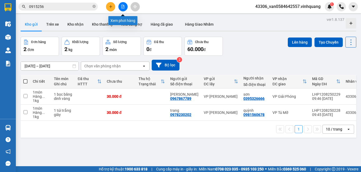
click at [125, 8] on icon "file-add" at bounding box center [123, 7] width 4 height 4
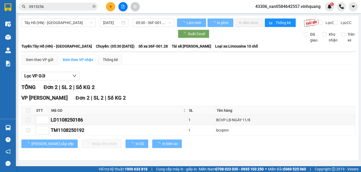
click at [64, 24] on span "Tây Hồ (HN) - [PERSON_NAME][GEOGRAPHIC_DATA][PERSON_NAME]" at bounding box center [58, 23] width 68 height 8
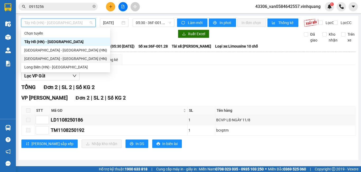
click at [59, 59] on div "[GEOGRAPHIC_DATA] - [GEOGRAPHIC_DATA] (HN)" at bounding box center [65, 59] width 83 height 6
type input "[DATE]"
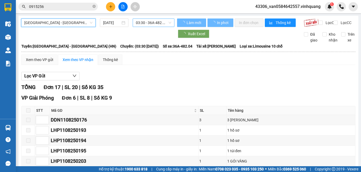
click at [158, 22] on span "03:30 - 36A-482.04" at bounding box center [153, 23] width 35 height 8
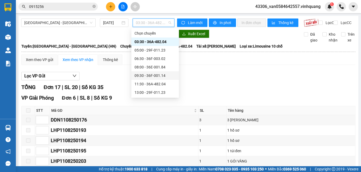
click at [159, 72] on div "09:30 - 36F-001.14" at bounding box center [156, 75] width 48 height 8
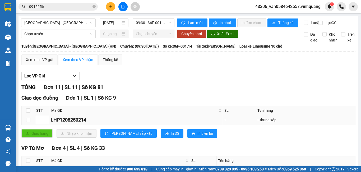
drag, startPoint x: 88, startPoint y: 126, endPoint x: 50, endPoint y: 128, distance: 37.9
click at [50, 125] on td "LHP1208250214" at bounding box center [136, 120] width 173 height 10
click at [73, 6] on input "0915256" at bounding box center [60, 7] width 62 height 6
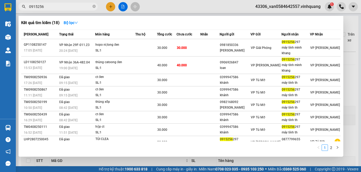
drag, startPoint x: 52, startPoint y: 7, endPoint x: 24, endPoint y: 12, distance: 28.1
click at [24, 11] on div "Kết quả tìm kiếm ( 18 ) Bộ lọc Mã ĐH Trạng thái Món hàng Thu hộ Tổng cước Chưa …" at bounding box center [51, 6] width 103 height 9
paste input "LHP1208250214"
type input "LHP1208250214"
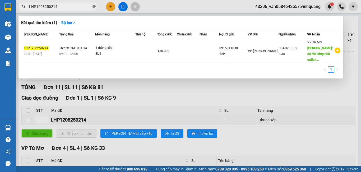
click at [94, 7] on icon "close-circle" at bounding box center [94, 6] width 3 height 3
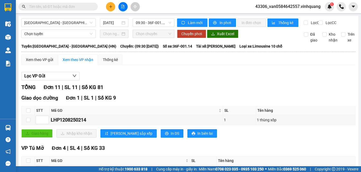
click at [69, 5] on input "text" at bounding box center [60, 7] width 62 height 6
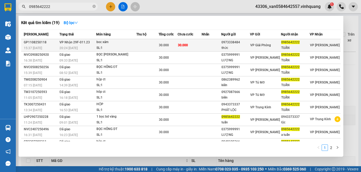
type input "0985642222"
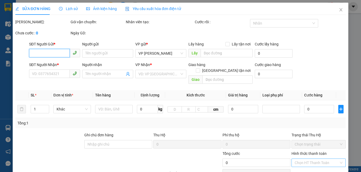
type input "0973338484"
type input "thức"
type input "0985642222"
type input "TUẤN"
type input "30.000"
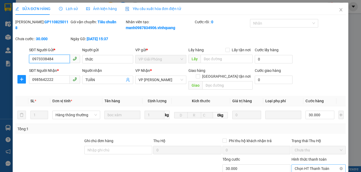
click at [317, 165] on span "Chọn HT Thanh Toán" at bounding box center [319, 169] width 48 height 8
click at [308, 171] on div "Tại văn phòng" at bounding box center [315, 174] width 47 height 6
type input "0"
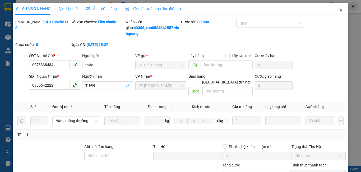
click at [339, 10] on icon "close" at bounding box center [341, 10] width 4 height 4
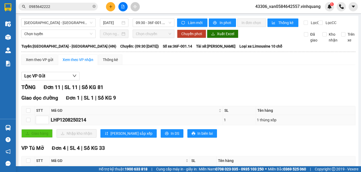
drag, startPoint x: 94, startPoint y: 126, endPoint x: 51, endPoint y: 127, distance: 43.7
click at [51, 125] on td "LHP1208250214" at bounding box center [136, 120] width 173 height 10
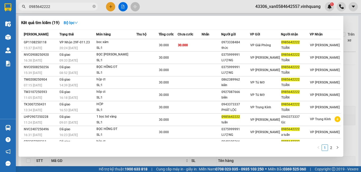
drag, startPoint x: 51, startPoint y: 7, endPoint x: 24, endPoint y: 8, distance: 27.0
click at [24, 8] on span "0985642222" at bounding box center [58, 7] width 79 height 8
paste input "LHP1208250214"
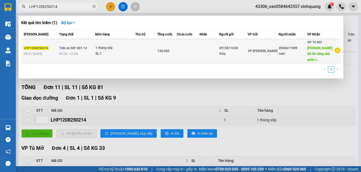
type input "LHP1208250214"
click at [196, 55] on td at bounding box center [188, 51] width 23 height 24
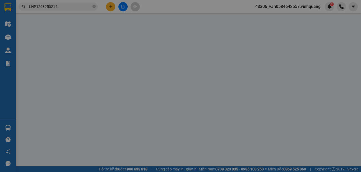
type input "0915011638"
type input "thủy"
type input "0946611989"
type input "nam"
type input "88-90 công nhà quốc tê hà đông hà nội"
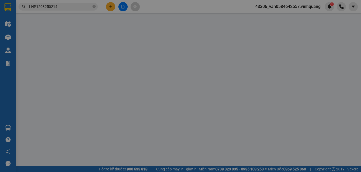
type input "90.000"
type input "130.000"
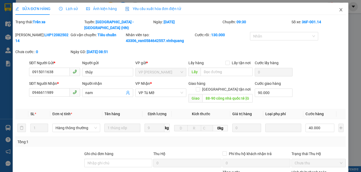
click at [339, 11] on icon "close" at bounding box center [341, 10] width 4 height 4
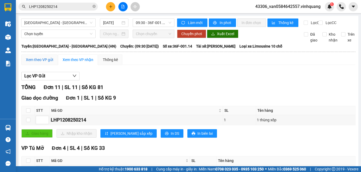
click at [42, 63] on div "Xem theo VP gửi" at bounding box center [39, 60] width 27 height 6
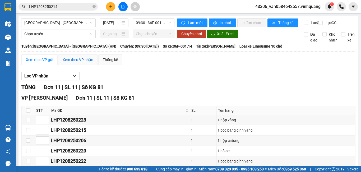
click at [76, 63] on div "Xem theo VP nhận" at bounding box center [78, 60] width 31 height 6
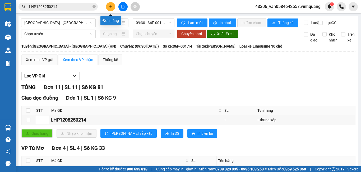
click at [112, 6] on icon "plus" at bounding box center [111, 7] width 4 height 4
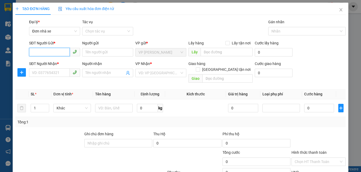
click at [36, 50] on input "SĐT Người Gửi *" at bounding box center [49, 52] width 41 height 8
type input "0915891992"
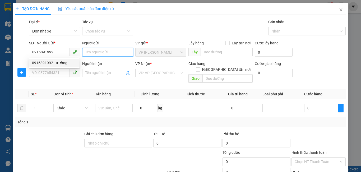
click at [95, 53] on input "Người gửi" at bounding box center [107, 52] width 51 height 8
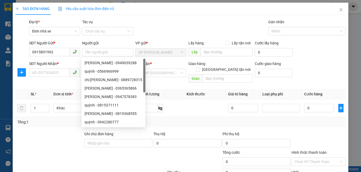
click at [65, 61] on div "SĐT Người Nhận *" at bounding box center [54, 64] width 51 height 6
click at [65, 69] on input "SĐT Người Nhận *" at bounding box center [49, 73] width 41 height 8
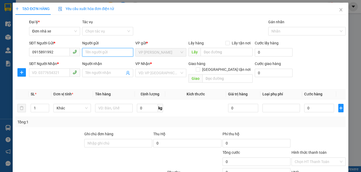
click at [93, 53] on input "Người gửi" at bounding box center [107, 52] width 51 height 8
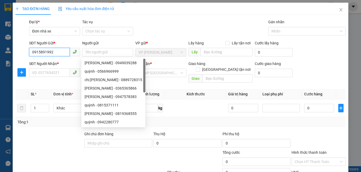
click at [58, 53] on input "0915891992" at bounding box center [49, 52] width 41 height 8
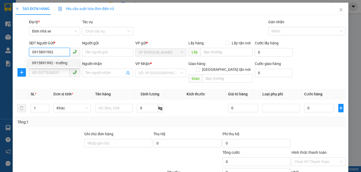
click at [62, 65] on div "0915891992 - trường" at bounding box center [54, 63] width 44 height 6
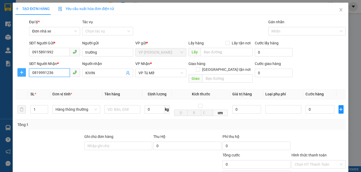
drag, startPoint x: 59, startPoint y: 72, endPoint x: 18, endPoint y: 76, distance: 41.4
click at [18, 76] on div "SĐT Người Nhận * 0819991236 0819991236 Người nhận KIVIN VP Nhận * VP Tú Mỡ Giao…" at bounding box center [181, 73] width 332 height 24
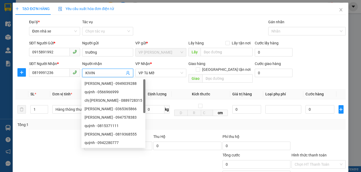
drag, startPoint x: 100, startPoint y: 73, endPoint x: 81, endPoint y: 75, distance: 18.9
click at [81, 75] on div "Người nhận KIVIN" at bounding box center [107, 73] width 53 height 24
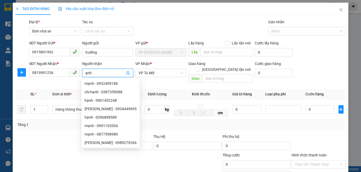
click at [173, 81] on div "Transit Pickup Surcharge Ids Transit Deliver Surcharge Ids Transit Deliver Surc…" at bounding box center [180, 125] width 331 height 212
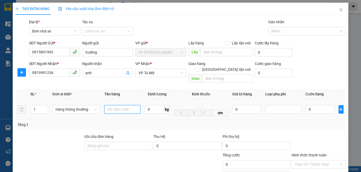
click at [134, 106] on input "text" at bounding box center [123, 109] width 36 height 8
click at [148, 105] on input "0" at bounding box center [155, 109] width 20 height 8
click at [154, 113] on td "1 kg" at bounding box center [157, 109] width 29 height 20
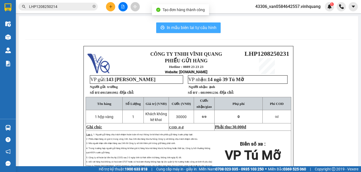
click at [193, 29] on span "In mẫu biên lai tự cấu hình" at bounding box center [192, 27] width 50 height 7
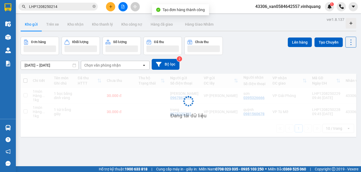
click at [113, 8] on button at bounding box center [110, 6] width 9 height 9
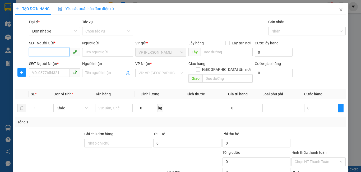
click at [56, 52] on input "SĐT Người Gửi *" at bounding box center [49, 52] width 41 height 8
click at [60, 63] on div "0912211189 - hiệp" at bounding box center [54, 63] width 44 height 6
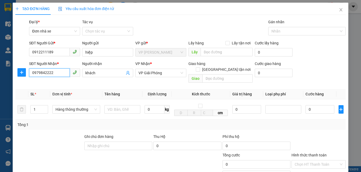
drag, startPoint x: 62, startPoint y: 73, endPoint x: 7, endPoint y: 78, distance: 55.5
click at [7, 80] on div "TẠO ĐƠN HÀNG Yêu cầu xuất hóa đơn điện tử Transit Pickup Surcharge Ids Transit …" at bounding box center [180, 86] width 361 height 172
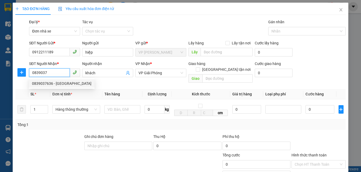
click at [38, 84] on div "0839037636 - đức" at bounding box center [62, 84] width 60 height 6
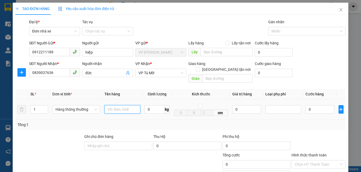
click at [108, 105] on input "text" at bounding box center [123, 109] width 36 height 8
click at [150, 106] on input "0" at bounding box center [155, 109] width 20 height 8
click at [166, 122] on div "Tổng: 1" at bounding box center [180, 125] width 327 height 6
click at [322, 161] on input "Hình thức thanh toán" at bounding box center [317, 165] width 44 height 8
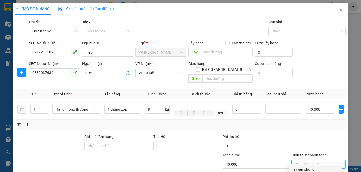
click at [321, 167] on div "Tại văn phòng" at bounding box center [315, 170] width 47 height 6
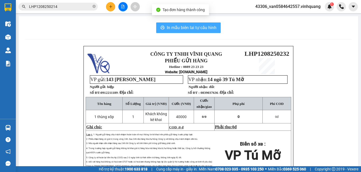
click at [203, 29] on span "In mẫu biên lai tự cấu hình" at bounding box center [192, 27] width 50 height 7
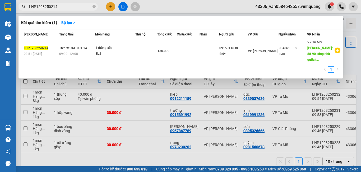
drag, startPoint x: 66, startPoint y: 7, endPoint x: 0, endPoint y: 26, distance: 68.7
click at [0, 25] on section "Kết quả tìm kiếm ( 1 ) Bộ lọc Mã ĐH Trạng thái Món hàng Thu hộ Tổng cước Chưa c…" at bounding box center [180, 86] width 361 height 172
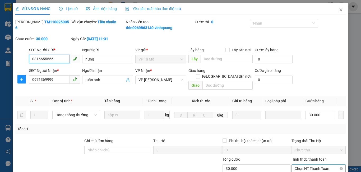
click at [317, 165] on span "Chọn HT Thanh Toán" at bounding box center [319, 169] width 48 height 8
click at [312, 169] on div "Tại văn phòng" at bounding box center [316, 173] width 54 height 8
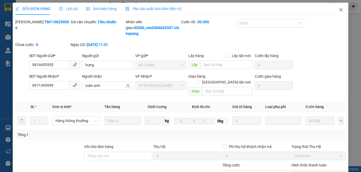
click at [340, 9] on icon "close" at bounding box center [341, 10] width 4 height 4
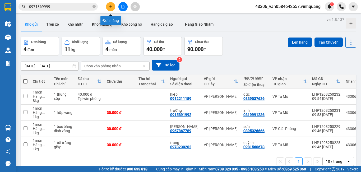
click at [113, 8] on button at bounding box center [110, 6] width 9 height 9
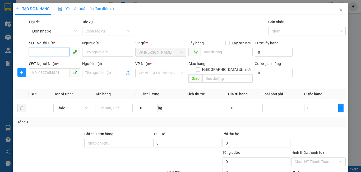
click at [61, 52] on input "SĐT Người Gửi *" at bounding box center [49, 52] width 41 height 8
click at [64, 64] on div "0981136136 - tuấn hải" at bounding box center [58, 63] width 52 height 6
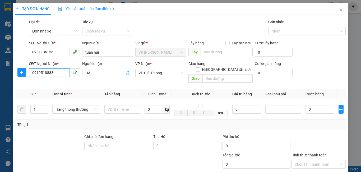
drag, startPoint x: 57, startPoint y: 73, endPoint x: 11, endPoint y: 75, distance: 46.6
click at [2, 77] on div "TẠO ĐƠN HÀNG Yêu cầu xuất hóa đơn điện tử Transit Pickup Surcharge Ids Transit …" at bounding box center [180, 86] width 361 height 172
click at [48, 85] on div "0919518888 - HẢI" at bounding box center [54, 84] width 44 height 6
click at [118, 105] on input "text" at bounding box center [123, 109] width 36 height 8
click at [150, 105] on input "0" at bounding box center [155, 109] width 20 height 8
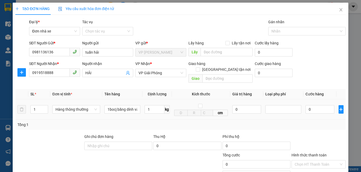
click at [122, 122] on div "Tổng: 1" at bounding box center [78, 125] width 123 height 6
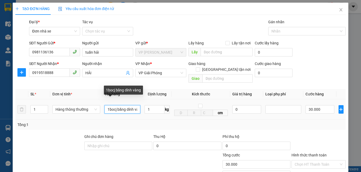
click at [117, 105] on input "1bocj băng dính vàng" at bounding box center [123, 109] width 36 height 8
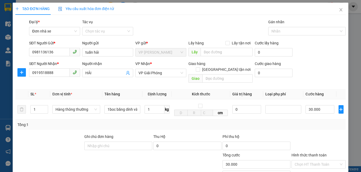
click at [353, 111] on div "TẠO ĐƠN HÀNG Yêu cầu xuất hóa đơn điện tử Transit Pickup Surcharge Ids Transit …" at bounding box center [180, 86] width 361 height 172
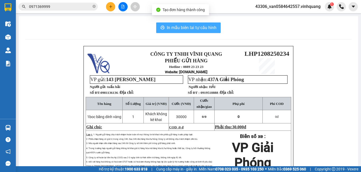
click at [184, 29] on span "In mẫu biên lai tự cấu hình" at bounding box center [192, 27] width 50 height 7
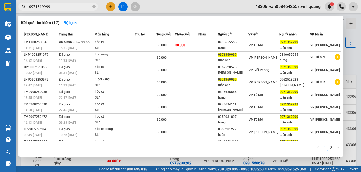
drag, startPoint x: 56, startPoint y: 6, endPoint x: 24, endPoint y: 12, distance: 32.9
click at [24, 11] on div "Kết quả [PERSON_NAME] ( 17 ) Bộ lọc Mã ĐH Trạng thái Món hàng Thu hộ Tổng [PERS…" at bounding box center [51, 6] width 103 height 9
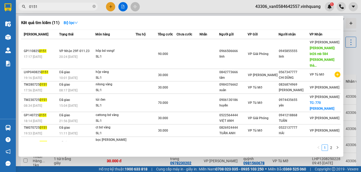
type input "0151"
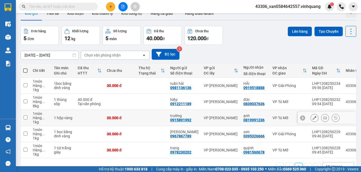
scroll to position [27, 0]
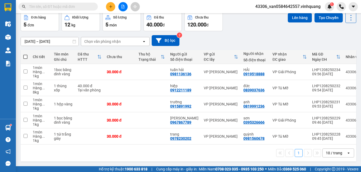
click at [58, 4] on input "text" at bounding box center [60, 7] width 62 height 6
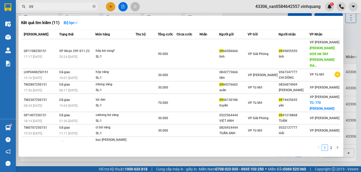
type input "0"
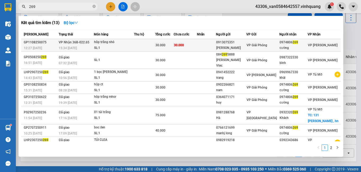
type input "269"
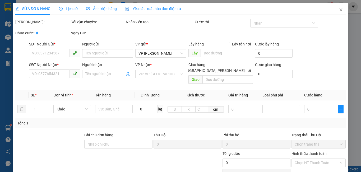
type input "0913075351"
type input "[PERSON_NAME]"
type input "0974806269"
type input "cường"
type input "30.000"
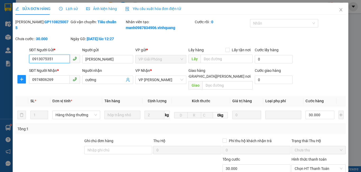
scroll to position [60, 0]
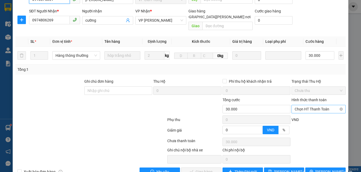
click at [321, 106] on span "Chọn HT Thanh Toán" at bounding box center [319, 109] width 48 height 8
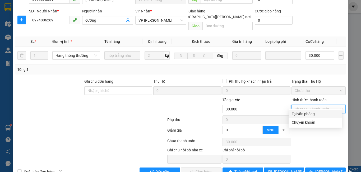
click at [316, 116] on div "Tại văn phòng" at bounding box center [315, 114] width 47 height 6
type input "0"
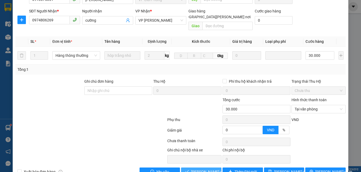
click at [208, 169] on span "[PERSON_NAME] và [PERSON_NAME] hàng" at bounding box center [226, 172] width 71 height 6
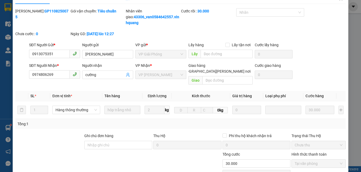
scroll to position [0, 0]
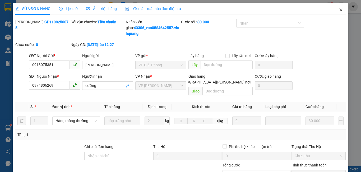
click at [340, 9] on icon "close" at bounding box center [341, 9] width 3 height 3
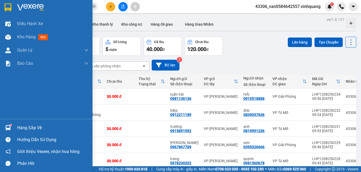
click at [46, 128] on div "Hàng ..." at bounding box center [41, 129] width 16 height 4
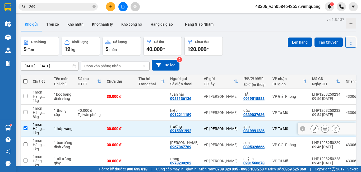
checkbox input "true"
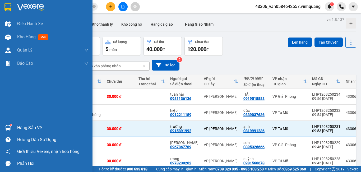
click at [31, 126] on div "Hàng sắp về" at bounding box center [52, 128] width 71 height 8
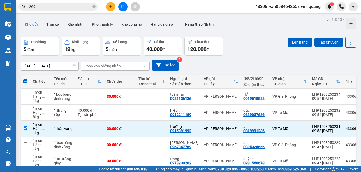
click at [254, 54] on section "Kết quả [PERSON_NAME] ( 13 ) Bộ lọc Mã ĐH Trạng thái Món hàng Thu hộ Tổng [PERS…" at bounding box center [180, 86] width 361 height 172
click at [43, 8] on input "269" at bounding box center [60, 7] width 62 height 6
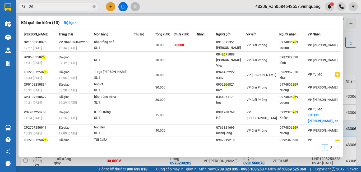
type input "2"
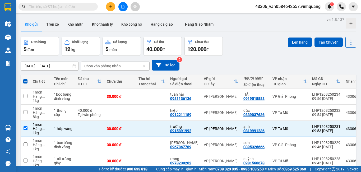
click at [112, 5] on icon "plus" at bounding box center [111, 7] width 4 height 4
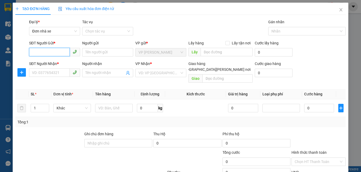
click at [60, 54] on input "SĐT Người Gửi *" at bounding box center [49, 52] width 41 height 8
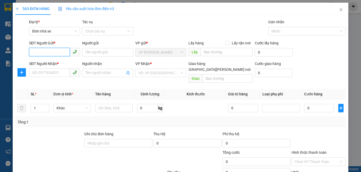
click at [60, 54] on input "SĐT Người Gửi *" at bounding box center [49, 52] width 41 height 8
click at [44, 53] on input "SĐT Người Gửi *" at bounding box center [49, 52] width 41 height 8
click at [47, 51] on input "SĐT Người Gửi *" at bounding box center [49, 52] width 41 height 8
click at [35, 49] on input "SĐT Người Gửi *" at bounding box center [49, 52] width 41 height 8
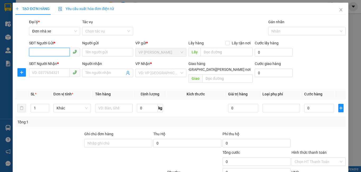
click at [35, 49] on input "SĐT Người Gửi *" at bounding box center [49, 52] width 41 height 8
type input "0966357868"
click at [42, 63] on div "0966357868 - [GEOGRAPHIC_DATA]" at bounding box center [62, 63] width 60 height 6
type input "hà"
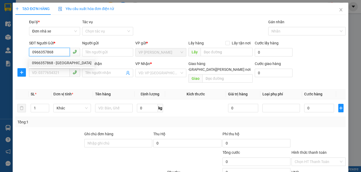
type input "0976292945"
type input "hùng"
checkbox input "true"
type input "600 đường [PERSON_NAME] văn thái [PERSON_NAME] [PERSON_NAME]"
type input "50.000"
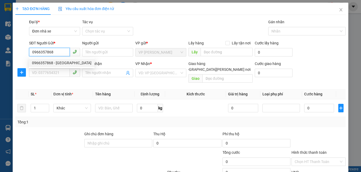
type input "50.000"
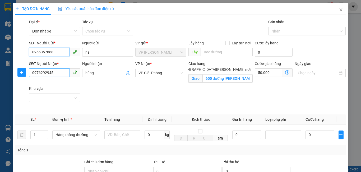
type input "0966357868"
drag, startPoint x: 55, startPoint y: 72, endPoint x: 11, endPoint y: 88, distance: 46.7
click at [9, 90] on div "TẠO ĐƠN HÀNG Yêu cầu xuất [PERSON_NAME] điện tử Transit Pickup Surcharge Ids Tr…" at bounding box center [180, 86] width 361 height 172
type input "0868011196"
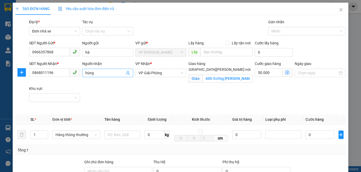
click at [98, 71] on input "hùng" at bounding box center [104, 73] width 39 height 6
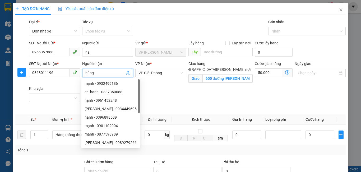
drag, startPoint x: 96, startPoint y: 72, endPoint x: 74, endPoint y: 78, distance: 22.6
click at [74, 78] on div "SĐT Người [PERSON_NAME] * 0868011196 Người [PERSON_NAME] [PERSON_NAME] * VP Giả…" at bounding box center [187, 86] width 319 height 50
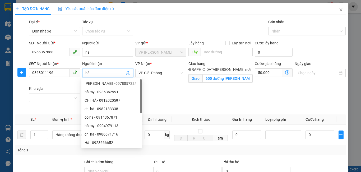
type input "h"
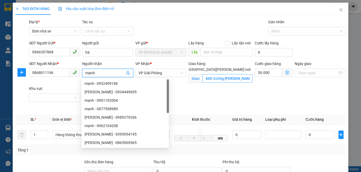
type input "mạnh"
click at [230, 74] on input "600 đường [PERSON_NAME] văn thái [PERSON_NAME] [PERSON_NAME]" at bounding box center [228, 78] width 50 height 8
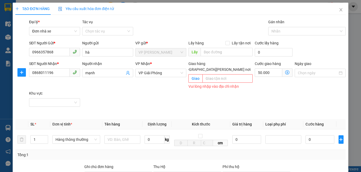
click at [234, 67] on div "Giao hàng [GEOGRAPHIC_DATA][PERSON_NAME] nơi" at bounding box center [221, 68] width 64 height 14
click at [234, 67] on span "[GEOGRAPHIC_DATA][PERSON_NAME] nơi" at bounding box center [216, 70] width 74 height 6
click at [178, 67] on input "[GEOGRAPHIC_DATA][PERSON_NAME] nơi" at bounding box center [176, 69] width 4 height 4
checkbox input "false"
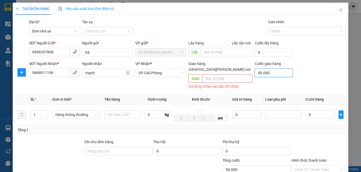
click at [273, 75] on input "50.000" at bounding box center [274, 73] width 38 height 8
type input "0"
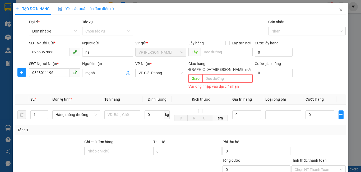
click at [224, 98] on th "Kích thước" at bounding box center [201, 99] width 58 height 10
click at [119, 111] on input "text" at bounding box center [123, 115] width 36 height 8
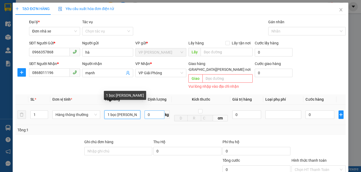
type input "1 bọc [PERSON_NAME]"
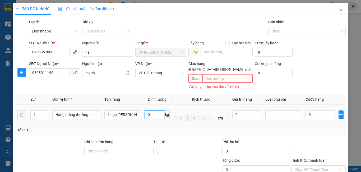
click at [149, 111] on input "0" at bounding box center [155, 115] width 20 height 8
type input "4"
click at [146, 127] on div "Tổng: 1" at bounding box center [180, 130] width 327 height 6
type input "30.000"
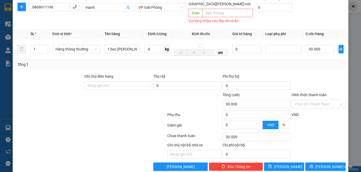
scroll to position [69, 0]
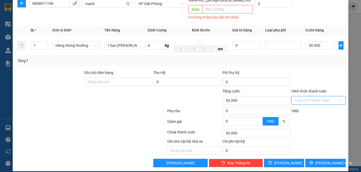
click at [317, 97] on input "Hình thức thanh toán" at bounding box center [317, 101] width 44 height 8
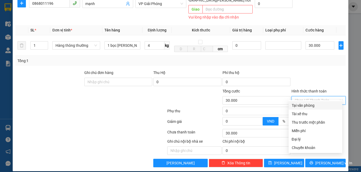
click at [316, 105] on div "Tại văn phòng" at bounding box center [315, 106] width 47 height 6
type input "0"
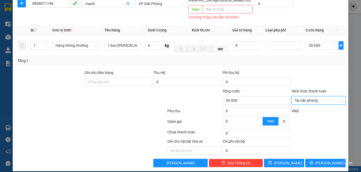
click at [336, 153] on div "Transit Pickup Surcharge Ids Transit Deliver Surcharge Ids Transit Deliver Surc…" at bounding box center [180, 59] width 331 height 218
click at [337, 159] on button "[PERSON_NAME] và In" at bounding box center [326, 163] width 40 height 8
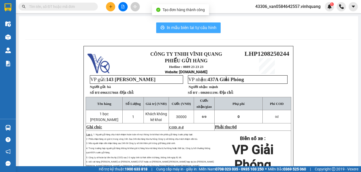
click at [197, 26] on span "In mẫu biên lai tự cấu hình" at bounding box center [192, 27] width 50 height 7
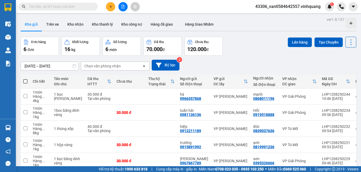
click at [107, 9] on button at bounding box center [110, 6] width 9 height 9
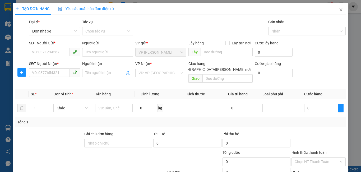
click at [53, 46] on div "SĐT Người Gửi *" at bounding box center [54, 43] width 51 height 6
click at [53, 48] on input "SĐT Người Gửi *" at bounding box center [49, 52] width 41 height 8
click at [53, 49] on input "SĐT Người Gửi *" at bounding box center [49, 52] width 41 height 8
click at [53, 51] on input "SĐT Người Gửi *" at bounding box center [49, 52] width 41 height 8
type input "0987658761"
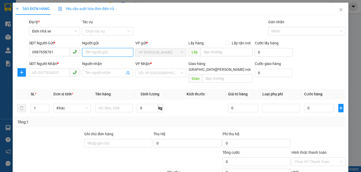
click at [90, 53] on input "Người gửi" at bounding box center [107, 52] width 51 height 8
type input "[PERSON_NAME]"
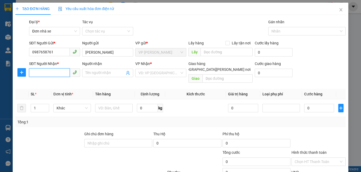
click at [38, 73] on input "SĐT Người Nhận *" at bounding box center [49, 73] width 41 height 8
click at [105, 75] on input "Người nhận" at bounding box center [104, 73] width 39 height 6
click at [39, 72] on input "086548896" at bounding box center [49, 73] width 41 height 8
type input "0865648896"
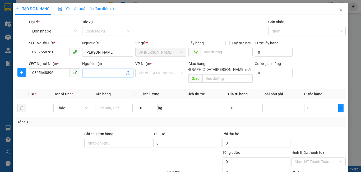
click at [108, 71] on input "Người nhận" at bounding box center [104, 73] width 39 height 6
type input "[PERSON_NAME]"
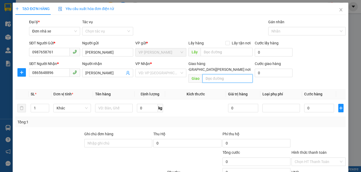
click at [212, 74] on input "text" at bounding box center [228, 78] width 50 height 8
type input "m"
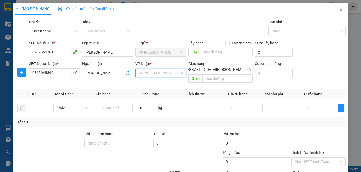
click at [162, 73] on input "search" at bounding box center [159, 73] width 41 height 8
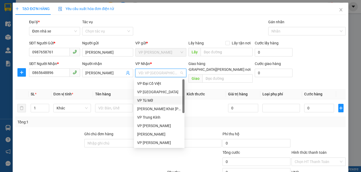
click at [154, 102] on div "VP Tú Mỡ" at bounding box center [159, 101] width 44 height 6
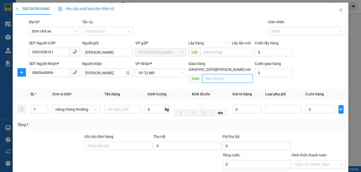
click at [217, 74] on input "text" at bounding box center [228, 78] width 50 height 8
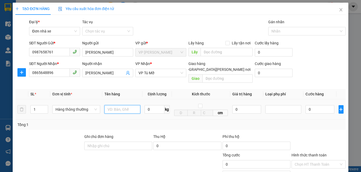
click at [126, 105] on input "text" at bounding box center [123, 109] width 36 height 8
type input "1 phong bì"
click at [156, 105] on input "0" at bounding box center [155, 109] width 20 height 8
click at [168, 122] on div "Tổng: 1" at bounding box center [180, 125] width 327 height 6
click at [150, 105] on input "0" at bounding box center [155, 109] width 20 height 8
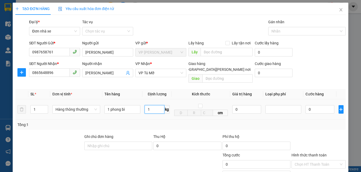
type input "1"
click at [175, 112] on td "cm" at bounding box center [201, 109] width 58 height 20
type input "30.000"
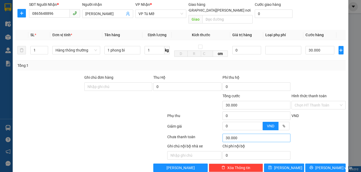
scroll to position [64, 0]
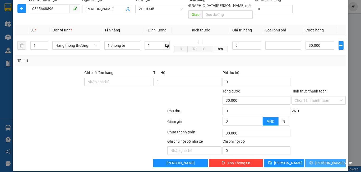
click at [332, 160] on span "[PERSON_NAME] và In" at bounding box center [334, 163] width 37 height 6
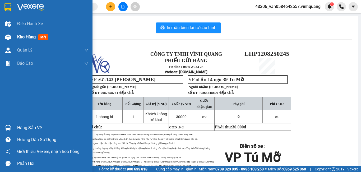
click at [26, 36] on span "Kho hàng" at bounding box center [26, 36] width 19 height 5
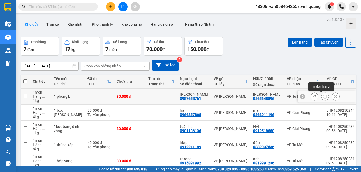
click at [322, 99] on button at bounding box center [325, 96] width 7 height 9
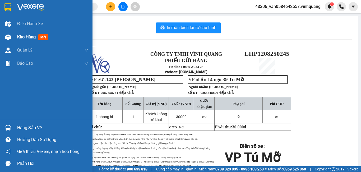
click at [28, 35] on span "Kho hàng" at bounding box center [26, 36] width 19 height 5
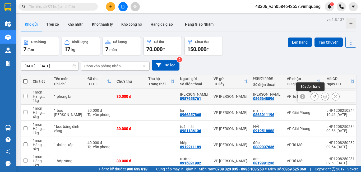
click at [314, 97] on button at bounding box center [314, 96] width 7 height 9
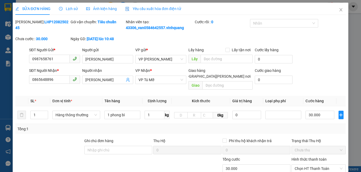
type input "0987658761"
type input "[PERSON_NAME]"
type input "0865648896"
type input "[PERSON_NAME]"
type input "30.000"
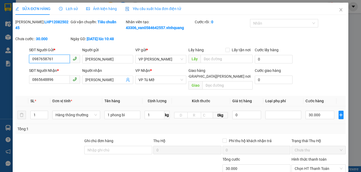
scroll to position [60, 0]
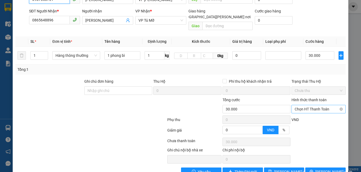
click at [322, 105] on span "Chọn HT Thanh Toán" at bounding box center [319, 109] width 48 height 8
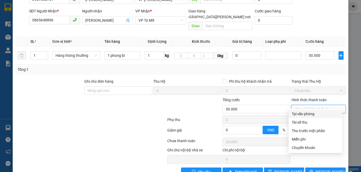
click at [318, 115] on div "Tại văn phòng" at bounding box center [315, 114] width 47 height 6
type input "0"
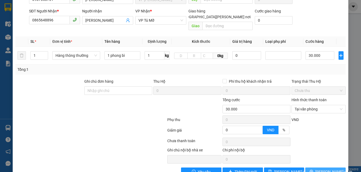
click at [328, 169] on span "[PERSON_NAME] và In" at bounding box center [334, 172] width 37 height 6
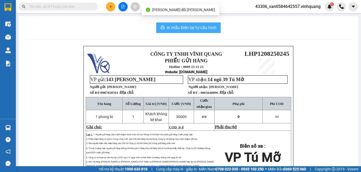
click at [185, 30] on span "In mẫu biên lai tự cấu hình" at bounding box center [192, 27] width 50 height 7
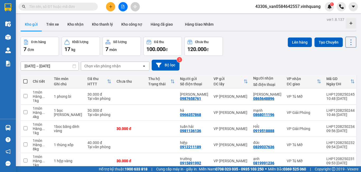
click at [52, 9] on input "text" at bounding box center [60, 7] width 62 height 6
click at [52, 7] on input "text" at bounding box center [60, 7] width 62 height 6
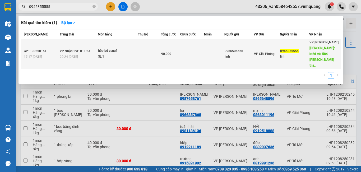
type input "0945855555"
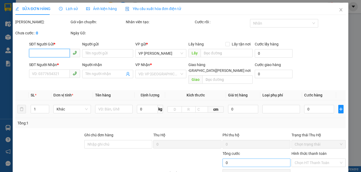
scroll to position [62, 0]
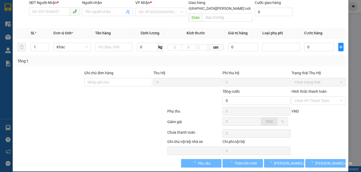
type input "0966506666"
type input "linh"
type input "0945855555"
type input "linh"
type input "bt26 mb 584 [PERSON_NAME]"
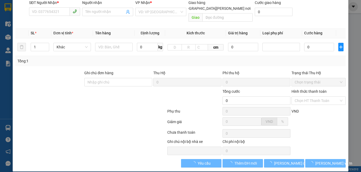
type input "60.000"
type input "90.000"
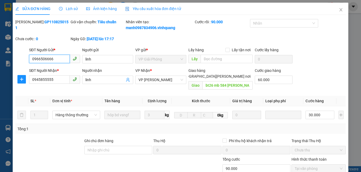
scroll to position [68, 0]
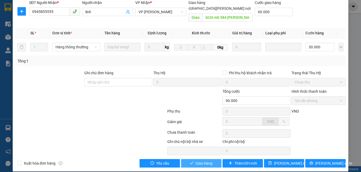
click at [209, 161] on span "Giao hàng" at bounding box center [204, 164] width 17 height 6
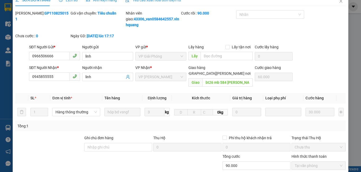
scroll to position [0, 0]
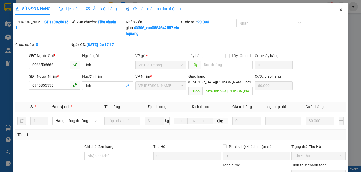
click at [339, 10] on icon "close" at bounding box center [341, 10] width 4 height 4
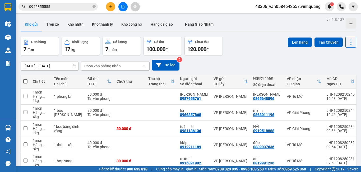
click at [114, 5] on button at bounding box center [110, 6] width 9 height 9
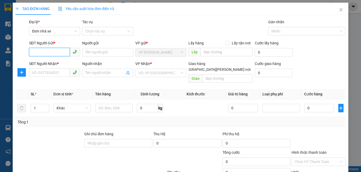
click at [58, 53] on input "SĐT Người Gửi *" at bounding box center [49, 52] width 41 height 8
type input "0978951992"
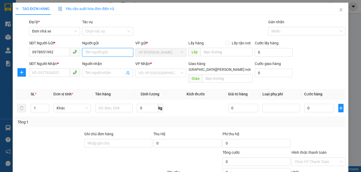
click at [91, 51] on input "Người gửi" at bounding box center [107, 52] width 51 height 8
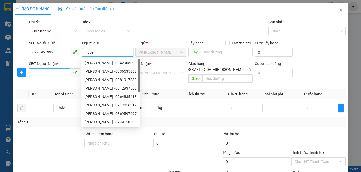
type input "huyền"
click at [48, 71] on input "SĐT Người Nhận *" at bounding box center [49, 73] width 41 height 8
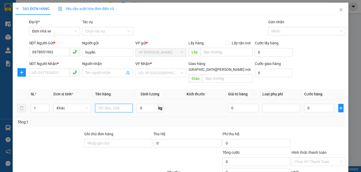
click at [102, 104] on input "text" at bounding box center [114, 108] width 38 height 8
click at [75, 104] on span "Khác" at bounding box center [72, 108] width 31 height 8
type input "1 túi cl;ear"
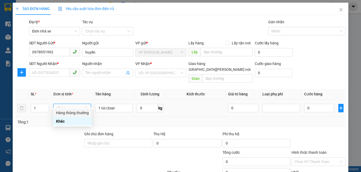
click at [74, 112] on div "Hàng thông thường" at bounding box center [72, 113] width 33 height 6
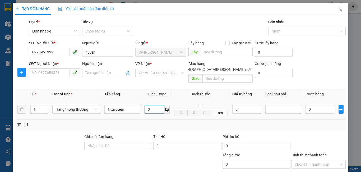
click at [148, 107] on input "0" at bounding box center [155, 109] width 20 height 8
click at [139, 114] on div "SL * Đơn vị tính * Tên hàng Định [PERSON_NAME] [PERSON_NAME] Giá trị hàng [PERS…" at bounding box center [180, 109] width 331 height 41
type input "0"
click at [151, 106] on input "0" at bounding box center [155, 109] width 20 height 8
type input "1"
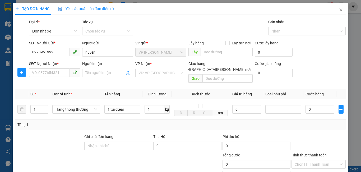
click at [153, 122] on div "Tổng: 1" at bounding box center [180, 125] width 327 height 6
click at [61, 73] on input "SĐT Người Nhận *" at bounding box center [49, 73] width 41 height 8
type input "0988272666"
click at [96, 72] on input "Người nhận" at bounding box center [104, 73] width 39 height 6
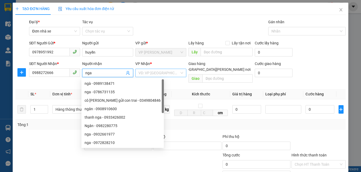
type input "nga"
click at [151, 70] on input "search" at bounding box center [159, 73] width 41 height 8
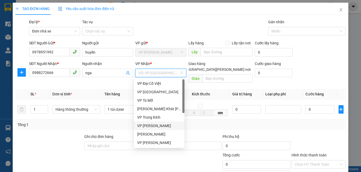
click at [154, 127] on div "VP [PERSON_NAME]" at bounding box center [159, 126] width 44 height 6
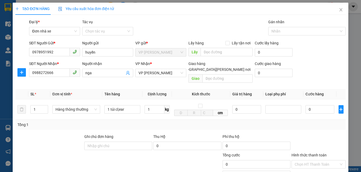
click at [196, 122] on div "Tổng: 1" at bounding box center [180, 125] width 327 height 6
click at [159, 111] on td "1 kg" at bounding box center [157, 109] width 29 height 20
click at [154, 105] on input "1" at bounding box center [155, 109] width 20 height 8
type input "2"
click at [160, 112] on td "2 kg" at bounding box center [157, 109] width 29 height 20
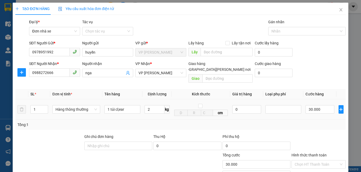
type input "30.000"
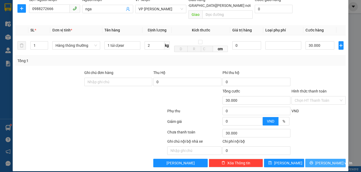
click at [329, 160] on span "[PERSON_NAME] và In" at bounding box center [334, 163] width 37 height 6
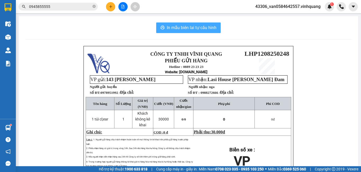
click at [207, 24] on button "In mẫu biên lai tự cấu hình" at bounding box center [188, 27] width 65 height 11
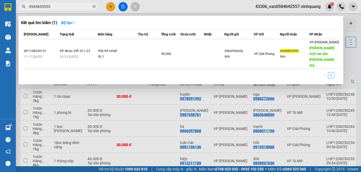
drag, startPoint x: 60, startPoint y: 7, endPoint x: 33, endPoint y: 6, distance: 26.8
click at [33, 6] on input "0945855555" at bounding box center [60, 7] width 62 height 6
click at [32, 6] on input "0945855555" at bounding box center [60, 7] width 62 height 6
click at [52, 8] on input "0945855555" at bounding box center [60, 7] width 62 height 6
drag, startPoint x: 52, startPoint y: 8, endPoint x: 18, endPoint y: 9, distance: 34.2
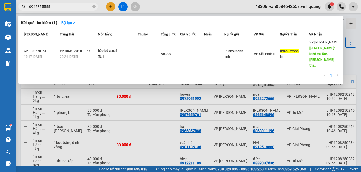
click at [18, 9] on div "0945855555" at bounding box center [51, 7] width 103 height 8
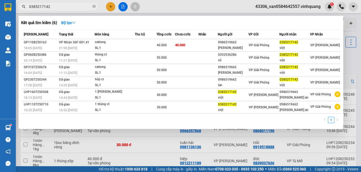
click at [57, 5] on input "0385217142" at bounding box center [60, 7] width 62 height 6
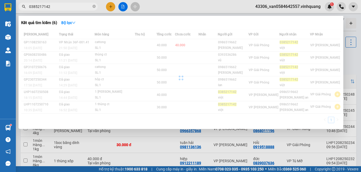
type input "0385217142"
click at [111, 10] on div at bounding box center [180, 86] width 361 height 172
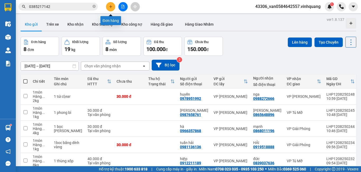
click at [112, 6] on icon "plus" at bounding box center [111, 7] width 4 height 4
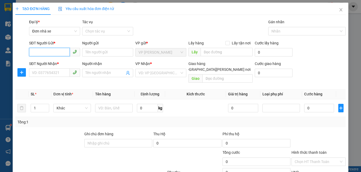
click at [56, 51] on input "SĐT Người Gửi *" at bounding box center [49, 52] width 41 height 8
click at [64, 64] on div "0856418888 - Tùng" at bounding box center [54, 63] width 44 height 6
type input "0856418888"
type input "Tùng"
type input "0945891111"
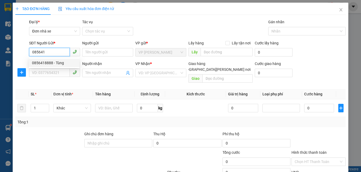
type input "[PERSON_NAME] gia"
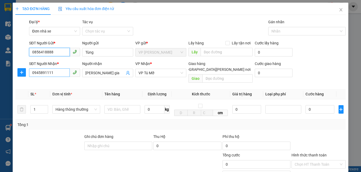
type input "0856418888"
drag, startPoint x: 56, startPoint y: 74, endPoint x: 0, endPoint y: 74, distance: 55.6
click at [0, 75] on div "TẠO ĐƠN HÀNG Yêu cầu xuất [PERSON_NAME] điện tử Transit Pickup Surcharge Ids Tr…" at bounding box center [180, 86] width 361 height 172
type input "0825522222"
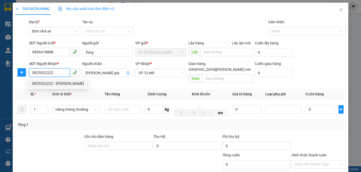
click at [71, 84] on div "0825522222 - [PERSON_NAME]" at bounding box center [58, 84] width 52 height 6
type input "[PERSON_NAME]"
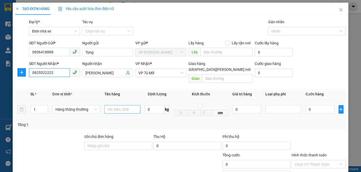
type input "0825522222"
click at [108, 105] on input "text" at bounding box center [123, 109] width 36 height 8
type input "1 bọc [PERSON_NAME]"
click at [150, 106] on input "0" at bounding box center [155, 109] width 20 height 8
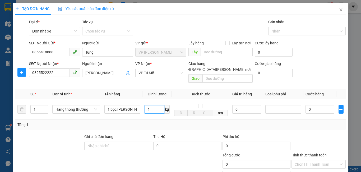
type input "1"
click at [175, 120] on div "Tổng: 1" at bounding box center [180, 125] width 331 height 10
type input "30.000"
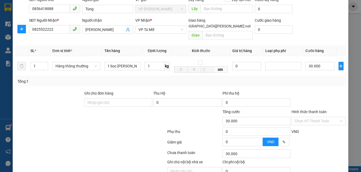
scroll to position [64, 0]
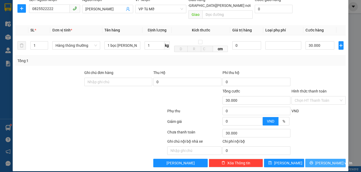
click at [340, 159] on button "[PERSON_NAME] và In" at bounding box center [326, 163] width 40 height 8
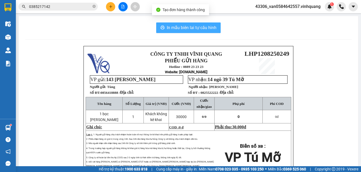
click at [193, 25] on span "In mẫu biên lai tự cấu hình" at bounding box center [192, 27] width 50 height 7
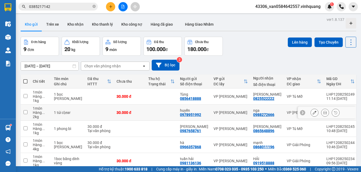
click at [24, 111] on input "checkbox" at bounding box center [26, 112] width 4 height 4
checkbox input "true"
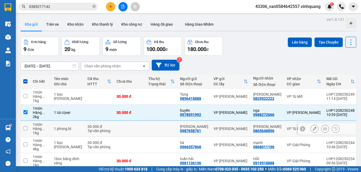
click at [26, 126] on input "checkbox" at bounding box center [26, 128] width 4 height 4
checkbox input "true"
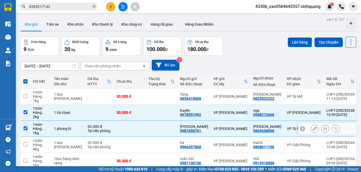
scroll to position [88, 0]
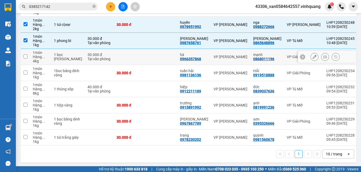
click at [26, 57] on input "checkbox" at bounding box center [26, 57] width 4 height 4
checkbox input "true"
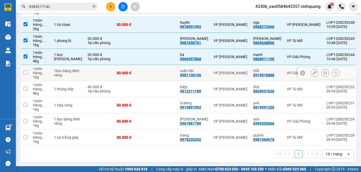
click at [26, 72] on input "checkbox" at bounding box center [26, 73] width 4 height 4
checkbox input "true"
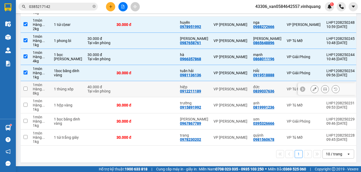
click at [24, 87] on input "checkbox" at bounding box center [26, 89] width 4 height 4
checkbox input "true"
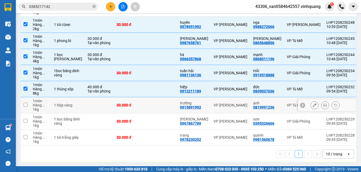
click at [25, 106] on input "checkbox" at bounding box center [26, 105] width 4 height 4
checkbox input "true"
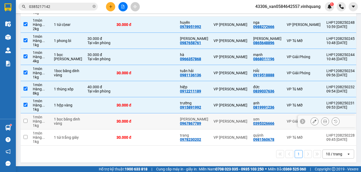
click at [24, 119] on input "checkbox" at bounding box center [26, 121] width 4 height 4
checkbox input "true"
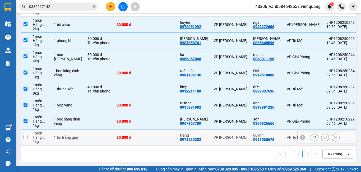
click at [27, 138] on input "checkbox" at bounding box center [26, 137] width 4 height 4
checkbox input "true"
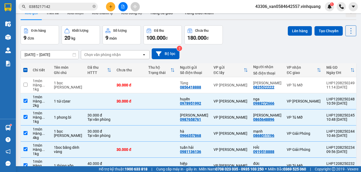
scroll to position [0, 0]
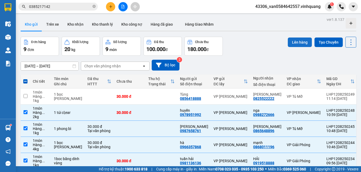
click at [301, 45] on button "Lên hàng" at bounding box center [300, 43] width 24 height 10
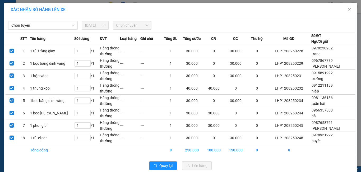
click at [123, 26] on span "Chọn chuyến" at bounding box center [132, 25] width 33 height 8
click at [52, 24] on span "Chọn tuyến" at bounding box center [42, 25] width 63 height 8
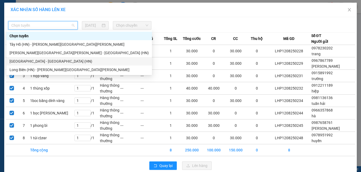
click at [50, 61] on div "[GEOGRAPHIC_DATA] - [GEOGRAPHIC_DATA] (HN)" at bounding box center [79, 61] width 139 height 6
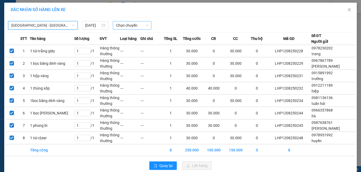
click at [126, 27] on span "Chọn chuyến" at bounding box center [132, 25] width 33 height 8
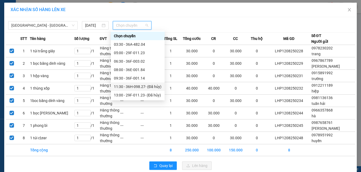
click at [130, 86] on div "11:30 - 36H-098.27 - (Đã [PERSON_NAME])" at bounding box center [138, 87] width 48 height 6
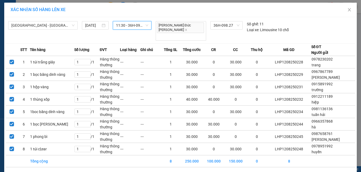
click at [137, 27] on span "11:30 - 36H-098.27 - (Đã [PERSON_NAME])" at bounding box center [132, 25] width 33 height 8
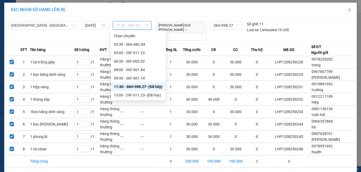
scroll to position [25, 0]
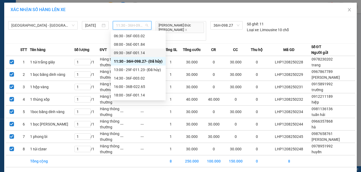
click at [150, 53] on div "09:30 - 36F-001.14" at bounding box center [138, 53] width 49 height 6
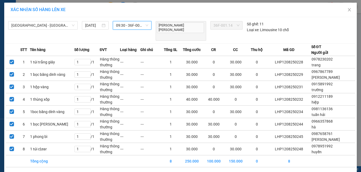
click at [129, 25] on span "09:30 - 36F-001.14" at bounding box center [132, 25] width 33 height 8
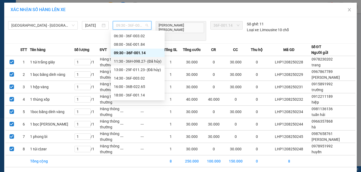
click at [134, 62] on div "11:30 - 36H-098.27 - (Đã [PERSON_NAME])" at bounding box center [138, 61] width 48 height 6
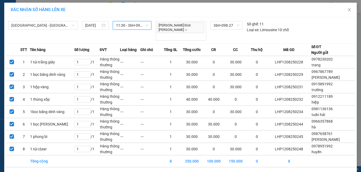
click at [134, 27] on span "11:30 - 36H-098.27 - (Đã [PERSON_NAME])" at bounding box center [132, 25] width 33 height 8
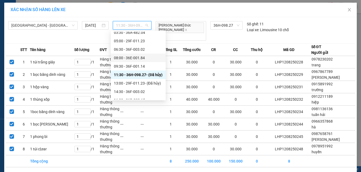
scroll to position [0, 0]
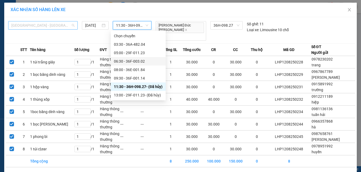
click at [31, 27] on span "[GEOGRAPHIC_DATA] - [GEOGRAPHIC_DATA] (HN)" at bounding box center [42, 25] width 63 height 8
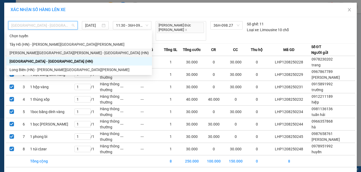
click at [38, 56] on div "[PERSON_NAME][GEOGRAPHIC_DATA][PERSON_NAME] - [GEOGRAPHIC_DATA] (HN)" at bounding box center [79, 53] width 139 height 6
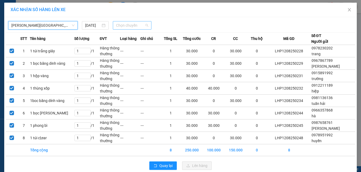
click at [131, 26] on span "Chọn chuyến" at bounding box center [132, 25] width 33 height 8
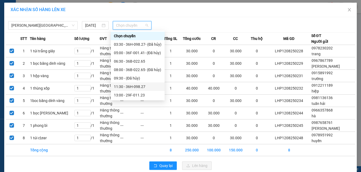
click at [146, 87] on div "11:30 - 36H-098.27" at bounding box center [138, 87] width 48 height 6
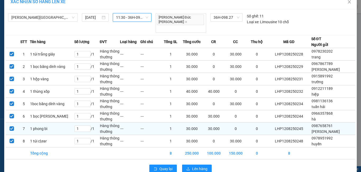
scroll to position [11, 0]
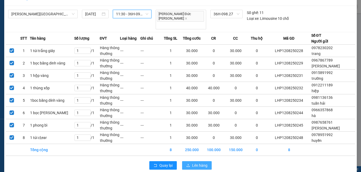
click at [192, 163] on span "Lên hàng" at bounding box center [199, 166] width 15 height 6
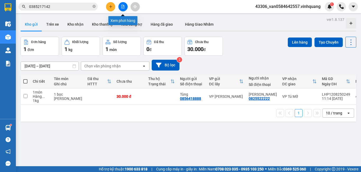
click at [124, 9] on button at bounding box center [123, 6] width 9 height 9
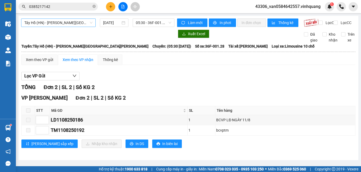
click at [68, 21] on span "Tây Hồ (HN) - [PERSON_NAME][GEOGRAPHIC_DATA][PERSON_NAME]" at bounding box center [58, 23] width 68 height 8
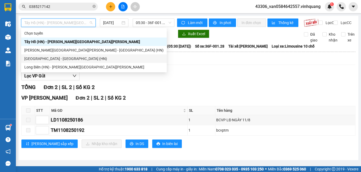
click at [66, 57] on div "[GEOGRAPHIC_DATA] - [GEOGRAPHIC_DATA] (HN)" at bounding box center [93, 59] width 139 height 6
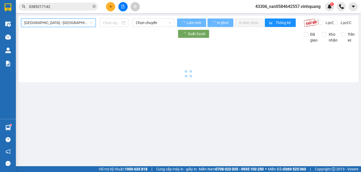
type input "[DATE]"
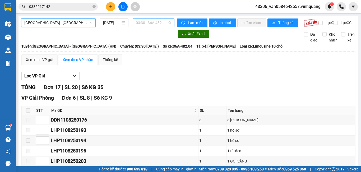
click at [153, 21] on span "03:30 - 36A-482.04" at bounding box center [153, 23] width 35 height 8
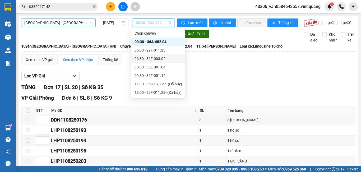
click at [57, 26] on span "[GEOGRAPHIC_DATA] - [GEOGRAPHIC_DATA] (HN)" at bounding box center [58, 23] width 68 height 8
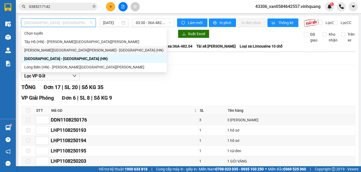
click at [61, 49] on div "[PERSON_NAME][GEOGRAPHIC_DATA][PERSON_NAME] - [GEOGRAPHIC_DATA] (HN)" at bounding box center [93, 50] width 139 height 6
type input "[DATE]"
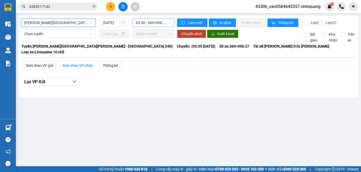
click at [156, 23] on span "03:30 - 36H-098.27 - (Đã [PERSON_NAME])" at bounding box center [153, 23] width 35 height 8
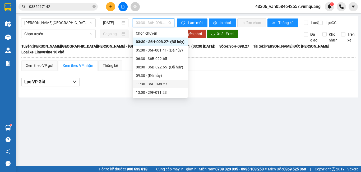
click at [157, 83] on div "11:30 - 36H-098.27" at bounding box center [160, 84] width 49 height 6
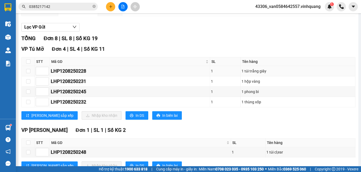
scroll to position [143, 0]
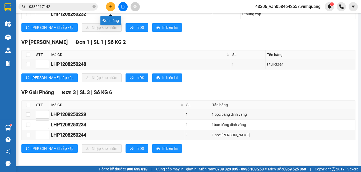
click at [113, 5] on button at bounding box center [110, 6] width 9 height 9
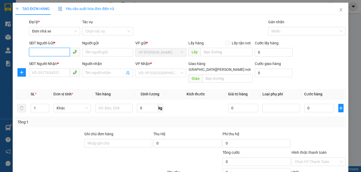
click at [63, 50] on input "SĐT Người Gửi *" at bounding box center [49, 52] width 41 height 8
click at [42, 53] on input "SĐT Người Gửi *" at bounding box center [49, 52] width 41 height 8
drag, startPoint x: 55, startPoint y: 53, endPoint x: 30, endPoint y: 57, distance: 24.9
click at [30, 57] on div "SĐT Người Gửi * 0388301459 0388301459" at bounding box center [54, 49] width 51 height 19
type input "0388301459"
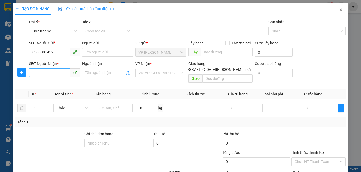
click at [46, 73] on input "SĐT Người Nhận *" at bounding box center [49, 73] width 41 height 8
paste input "0388301459"
type input "0388301459"
click at [98, 71] on input "Người nhận" at bounding box center [104, 73] width 39 height 6
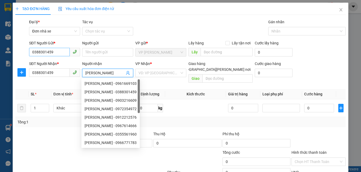
type input "[PERSON_NAME]"
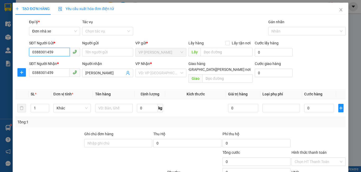
drag, startPoint x: 58, startPoint y: 54, endPoint x: 26, endPoint y: 56, distance: 32.1
click at [26, 56] on div "SĐT Người Gửi * 0388301459 0388301459 Người gửi Tên người gửi VP gửi * [PERSON_…" at bounding box center [181, 49] width 332 height 19
type input "0379495267"
click at [96, 54] on input "Người gửi" at bounding box center [107, 52] width 51 height 8
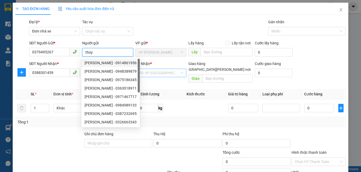
type input "thúy"
click at [167, 73] on input "search" at bounding box center [159, 73] width 41 height 8
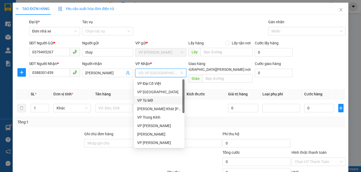
click at [160, 101] on div "VP Tú Mỡ" at bounding box center [159, 101] width 44 height 6
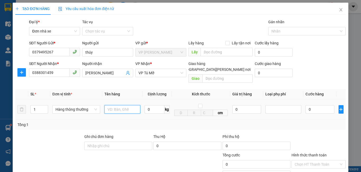
click at [119, 105] on input "text" at bounding box center [123, 109] width 36 height 8
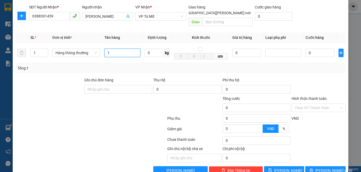
scroll to position [64, 0]
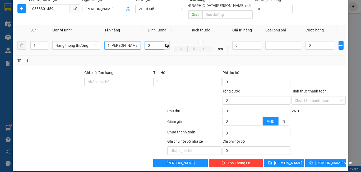
type input "1 [PERSON_NAME]"
click at [147, 41] on input "0" at bounding box center [155, 45] width 20 height 8
type input "1"
click at [148, 56] on div "Tổng: 1" at bounding box center [180, 61] width 331 height 10
type input "30.000"
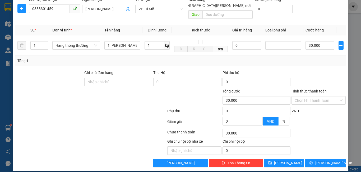
type input "30.000"
click at [324, 97] on input "Hình thức thanh toán" at bounding box center [317, 101] width 44 height 8
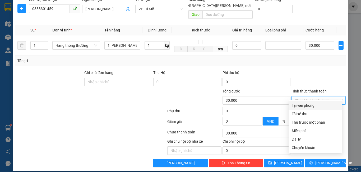
click at [319, 107] on div "Tại văn phòng" at bounding box center [315, 106] width 47 height 6
type input "0"
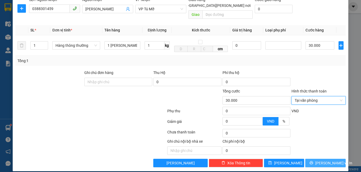
click at [323, 160] on span "[PERSON_NAME] và In" at bounding box center [334, 163] width 37 height 6
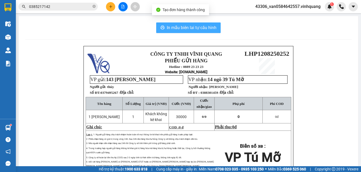
click at [198, 28] on span "In mẫu biên lai tự cấu hình" at bounding box center [192, 27] width 50 height 7
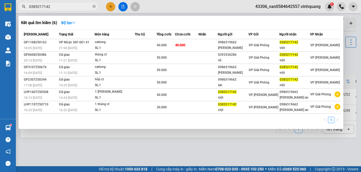
drag, startPoint x: 60, startPoint y: 3, endPoint x: 43, endPoint y: 4, distance: 16.7
click at [43, 4] on span "0385217142" at bounding box center [58, 7] width 79 height 8
click at [51, 5] on input "0385217142" at bounding box center [60, 7] width 62 height 6
drag, startPoint x: 51, startPoint y: 5, endPoint x: 22, endPoint y: 9, distance: 29.3
click at [22, 9] on span "0385217142" at bounding box center [58, 7] width 79 height 8
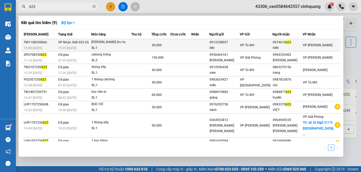
type input "623"
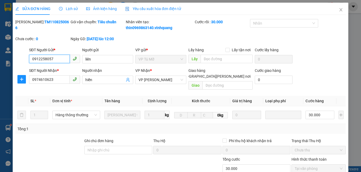
type input "0912258057"
type input "liên"
type input "0974610623"
type input "hiền"
type input "30.000"
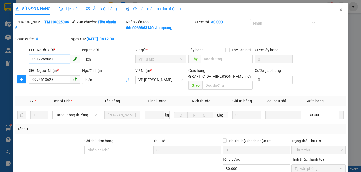
scroll to position [68, 0]
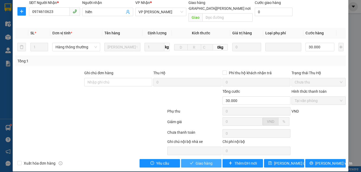
click at [208, 161] on span "Giao hàng" at bounding box center [204, 164] width 17 height 6
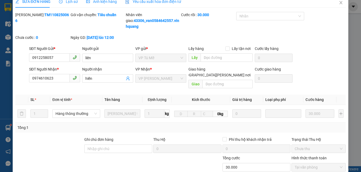
scroll to position [0, 0]
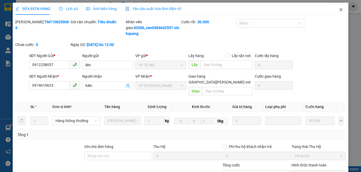
click at [339, 11] on icon "close" at bounding box center [341, 10] width 4 height 4
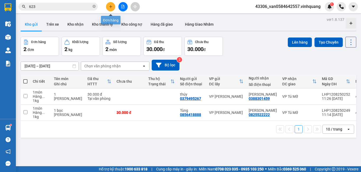
click at [109, 9] on button at bounding box center [110, 6] width 9 height 9
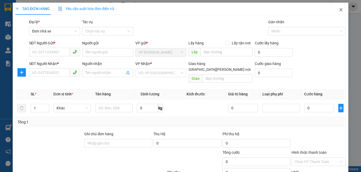
click at [340, 8] on span "Close" at bounding box center [341, 10] width 15 height 15
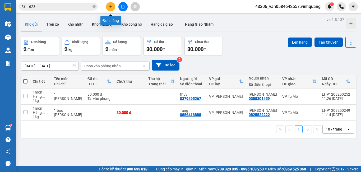
click at [110, 5] on icon "plus" at bounding box center [111, 7] width 4 height 4
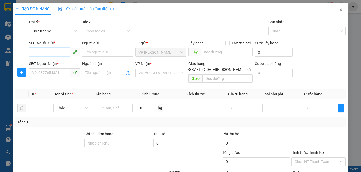
click at [60, 50] on input "SĐT Người Gửi *" at bounding box center [49, 52] width 41 height 8
click at [55, 63] on div "0847971992 - [PERSON_NAME]" at bounding box center [58, 63] width 52 height 6
type input "0847971992"
type input "quý"
type input "0587948790"
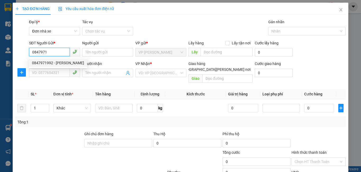
type input "long"
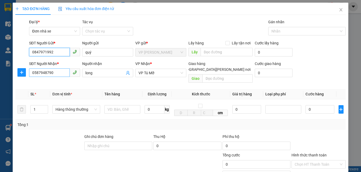
type input "0847971992"
drag, startPoint x: 56, startPoint y: 74, endPoint x: 0, endPoint y: 72, distance: 56.1
click at [0, 74] on div "TẠO ĐƠN HÀNG Yêu cầu xuất [PERSON_NAME] điện tử Transit Pickup Surcharge Ids Tr…" at bounding box center [180, 86] width 361 height 172
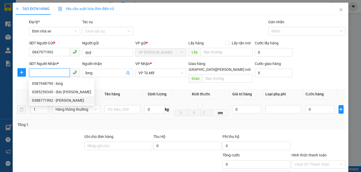
click at [58, 99] on div "0388771992 - [PERSON_NAME]" at bounding box center [61, 101] width 59 height 6
type input "0388771992"
type input "nguyên"
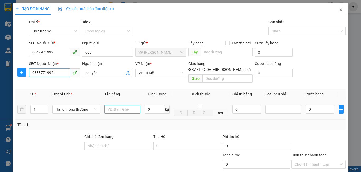
type input "0388771992"
click at [117, 106] on input "text" at bounding box center [123, 109] width 36 height 8
type input "1 hộp catong"
click at [149, 105] on input "0" at bounding box center [155, 109] width 20 height 8
type input "1"
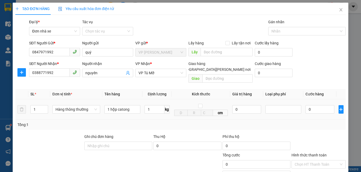
drag, startPoint x: 209, startPoint y: 123, endPoint x: 208, endPoint y: 120, distance: 2.9
click at [208, 123] on div "Tổng: 1" at bounding box center [180, 125] width 331 height 10
type input "30.000"
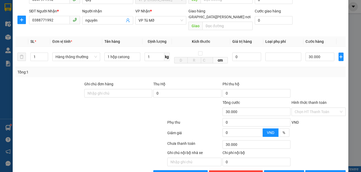
scroll to position [64, 0]
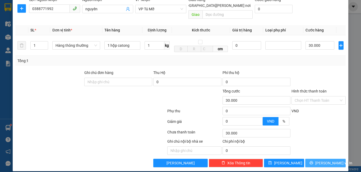
click at [314, 161] on button "[PERSON_NAME] và In" at bounding box center [326, 163] width 40 height 8
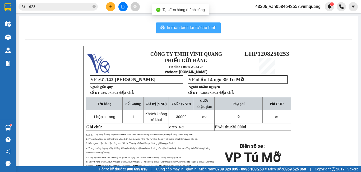
click at [193, 27] on span "In mẫu biên lai tự cấu hình" at bounding box center [192, 27] width 50 height 7
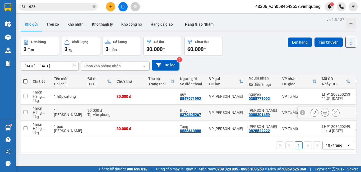
click at [60, 115] on div "1 [PERSON_NAME]" at bounding box center [68, 112] width 28 height 8
checkbox input "true"
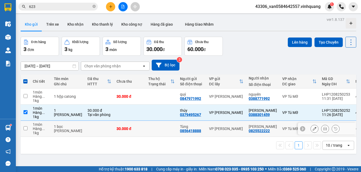
click at [55, 132] on td "1 bọc [PERSON_NAME]" at bounding box center [68, 129] width 34 height 16
checkbox input "true"
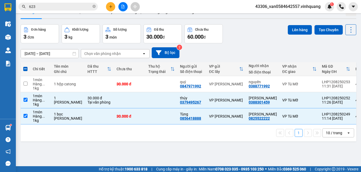
scroll to position [24, 0]
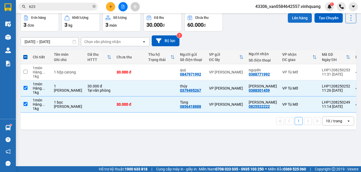
click at [296, 19] on button "Lên hàng" at bounding box center [300, 18] width 24 height 10
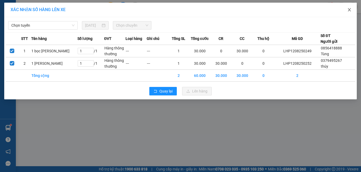
click at [349, 9] on icon "close" at bounding box center [350, 10] width 4 height 4
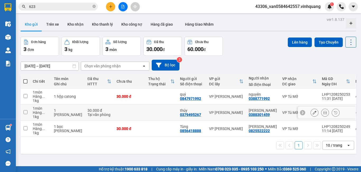
click at [37, 111] on div "Hàng ..." at bounding box center [41, 113] width 16 height 4
checkbox input "true"
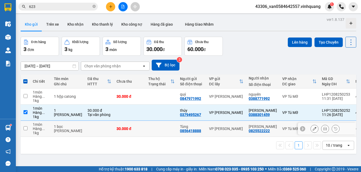
click at [38, 129] on div "Hàng ..." at bounding box center [41, 129] width 16 height 4
checkbox input "true"
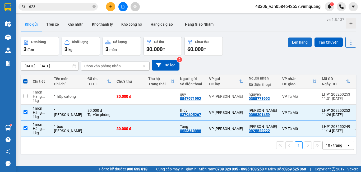
click at [298, 43] on button "Lên hàng" at bounding box center [300, 43] width 24 height 10
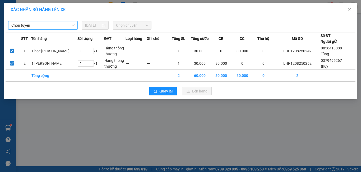
click at [62, 26] on span "Chọn tuyến" at bounding box center [42, 25] width 63 height 8
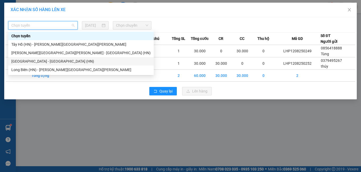
click at [57, 61] on div "[GEOGRAPHIC_DATA] - [GEOGRAPHIC_DATA] (HN)" at bounding box center [80, 61] width 139 height 6
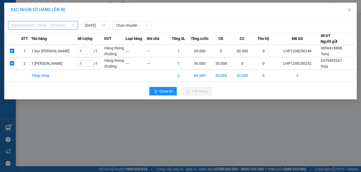
click at [59, 26] on span "[GEOGRAPHIC_DATA] - [GEOGRAPHIC_DATA] (HN)" at bounding box center [42, 25] width 63 height 8
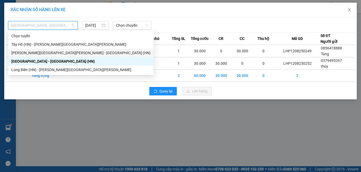
click at [58, 51] on div "[PERSON_NAME][GEOGRAPHIC_DATA][PERSON_NAME] - [GEOGRAPHIC_DATA] (HN)" at bounding box center [80, 53] width 139 height 6
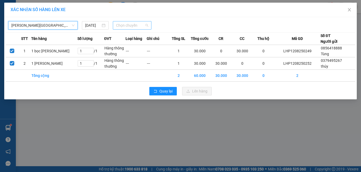
click at [135, 25] on span "Chọn chuyến" at bounding box center [132, 25] width 33 height 8
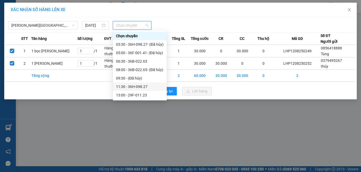
click at [148, 88] on div "11:30 - 36H-098.27" at bounding box center [140, 87] width 48 height 6
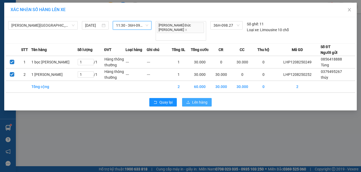
click at [203, 99] on span "Lên hàng" at bounding box center [199, 102] width 15 height 6
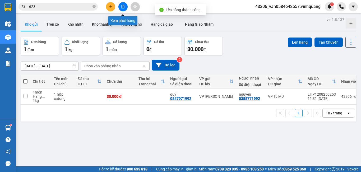
click at [124, 8] on button at bounding box center [123, 6] width 9 height 9
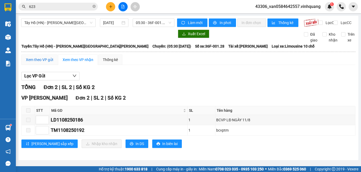
click at [38, 63] on div "Xem theo VP gửi" at bounding box center [39, 60] width 27 height 6
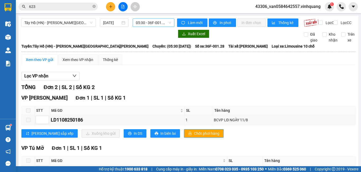
click at [141, 24] on span "05:30 - 36F-001.28" at bounding box center [153, 23] width 35 height 8
click at [70, 23] on span "Tây Hồ (HN) - [PERSON_NAME][GEOGRAPHIC_DATA][PERSON_NAME]" at bounding box center [58, 23] width 68 height 8
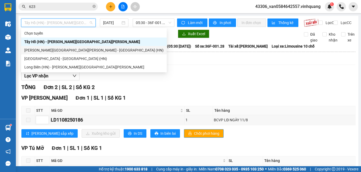
click at [60, 52] on div "[PERSON_NAME][GEOGRAPHIC_DATA][PERSON_NAME] - [GEOGRAPHIC_DATA] (HN)" at bounding box center [93, 50] width 139 height 6
type input "[DATE]"
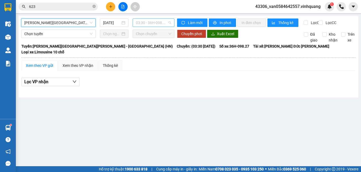
click at [155, 24] on span "03:30 - 36H-098.27 - (Đã [PERSON_NAME])" at bounding box center [153, 23] width 35 height 8
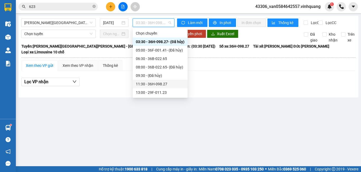
scroll to position [17, 0]
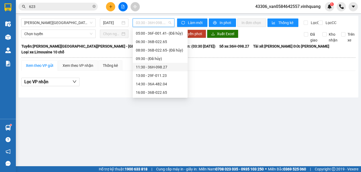
click at [165, 64] on div "11:30 - 36H-098.27" at bounding box center [160, 67] width 55 height 8
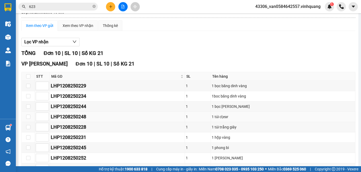
scroll to position [84, 0]
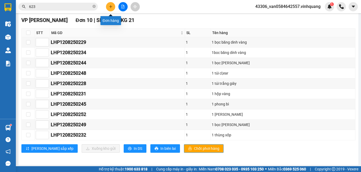
click at [110, 9] on button at bounding box center [110, 6] width 9 height 9
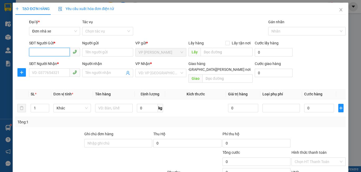
click at [57, 55] on input "SĐT Người Gửi *" at bounding box center [49, 52] width 41 height 8
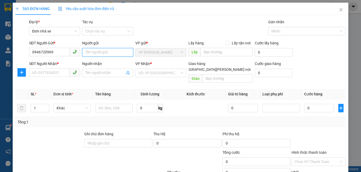
click at [112, 55] on input "Người gửi" at bounding box center [107, 52] width 51 height 8
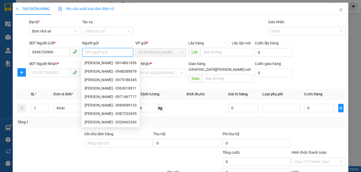
click at [103, 51] on input "Người gửi" at bounding box center [107, 52] width 51 height 8
click at [49, 52] on input "0946720969" at bounding box center [49, 52] width 41 height 8
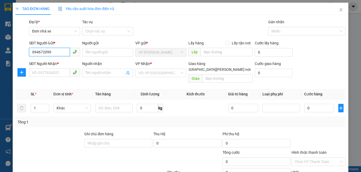
type input "0946720989"
click at [60, 62] on div "0946720989 - [PERSON_NAME]" at bounding box center [58, 63] width 52 height 6
type input "ANH"
type input "0869766504"
type input "ĐÔNG"
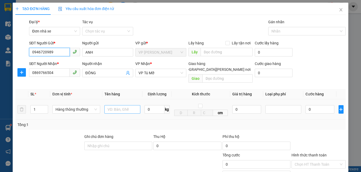
type input "0946720989"
click at [117, 106] on input "text" at bounding box center [123, 109] width 36 height 8
type input "1 thùng xốp"
click at [149, 105] on input "0" at bounding box center [155, 109] width 20 height 8
type input "8"
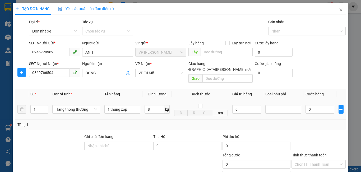
click at [162, 122] on div "Tổng: 1" at bounding box center [180, 125] width 327 height 6
type input "40.000"
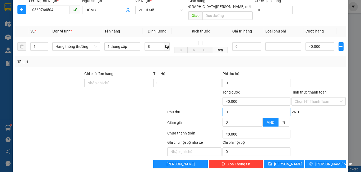
scroll to position [64, 0]
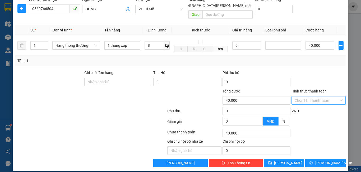
click at [312, 97] on input "Hình thức thanh toán" at bounding box center [317, 101] width 44 height 8
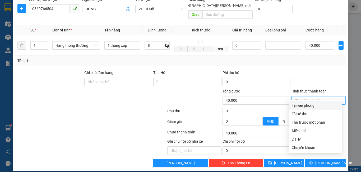
click at [315, 108] on div "Tại văn phòng" at bounding box center [315, 106] width 47 height 6
type input "0"
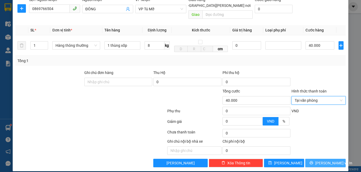
click at [323, 160] on span "[PERSON_NAME] và In" at bounding box center [334, 163] width 37 height 6
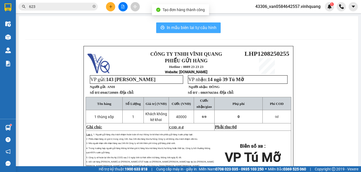
click at [196, 28] on span "In mẫu biên lai tự cấu hình" at bounding box center [192, 27] width 50 height 7
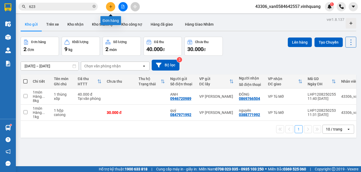
click at [113, 8] on button at bounding box center [110, 6] width 9 height 9
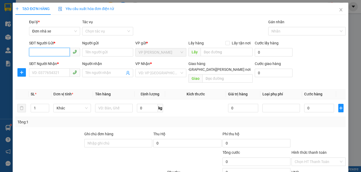
click at [52, 49] on input "SĐT Người Gửi *" at bounding box center [49, 52] width 41 height 8
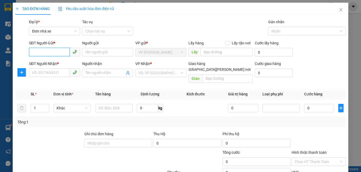
click at [52, 49] on input "SĐT Người Gửi *" at bounding box center [49, 52] width 41 height 8
drag, startPoint x: 55, startPoint y: 51, endPoint x: 21, endPoint y: 57, distance: 34.8
click at [24, 56] on div "SĐT Người Gửi * 0904138797 0904138797 Người gửi Tên người gửi VP gửi * [PERSON_…" at bounding box center [181, 49] width 332 height 19
type input "0904138797"
click at [19, 57] on div at bounding box center [22, 49] width 14 height 19
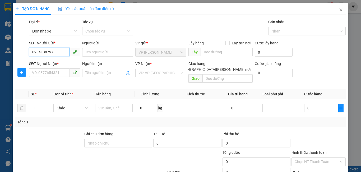
drag, startPoint x: 51, startPoint y: 52, endPoint x: 31, endPoint y: 55, distance: 20.1
click at [31, 55] on input "0904138797" at bounding box center [49, 52] width 41 height 8
click at [54, 70] on input "SĐT Người Nhận *" at bounding box center [49, 73] width 41 height 8
drag, startPoint x: 57, startPoint y: 52, endPoint x: 30, endPoint y: 54, distance: 27.0
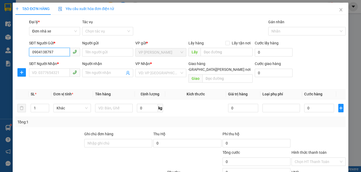
click at [30, 54] on input "0904138797" at bounding box center [49, 52] width 41 height 8
click at [45, 72] on input "SĐT Người Nhận *" at bounding box center [49, 73] width 41 height 8
paste input "0904138797"
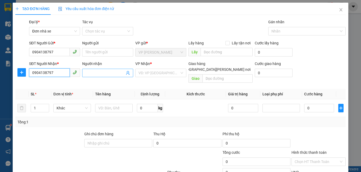
type input "0904138797"
click at [101, 74] on input "Người nhận" at bounding box center [104, 73] width 39 height 6
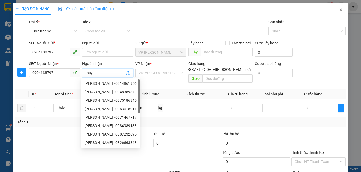
type input "thúy"
drag, startPoint x: 53, startPoint y: 50, endPoint x: 13, endPoint y: 50, distance: 40.8
click at [13, 50] on div "TẠO ĐƠN HÀNG Yêu cầu xuất [PERSON_NAME] điện tử Transit Pickup Surcharge Ids Tr…" at bounding box center [181, 118] width 336 height 230
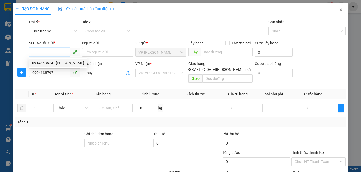
click at [56, 62] on div "0914363574 - [PERSON_NAME]" at bounding box center [58, 63] width 52 height 6
type input "0914363574"
type input "thức"
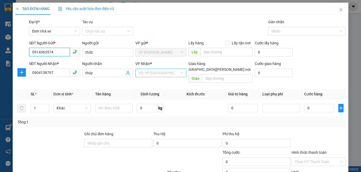
type input "0914363574"
click at [152, 73] on input "search" at bounding box center [159, 73] width 41 height 8
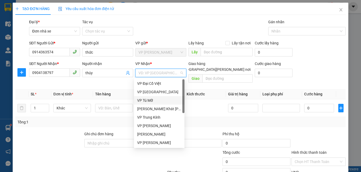
click at [154, 99] on div "VP Tú Mỡ" at bounding box center [159, 101] width 44 height 6
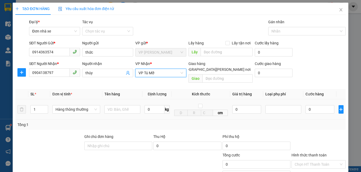
click at [103, 100] on td at bounding box center [122, 109] width 40 height 20
click at [106, 105] on input "text" at bounding box center [123, 109] width 36 height 8
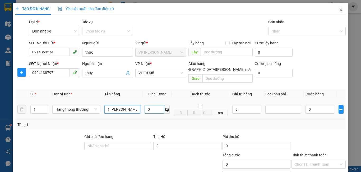
type input "1 [PERSON_NAME]"
click at [150, 105] on input "0" at bounding box center [155, 109] width 20 height 8
click at [156, 122] on div "Tổng: 1" at bounding box center [180, 125] width 327 height 6
click at [152, 106] on input "0" at bounding box center [155, 109] width 20 height 8
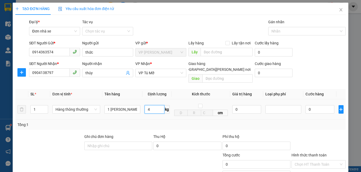
type input "4"
click at [168, 112] on td "4 kg" at bounding box center [157, 109] width 29 height 20
type input "30.000"
click at [242, 112] on td "0" at bounding box center [246, 109] width 33 height 20
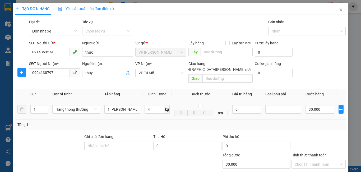
click at [243, 112] on td "0" at bounding box center [246, 109] width 33 height 20
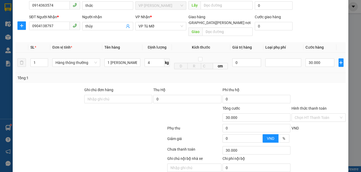
scroll to position [64, 0]
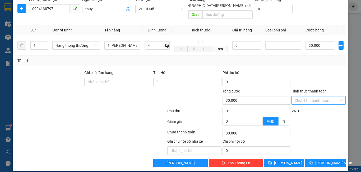
click at [323, 97] on input "Hình thức thanh toán" at bounding box center [317, 101] width 44 height 8
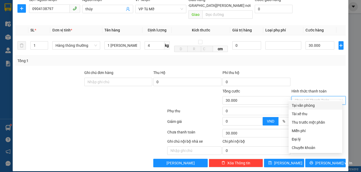
click at [321, 106] on div "Tại văn phòng" at bounding box center [315, 106] width 47 height 6
type input "0"
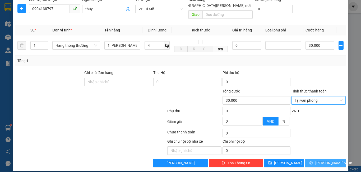
click at [321, 160] on span "[PERSON_NAME] và In" at bounding box center [334, 163] width 37 height 6
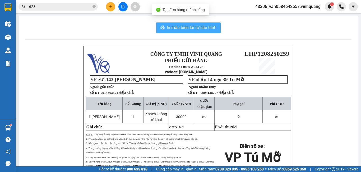
click at [200, 30] on span "In mẫu biên lai tự cấu hình" at bounding box center [192, 27] width 50 height 7
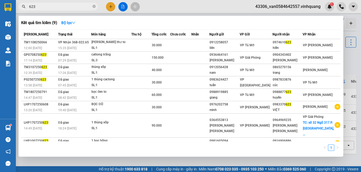
drag, startPoint x: 36, startPoint y: 8, endPoint x: 16, endPoint y: 8, distance: 20.1
click at [16, 8] on div "623" at bounding box center [51, 7] width 103 height 8
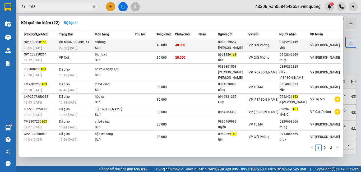
type input "163"
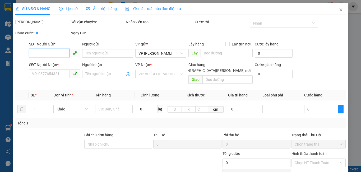
scroll to position [62, 0]
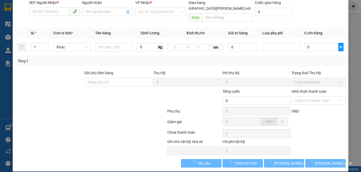
type input "0986519662"
type input "[PERSON_NAME]"
type input "0385217142"
type input "việt"
type input "40.000"
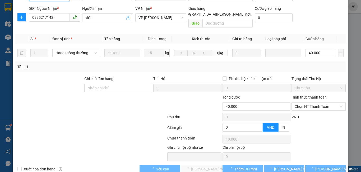
scroll to position [68, 0]
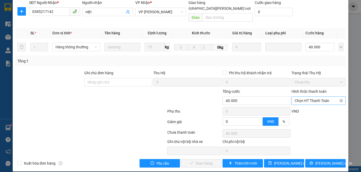
click at [310, 97] on span "Chọn HT Thanh Toán" at bounding box center [319, 101] width 48 height 8
click at [308, 106] on div "Tại văn phòng" at bounding box center [315, 106] width 47 height 6
type input "0"
click at [204, 161] on button "[PERSON_NAME] và [PERSON_NAME] hàng" at bounding box center [201, 163] width 40 height 8
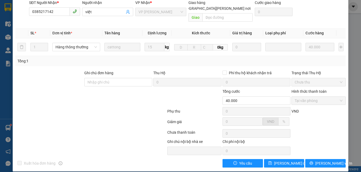
scroll to position [0, 0]
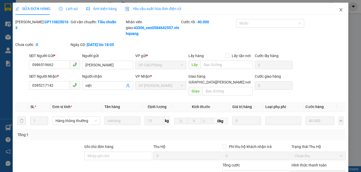
click at [340, 10] on icon "close" at bounding box center [341, 9] width 3 height 3
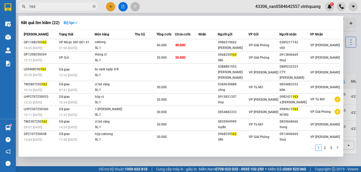
drag, startPoint x: 36, startPoint y: 6, endPoint x: 25, endPoint y: 10, distance: 11.8
click at [25, 10] on span "163" at bounding box center [58, 7] width 79 height 8
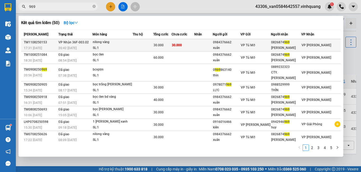
type input "969"
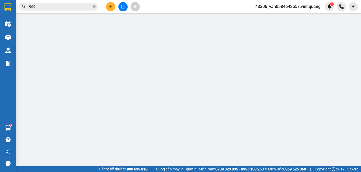
type input "0984376662"
type input "xuân"
type input "0826874969"
type input "[PERSON_NAME]"
type input "30.000"
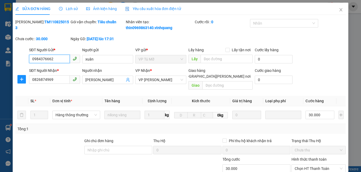
scroll to position [55, 0]
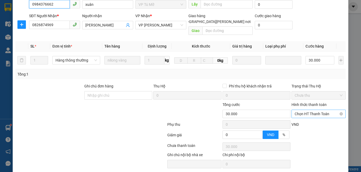
click at [316, 110] on span "Chọn HT Thanh Toán" at bounding box center [319, 114] width 48 height 8
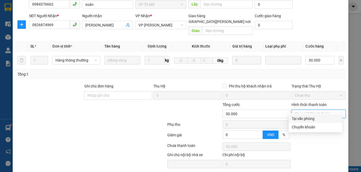
click at [312, 122] on div "Tại văn phòng" at bounding box center [316, 119] width 54 height 8
type input "0"
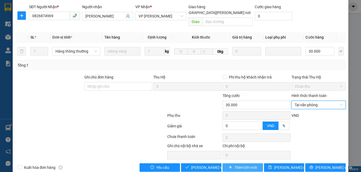
scroll to position [68, 0]
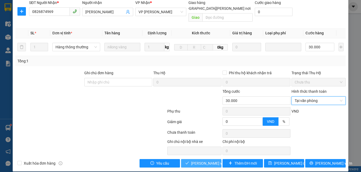
click at [206, 161] on span "[PERSON_NAME] và [PERSON_NAME] hàng" at bounding box center [226, 164] width 71 height 6
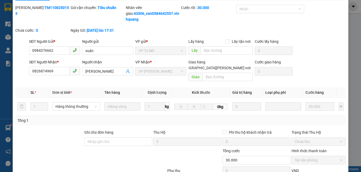
scroll to position [0, 0]
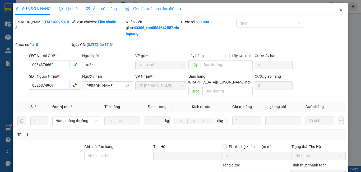
click at [339, 12] on icon "close" at bounding box center [341, 10] width 4 height 4
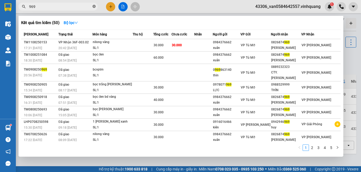
click at [94, 7] on icon "close-circle" at bounding box center [94, 6] width 3 height 3
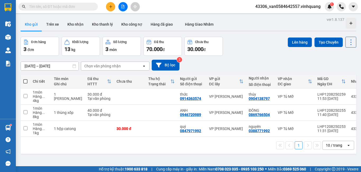
click at [38, 9] on input "text" at bounding box center [60, 7] width 62 height 6
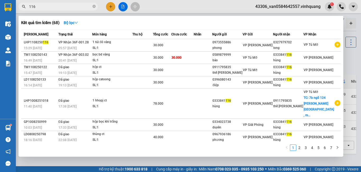
drag, startPoint x: 27, startPoint y: 7, endPoint x: 15, endPoint y: 7, distance: 11.9
click at [15, 7] on section "Kết quả [PERSON_NAME] ( 68 ) Bộ lọc Mã ĐH Trạng thái Món hàng Thu hộ Tổng [PERS…" at bounding box center [180, 86] width 361 height 172
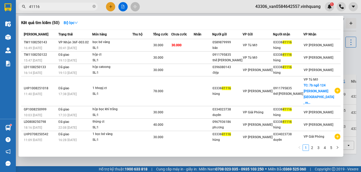
type input "41116"
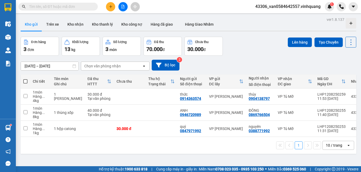
click at [58, 7] on input "text" at bounding box center [60, 7] width 62 height 6
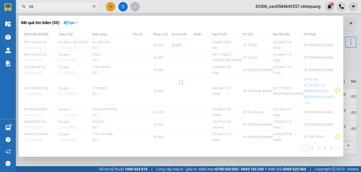
type input "0"
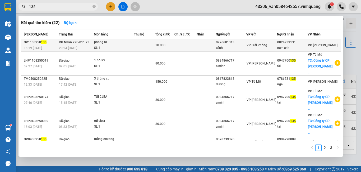
type input "135"
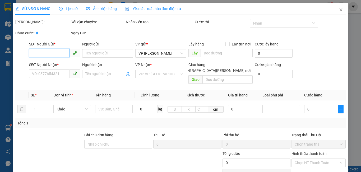
type input "0976601313"
type input "cảnh"
type input "0824939131"
type input "nam anh"
type input "30.000"
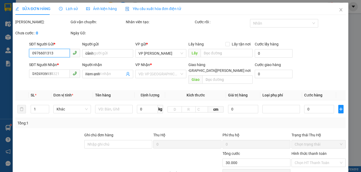
scroll to position [62, 0]
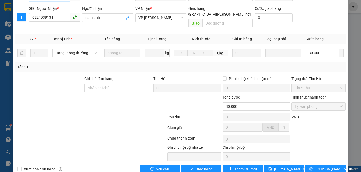
click at [325, 103] on span "Tại văn phòng" at bounding box center [319, 107] width 48 height 8
click at [196, 166] on span "Giao hàng" at bounding box center [204, 169] width 17 height 6
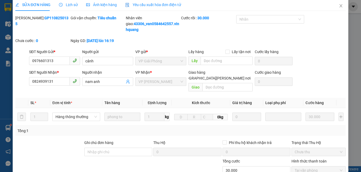
scroll to position [0, 0]
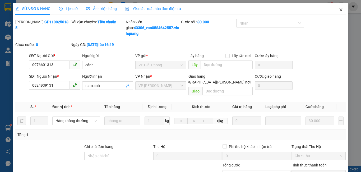
click at [338, 12] on span "Close" at bounding box center [341, 10] width 15 height 15
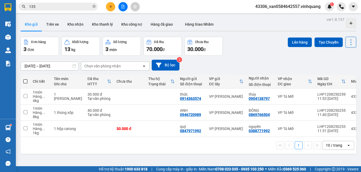
drag, startPoint x: 38, startPoint y: 9, endPoint x: 22, endPoint y: 9, distance: 15.6
click at [23, 9] on span "135" at bounding box center [58, 7] width 79 height 8
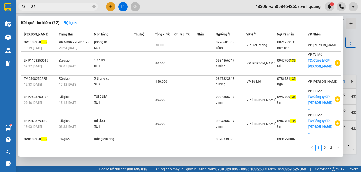
click at [22, 9] on span "135" at bounding box center [58, 7] width 79 height 8
click at [35, 5] on input "135" at bounding box center [60, 7] width 62 height 6
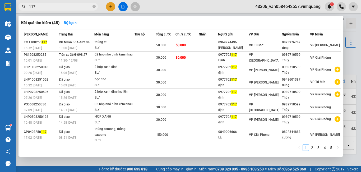
drag, startPoint x: 40, startPoint y: 7, endPoint x: 23, endPoint y: 8, distance: 17.7
click at [23, 8] on div "117" at bounding box center [51, 7] width 103 height 8
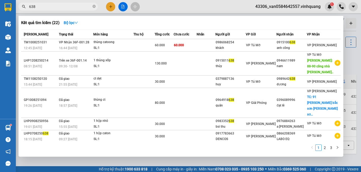
type input "638"
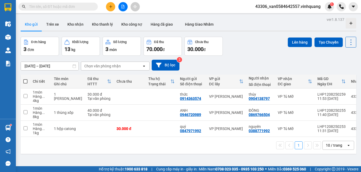
click at [66, 5] on input "text" at bounding box center [60, 7] width 62 height 6
type input "0165"
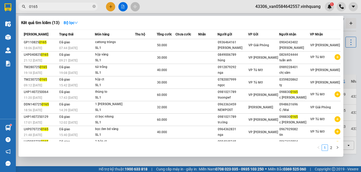
drag, startPoint x: 33, startPoint y: 8, endPoint x: 21, endPoint y: 7, distance: 12.2
click at [21, 7] on span "0165" at bounding box center [58, 7] width 79 height 8
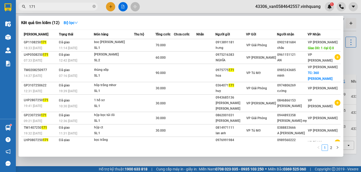
click at [44, 6] on input "171" at bounding box center [60, 7] width 62 height 6
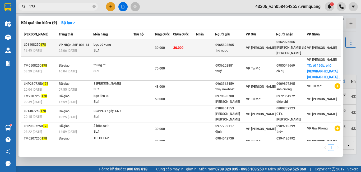
type input "178"
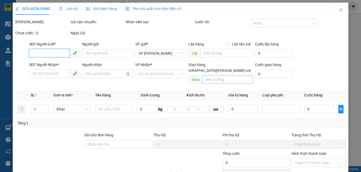
type input "0965898565"
type input "thỏ ngọc"
type input "0562026666"
type input "[PERSON_NAME] thế [PERSON_NAME]"
type input "30.000"
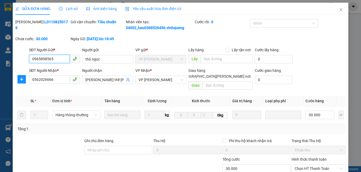
scroll to position [68, 0]
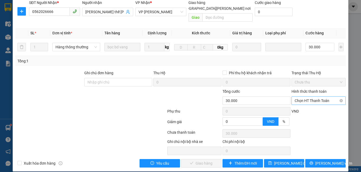
click at [308, 97] on span "Chọn HT Thanh Toán" at bounding box center [319, 101] width 48 height 8
click at [308, 105] on div "Tại văn phòng" at bounding box center [315, 106] width 47 height 6
type input "0"
click at [207, 161] on span "[PERSON_NAME] và [PERSON_NAME] hàng" at bounding box center [226, 164] width 71 height 6
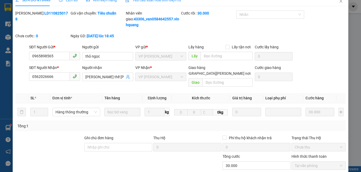
scroll to position [0, 0]
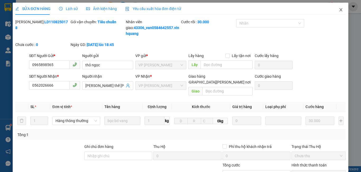
click at [339, 11] on icon "close" at bounding box center [341, 10] width 4 height 4
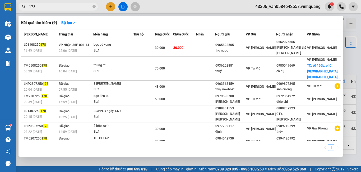
drag, startPoint x: 39, startPoint y: 9, endPoint x: 23, endPoint y: 8, distance: 15.9
click at [23, 8] on div "178" at bounding box center [51, 7] width 103 height 8
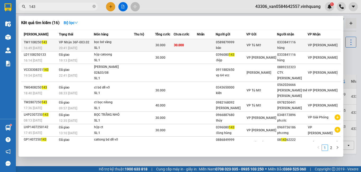
type input "143"
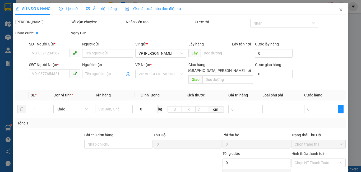
type input "0589879999"
type input "bảo"
type input "0333841116"
type input "hùng"
type input "30.000"
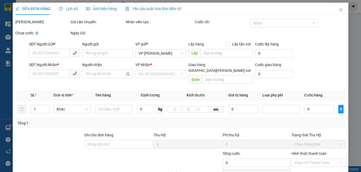
type input "30.000"
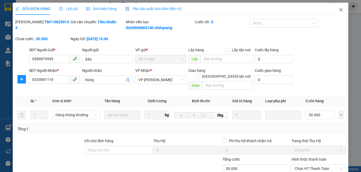
click at [340, 11] on icon "close" at bounding box center [341, 10] width 4 height 4
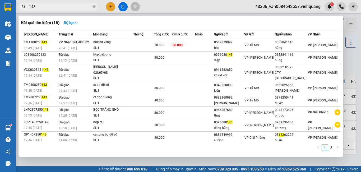
drag, startPoint x: 40, startPoint y: 6, endPoint x: 20, endPoint y: 9, distance: 19.7
click at [20, 9] on span "143" at bounding box center [58, 7] width 79 height 8
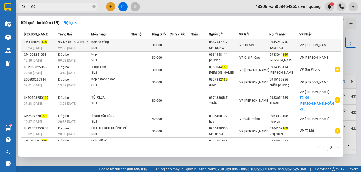
type input "169"
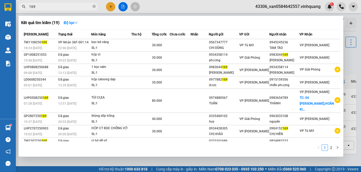
click at [206, 46] on td at bounding box center [200, 45] width 18 height 12
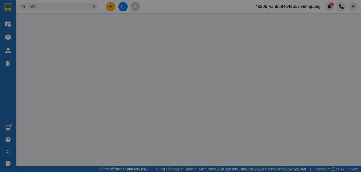
type input "0567347777"
type input "CHI DŨNG"
type input "0945245236"
type input "TAM TÁO"
type input "30.000"
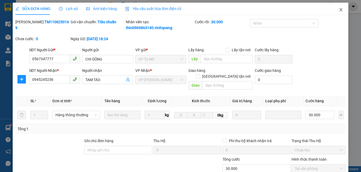
click at [340, 10] on icon "close" at bounding box center [341, 9] width 3 height 3
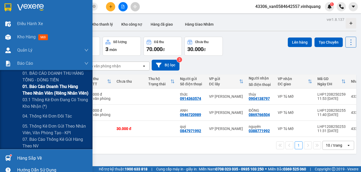
click at [50, 91] on span "01. Báo cáo doanh thu hàng theo nhân viên (riêng nhân viên)" at bounding box center [55, 89] width 66 height 13
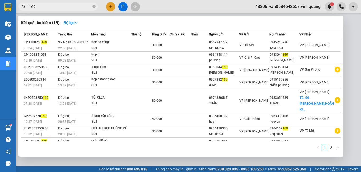
drag, startPoint x: 42, startPoint y: 7, endPoint x: 38, endPoint y: 7, distance: 4.0
click at [38, 7] on input "169" at bounding box center [60, 7] width 62 height 6
drag, startPoint x: 35, startPoint y: 7, endPoint x: 26, endPoint y: 8, distance: 8.5
click at [26, 8] on span "169" at bounding box center [58, 7] width 79 height 8
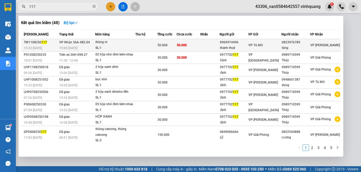
type input "117"
click at [280, 43] on div "[PERSON_NAME] thái Món hàng Thu hộ Tổng cước Chưa cước Nhãn Người gửi VP Gửi Ng…" at bounding box center [181, 92] width 320 height 125
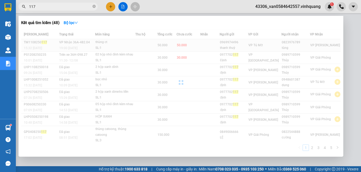
copy div "Lo IP Dolor sita Con adip Eli se Doei temp Inci utla Etdo Magna ali EN Adm Veni…"
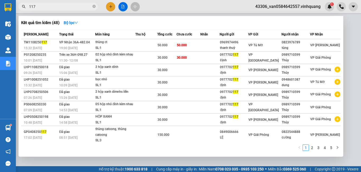
click at [164, 19] on div "Kết quả tìm kiếm ( 48 ) Bộ lọc" at bounding box center [181, 23] width 320 height 8
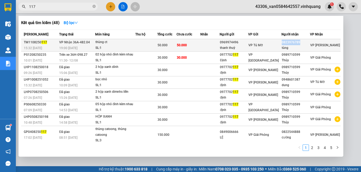
drag, startPoint x: 302, startPoint y: 42, endPoint x: 281, endPoint y: 44, distance: 21.8
click at [282, 44] on td "0823976789 tùng" at bounding box center [296, 45] width 29 height 12
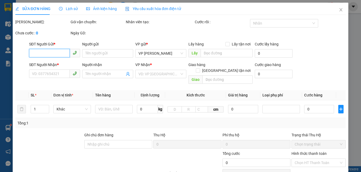
type input "0969974496"
type input "thanh thuỳ"
type input "0823976789"
type input "tùng"
type input "50.000"
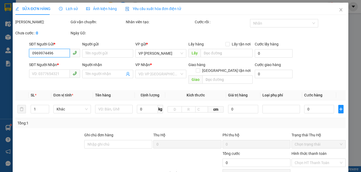
type input "50.000"
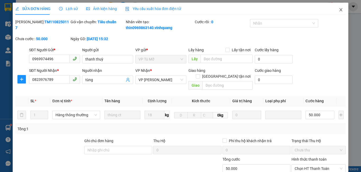
click at [339, 11] on icon "close" at bounding box center [341, 10] width 4 height 4
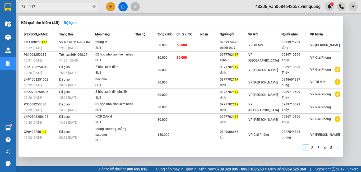
click at [48, 4] on input "117" at bounding box center [60, 7] width 62 height 6
type input "1"
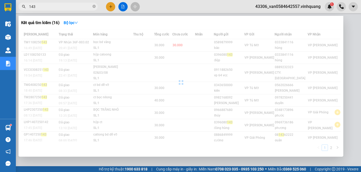
click at [282, 44] on div "[PERSON_NAME] thái Món hàng Thu hộ Tổng cước Chưa cước Nhãn Người gửi VP Gửi Ng…" at bounding box center [181, 92] width 320 height 125
click at [282, 44] on div at bounding box center [181, 83] width 320 height 106
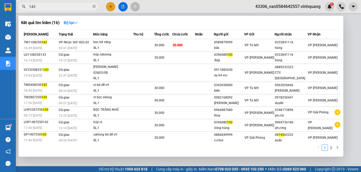
drag, startPoint x: 43, startPoint y: 5, endPoint x: 28, endPoint y: 7, distance: 15.2
click at [28, 7] on span "143" at bounding box center [58, 7] width 79 height 8
click at [49, 6] on input "143" at bounding box center [60, 7] width 62 height 6
drag, startPoint x: 43, startPoint y: 7, endPoint x: 27, endPoint y: 8, distance: 16.5
click at [27, 8] on span "143" at bounding box center [58, 7] width 79 height 8
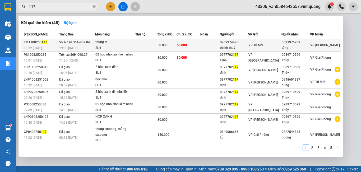
type input "117"
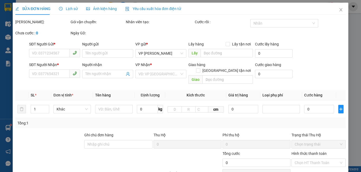
type input "0969974496"
type input "thanh thuỳ"
type input "0823976789"
type input "tùng"
type input "50.000"
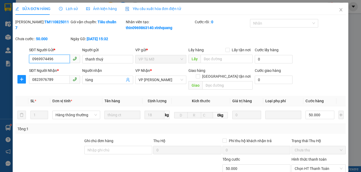
scroll to position [68, 0]
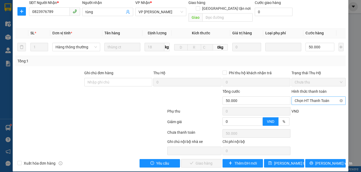
click at [321, 97] on span "Chọn HT Thanh Toán" at bounding box center [319, 101] width 48 height 8
click at [319, 105] on div "Tại văn phòng" at bounding box center [315, 106] width 47 height 6
type input "0"
click at [213, 161] on span "[PERSON_NAME] và Giao hàng" at bounding box center [216, 164] width 51 height 6
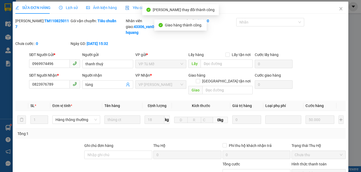
scroll to position [0, 0]
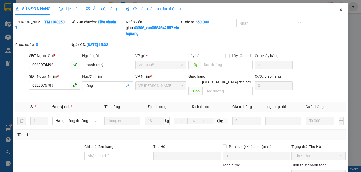
click at [339, 8] on icon "close" at bounding box center [341, 10] width 4 height 4
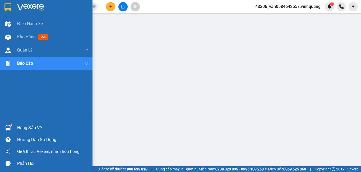
click at [42, 130] on div "Hàng sắp về" at bounding box center [52, 128] width 71 height 8
click at [26, 36] on span "Kho hàng" at bounding box center [26, 36] width 19 height 5
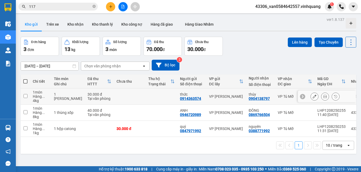
click at [37, 98] on div "Hàng ..." at bounding box center [41, 96] width 16 height 4
checkbox input "true"
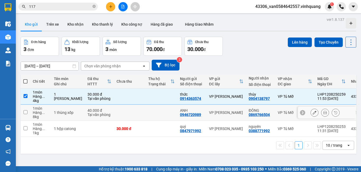
click at [38, 111] on div "Hàng ..." at bounding box center [41, 113] width 16 height 4
checkbox input "true"
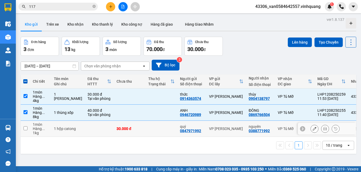
click at [44, 127] on div "Hàng ..." at bounding box center [41, 129] width 16 height 4
checkbox input "true"
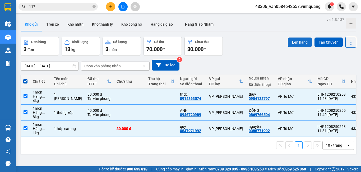
click at [304, 42] on button "Lên hàng" at bounding box center [300, 43] width 24 height 10
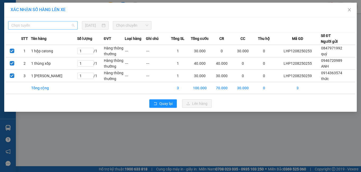
click at [55, 27] on span "Chọn tuyến" at bounding box center [42, 25] width 63 height 8
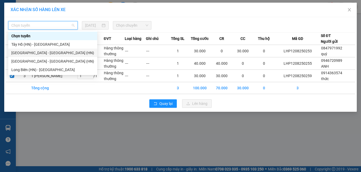
click at [50, 54] on div "[GEOGRAPHIC_DATA] - [GEOGRAPHIC_DATA] (HN)" at bounding box center [52, 53] width 83 height 6
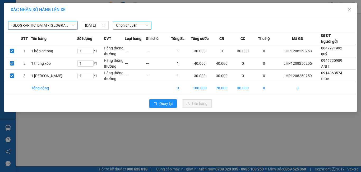
click at [128, 25] on span "Chọn chuyến" at bounding box center [132, 25] width 33 height 8
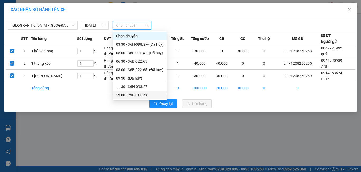
click at [143, 97] on div "13:00 - 29F-011.23" at bounding box center [140, 95] width 48 height 6
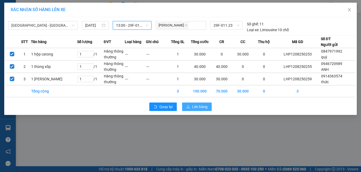
click at [194, 106] on span "Lên hàng" at bounding box center [199, 107] width 15 height 6
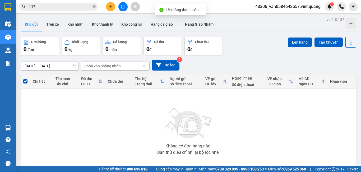
click at [124, 8] on icon "file-add" at bounding box center [123, 7] width 3 height 4
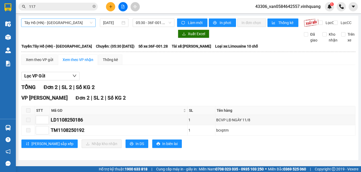
click at [75, 25] on span "Tây Hồ (HN) - [GEOGRAPHIC_DATA]" at bounding box center [58, 23] width 68 height 8
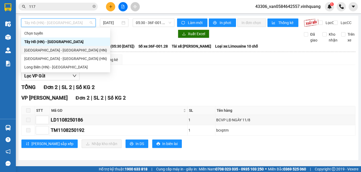
click at [69, 48] on div "[GEOGRAPHIC_DATA] - [GEOGRAPHIC_DATA] (HN)" at bounding box center [65, 50] width 83 height 6
type input "[DATE]"
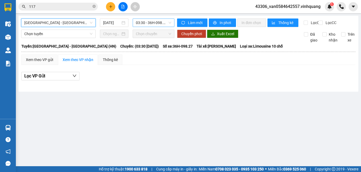
click at [157, 25] on span "03:30 - 36H-098.27 - (Đã hủy)" at bounding box center [153, 23] width 35 height 8
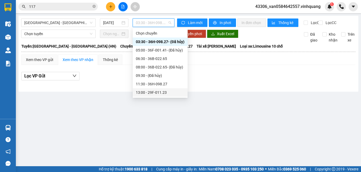
click at [150, 91] on div "13:00 - 29F-011.23" at bounding box center [160, 93] width 49 height 6
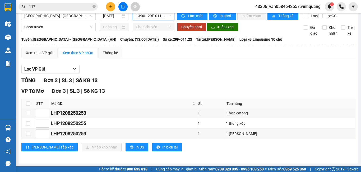
scroll to position [11, 0]
